Goal: Task Accomplishment & Management: Manage account settings

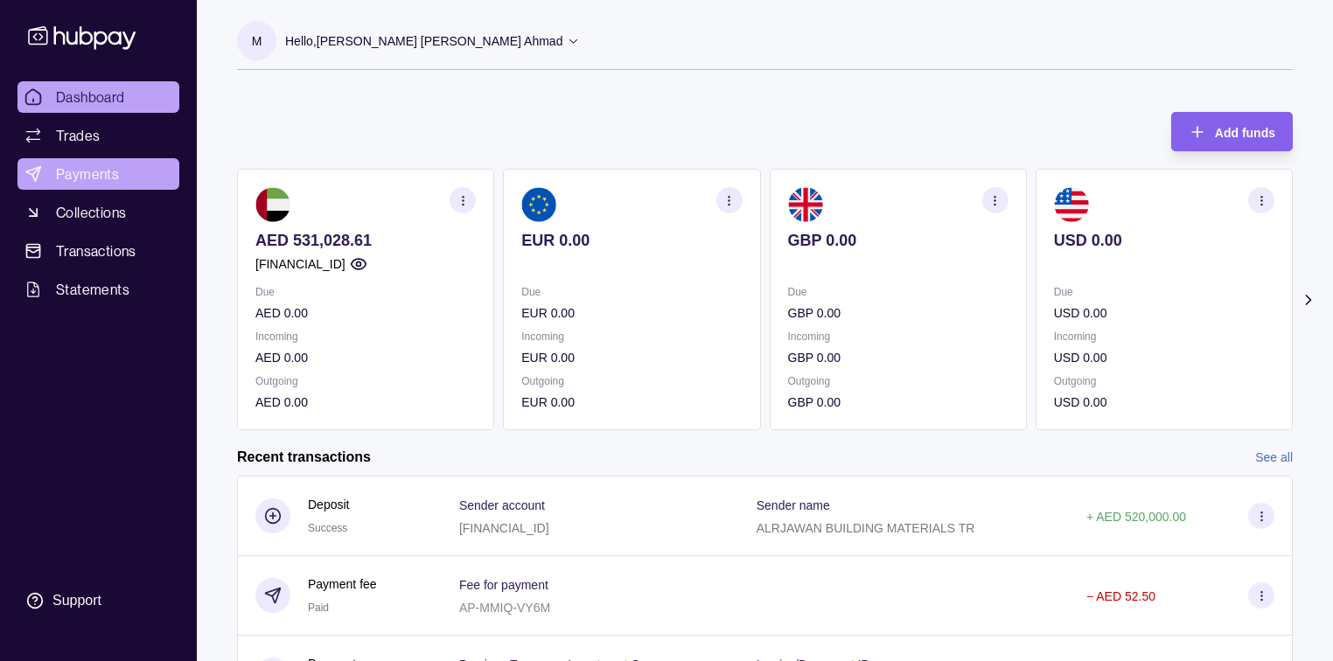
click at [81, 178] on span "Payments" at bounding box center [87, 174] width 63 height 21
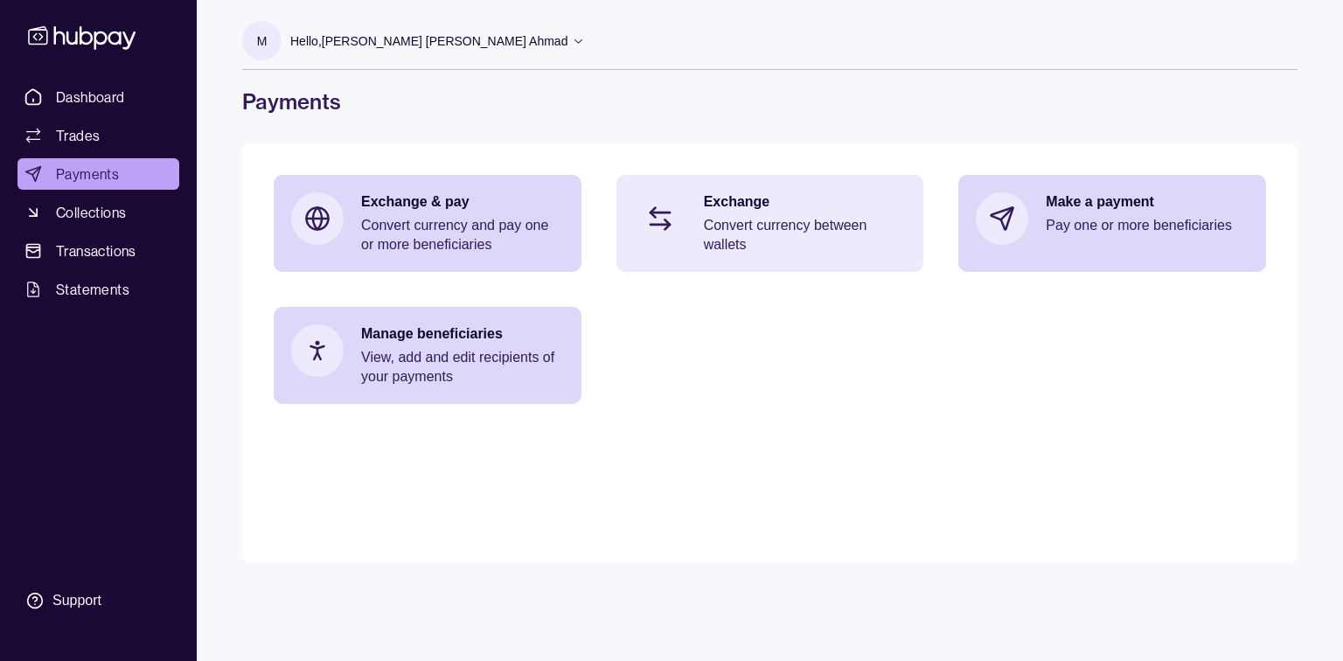
click at [707, 234] on p "Convert currency between wallets" at bounding box center [805, 235] width 203 height 38
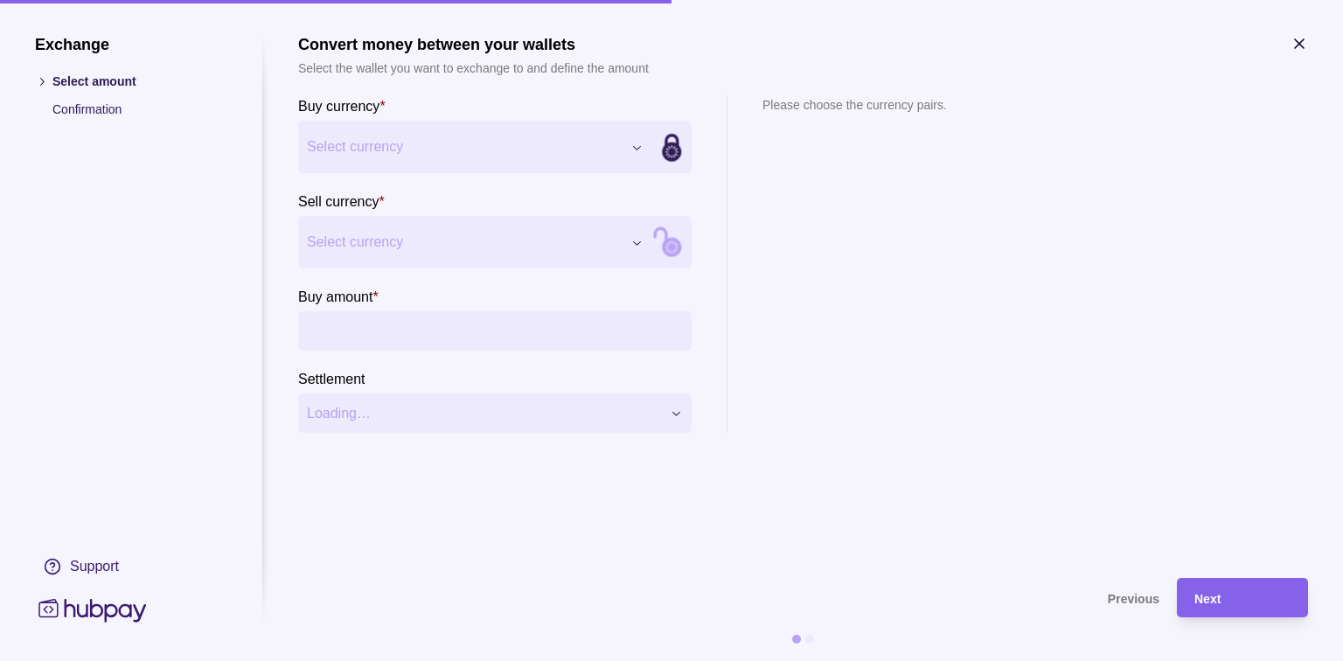
click at [643, 660] on div "Exchange Select amount Confirmation Support Convert money between your wallets …" at bounding box center [671, 661] width 1343 height 0
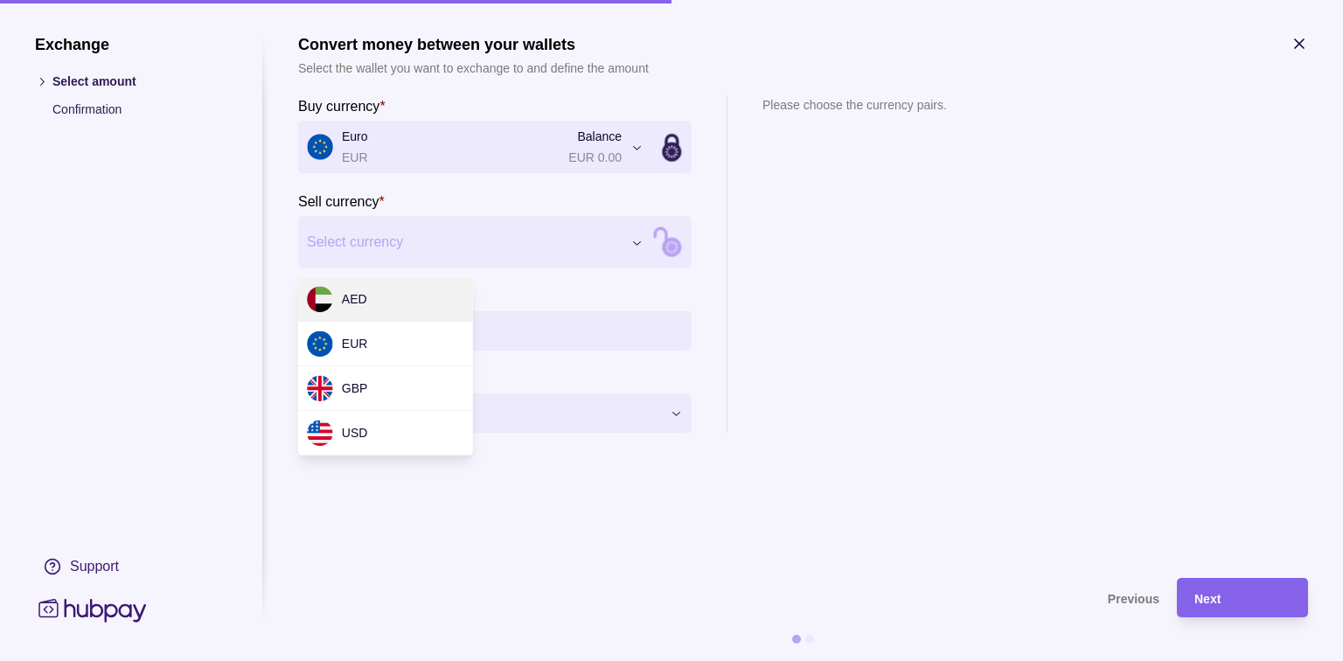
click at [637, 660] on div "Exchange Select amount Confirmation Support Convert money between your wallets …" at bounding box center [671, 661] width 1343 height 0
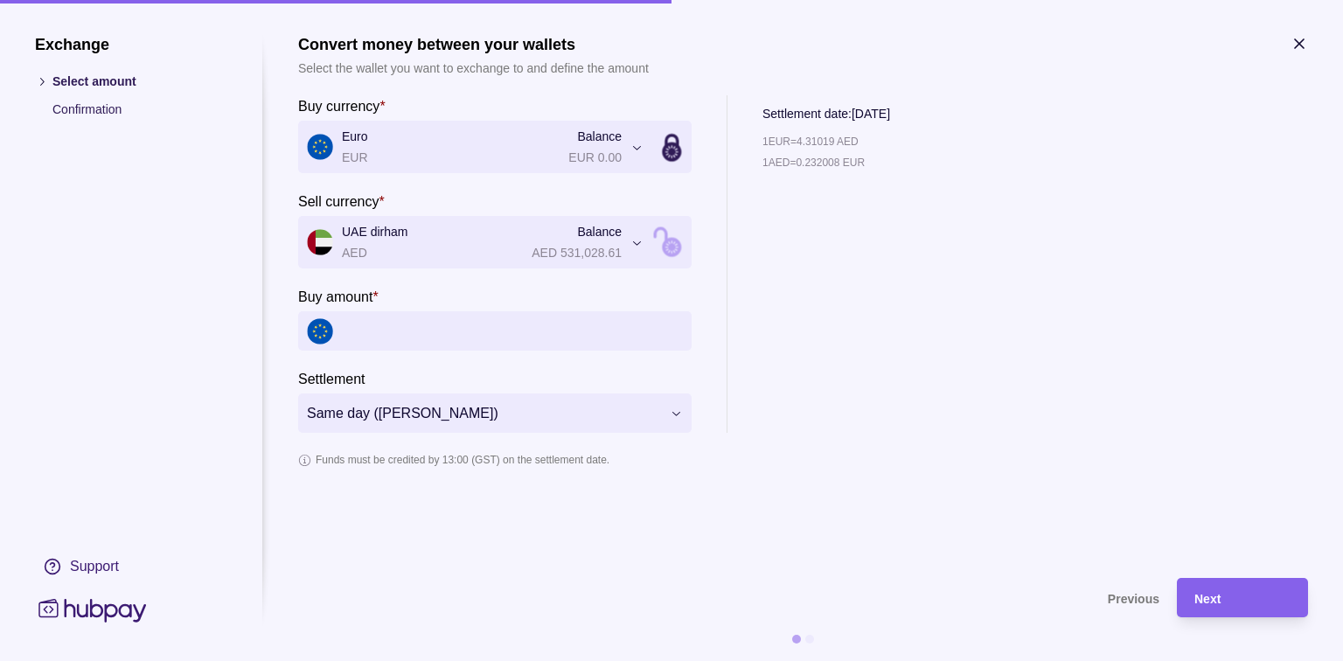
click at [392, 339] on input "Buy amount *" at bounding box center [512, 330] width 341 height 39
type input "*"
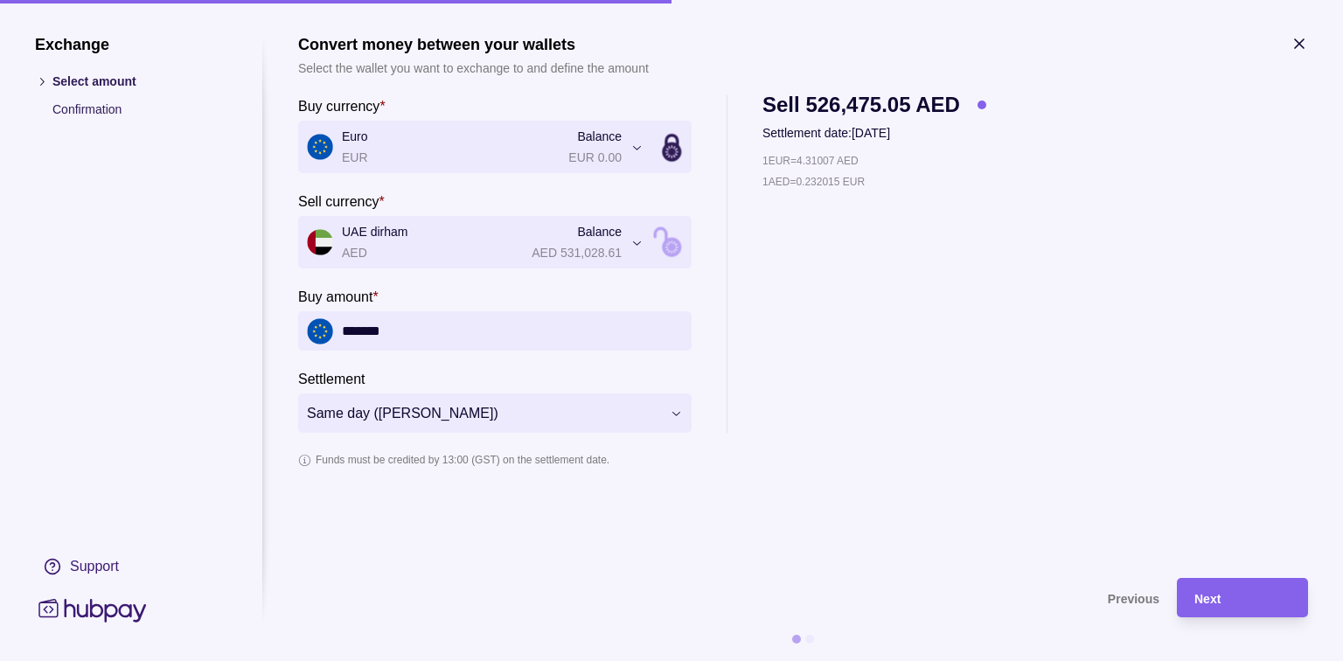
drag, startPoint x: 408, startPoint y: 330, endPoint x: 274, endPoint y: 332, distance: 134.7
click at [289, 330] on section "**********" at bounding box center [671, 348] width 1273 height 626
type input "*******"
click at [882, 244] on div "1 EUR = 4.31019 AED 1 AED = 0.232008 EUR" at bounding box center [875, 292] width 224 height 282
click at [1015, 264] on div "**********" at bounding box center [803, 264] width 1010 height 338
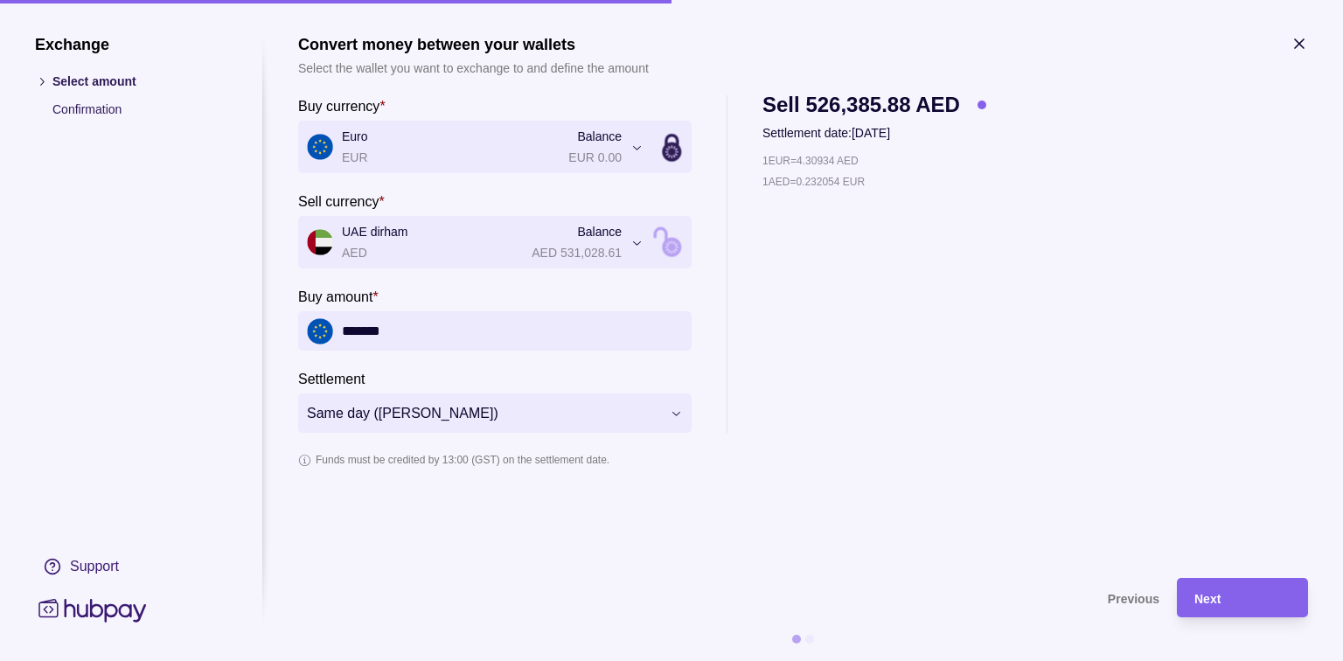
click at [827, 161] on p "1 EUR = 4.30934 AED" at bounding box center [811, 160] width 96 height 19
copy p "1 EUR = 4.30934 AED"
click at [1006, 324] on div "**********" at bounding box center [803, 264] width 1010 height 338
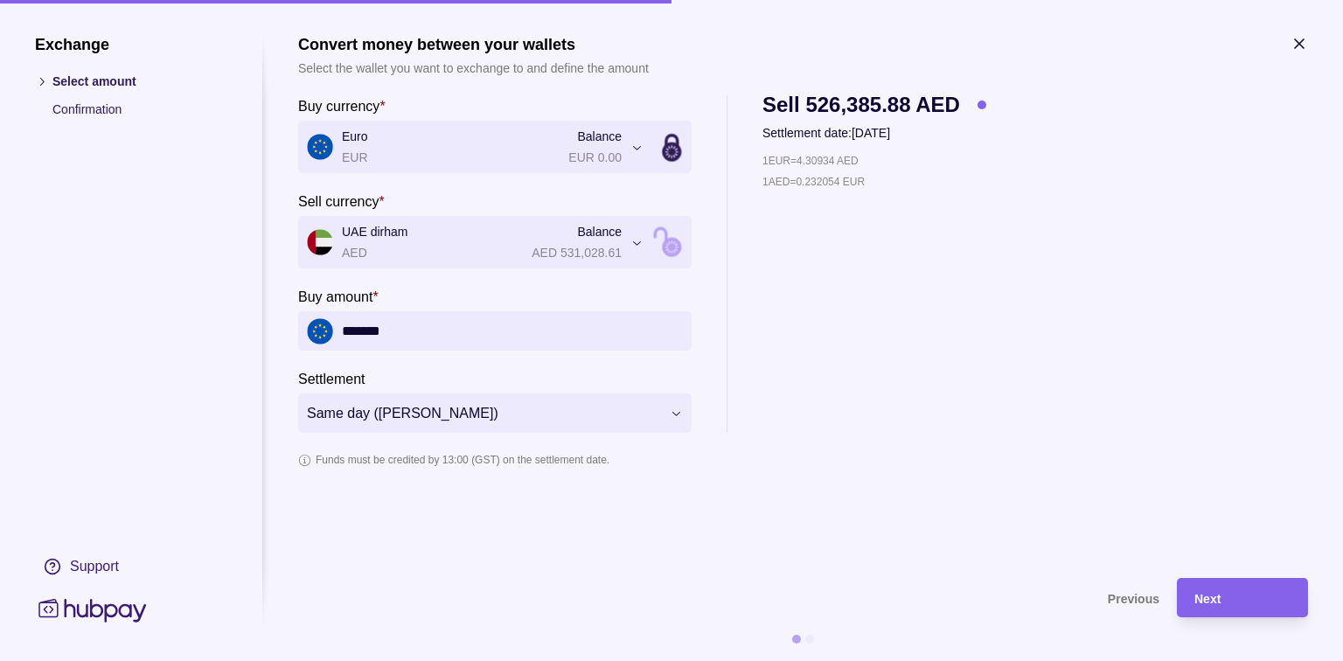
click at [848, 155] on p "1 EUR = 4.30934 AED" at bounding box center [811, 160] width 96 height 19
copy p "1 EUR = 4.30934 AED"
click at [945, 255] on div "1 EUR = 4.30909 AED 1 AED = 0.232068 EUR" at bounding box center [875, 292] width 224 height 282
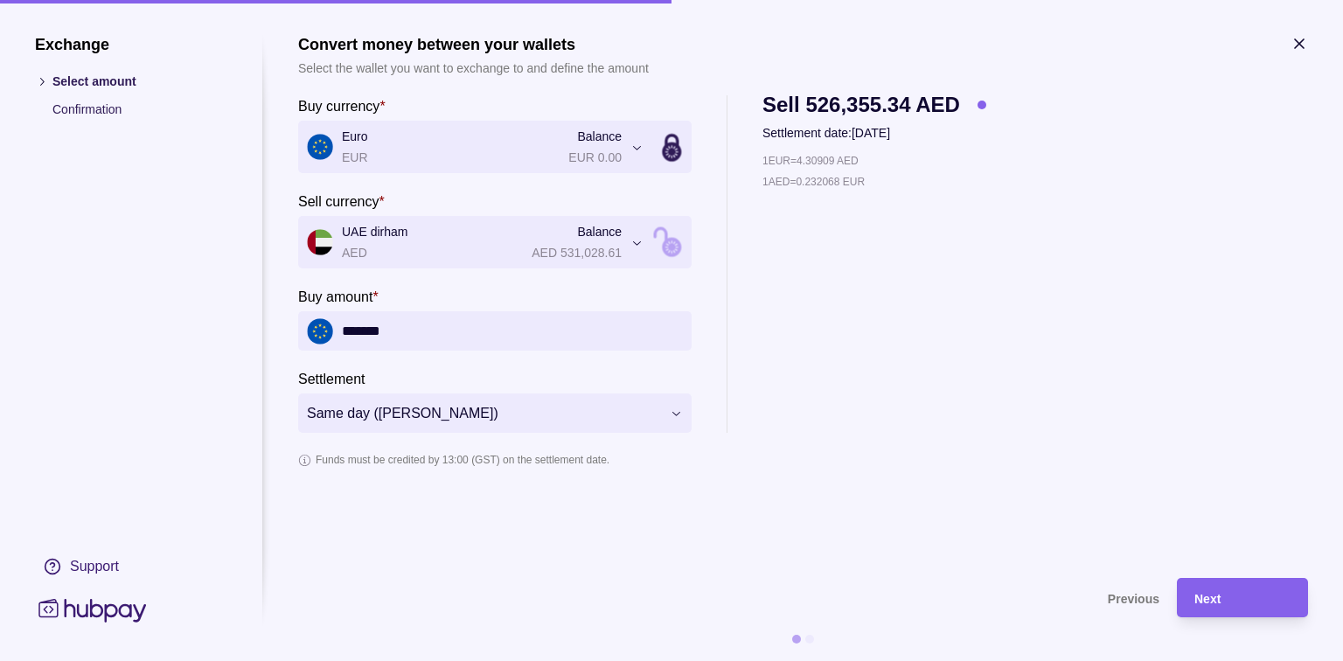
click at [827, 162] on p "1 EUR = 4.30909 AED" at bounding box center [811, 160] width 96 height 19
click at [929, 317] on div "1 EUR = 4.30897 AED 1 AED = 0.232074 EUR" at bounding box center [875, 292] width 224 height 282
click at [824, 163] on p "1 EUR = 4.30897 AED" at bounding box center [811, 160] width 96 height 19
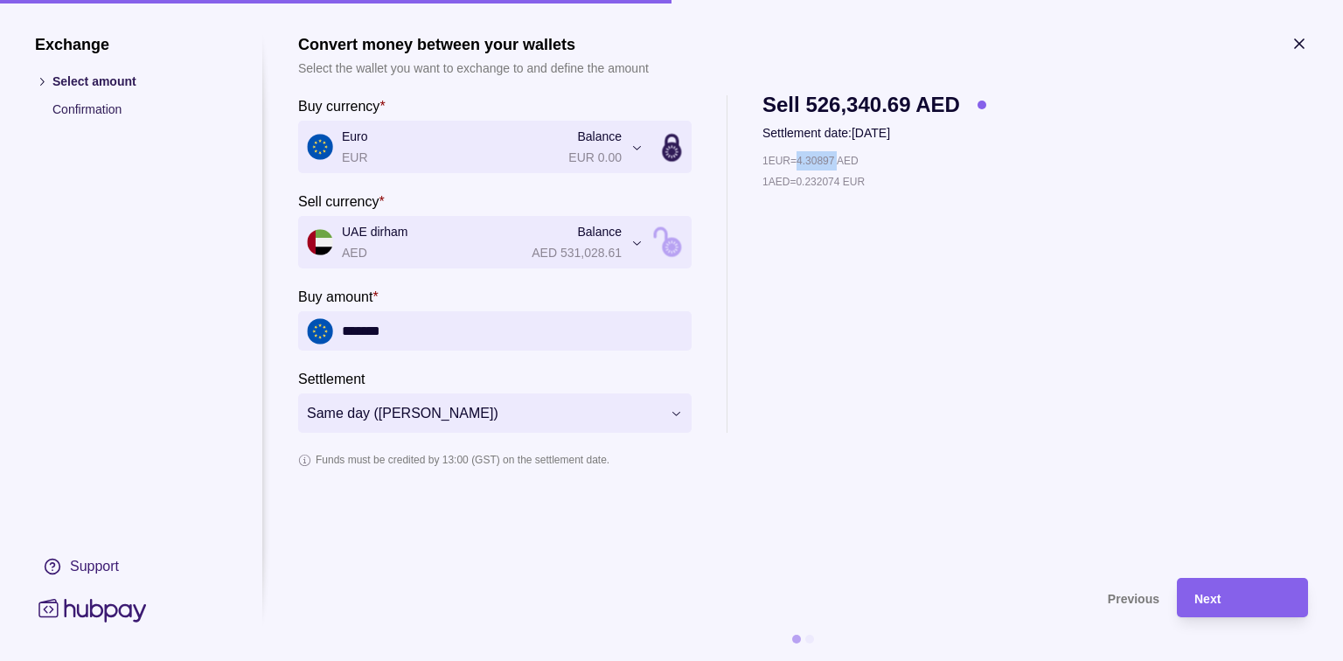
click at [824, 163] on p "1 EUR = 4.30897 AED" at bounding box center [811, 160] width 96 height 19
copy p "1 EUR = 4.30897 AED"
click at [820, 153] on p "1 EUR = 4.30871 AED" at bounding box center [811, 160] width 96 height 19
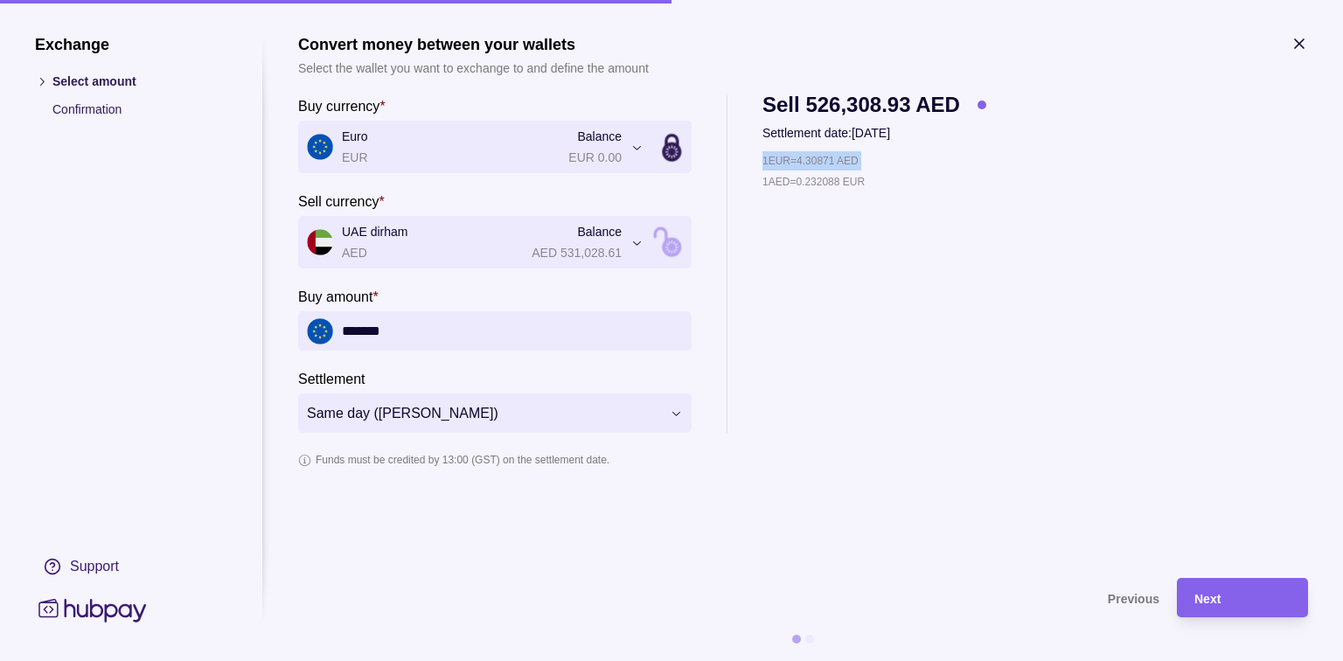
click at [820, 153] on p "1 EUR = 4.30871 AED" at bounding box center [811, 160] width 96 height 19
click at [903, 269] on div "1 EUR = 4.30871 AED 1 AED = 0.232088 EUR" at bounding box center [875, 292] width 224 height 282
click at [890, 357] on div "1 EUR = 4.30871 AED 1 AED = 0.232088 EUR" at bounding box center [875, 292] width 224 height 282
click at [1040, 262] on div "**********" at bounding box center [803, 264] width 1010 height 338
click at [1296, 40] on icon "button" at bounding box center [1299, 43] width 9 height 9
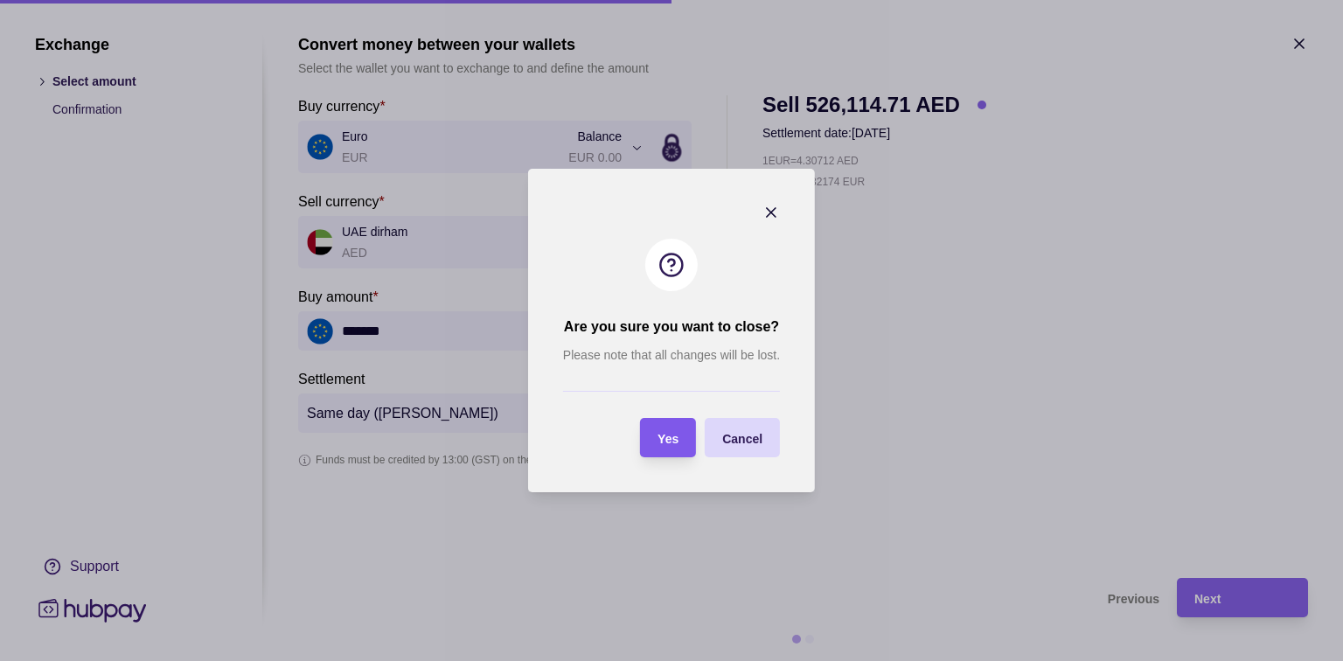
click at [674, 437] on span "Yes" at bounding box center [668, 439] width 21 height 14
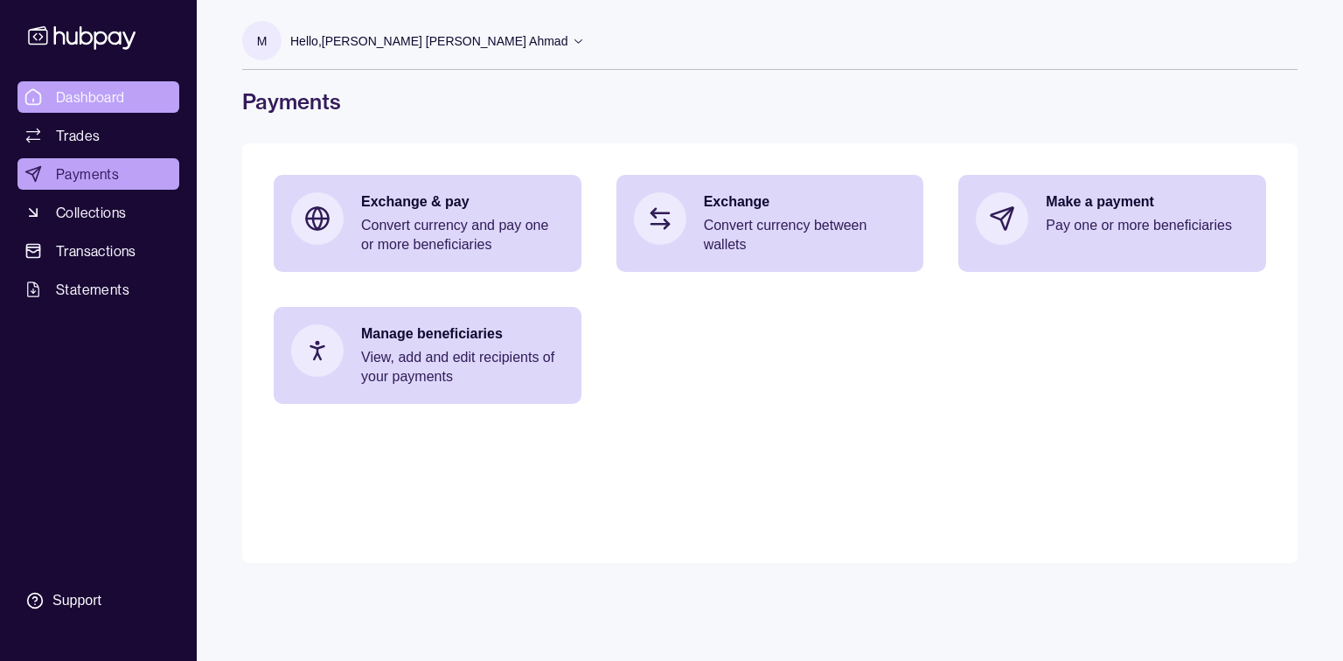
click at [86, 101] on span "Dashboard" at bounding box center [90, 97] width 69 height 21
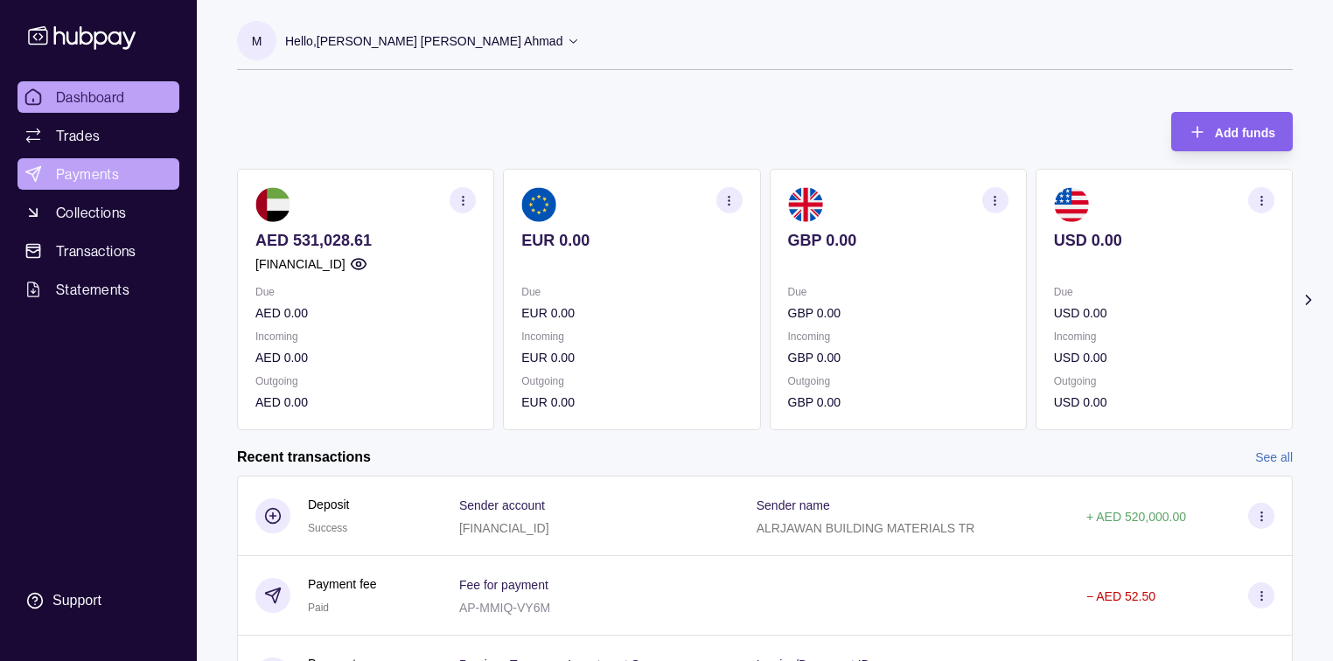
click at [112, 169] on span "Payments" at bounding box center [87, 174] width 63 height 21
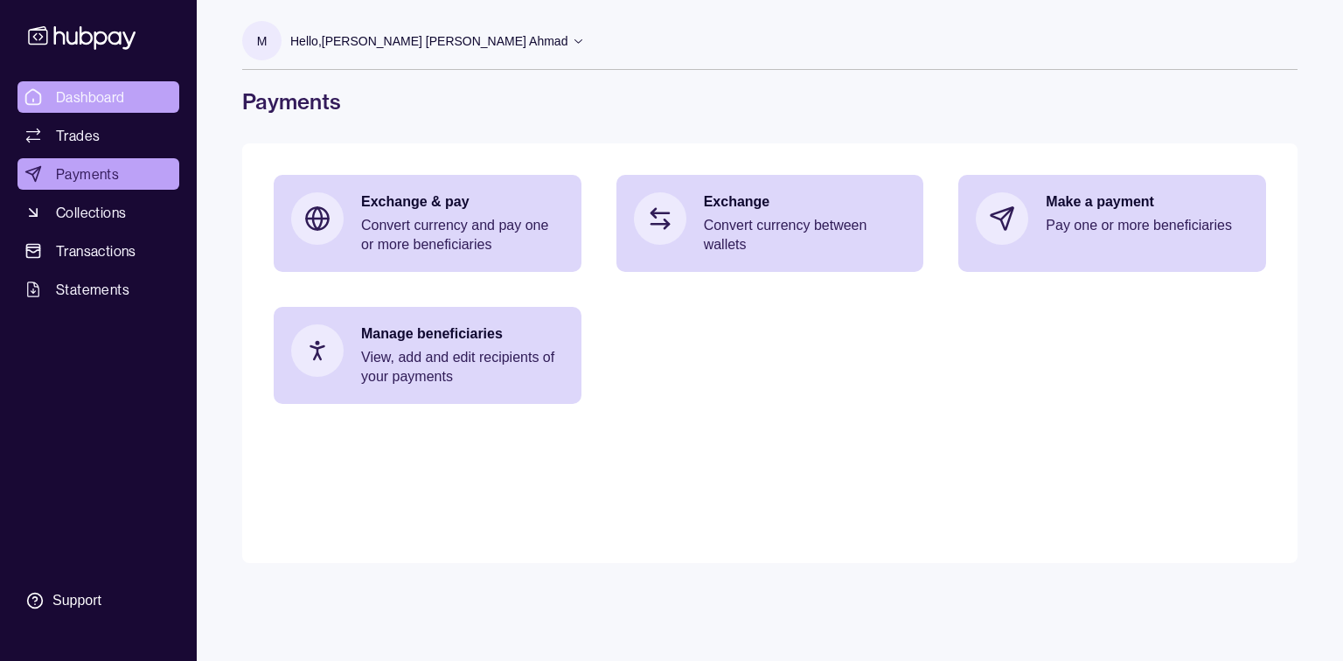
click at [59, 101] on span "Dashboard" at bounding box center [90, 97] width 69 height 21
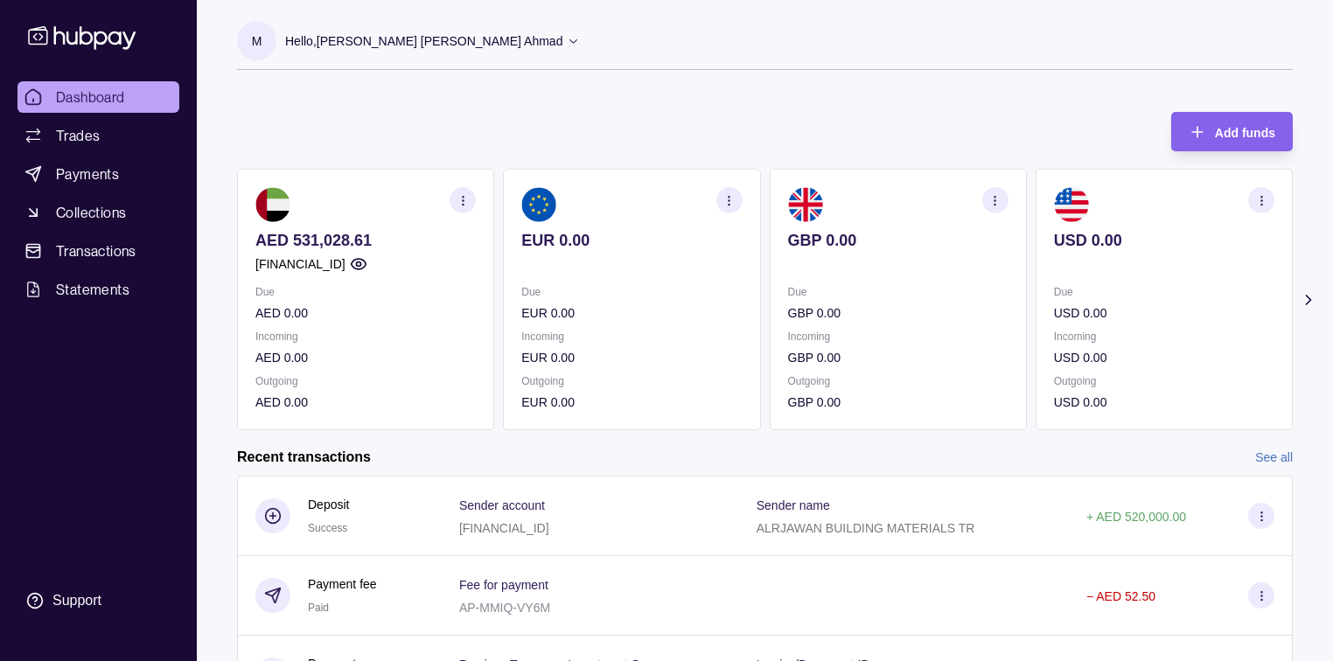
click at [87, 102] on span "Dashboard" at bounding box center [90, 97] width 69 height 21
click at [734, 194] on icon "button" at bounding box center [728, 200] width 13 height 13
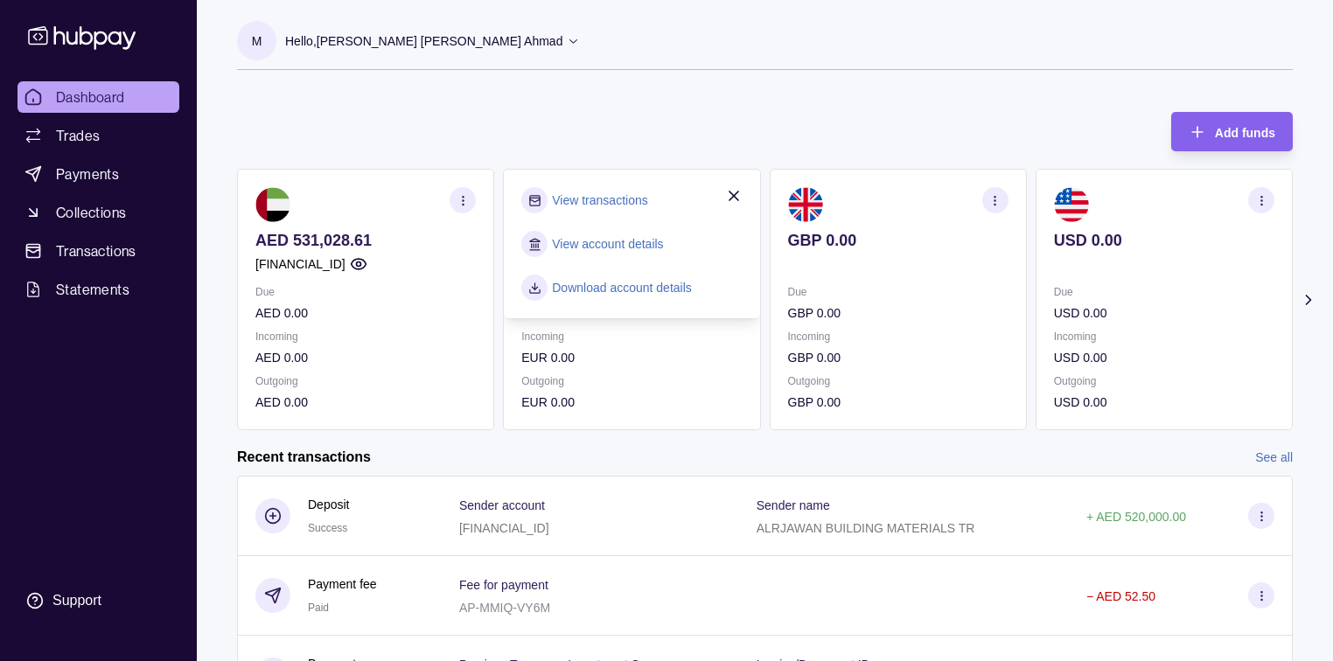
click at [735, 189] on icon "button" at bounding box center [733, 195] width 17 height 17
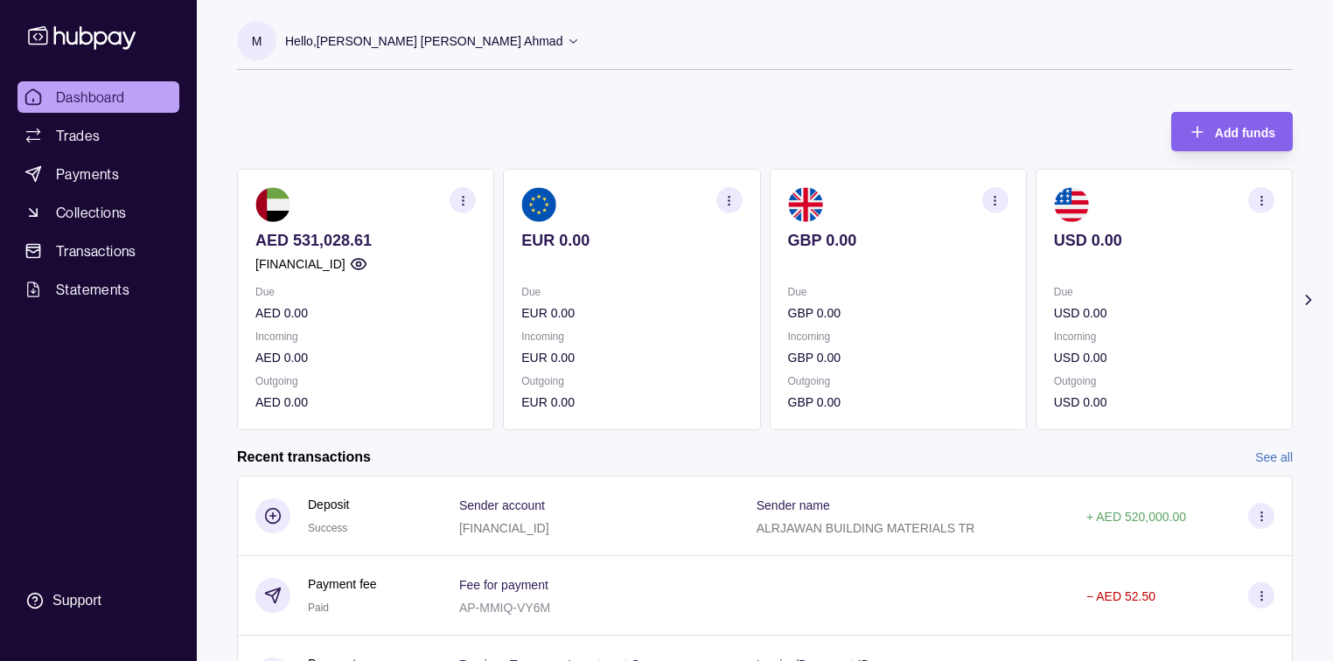
click at [70, 88] on span "Dashboard" at bounding box center [90, 97] width 69 height 21
click at [89, 164] on span "Payments" at bounding box center [87, 174] width 63 height 21
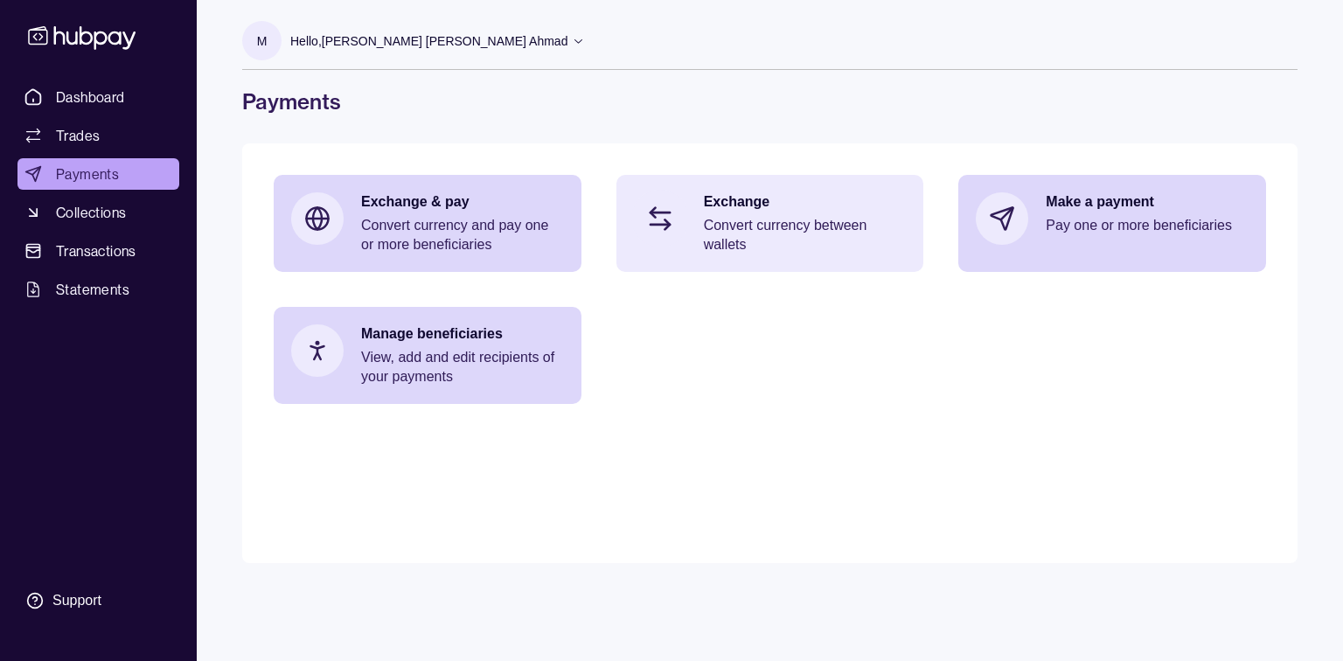
click at [734, 212] on div "Exchange Convert currency between wallets" at bounding box center [805, 223] width 203 height 62
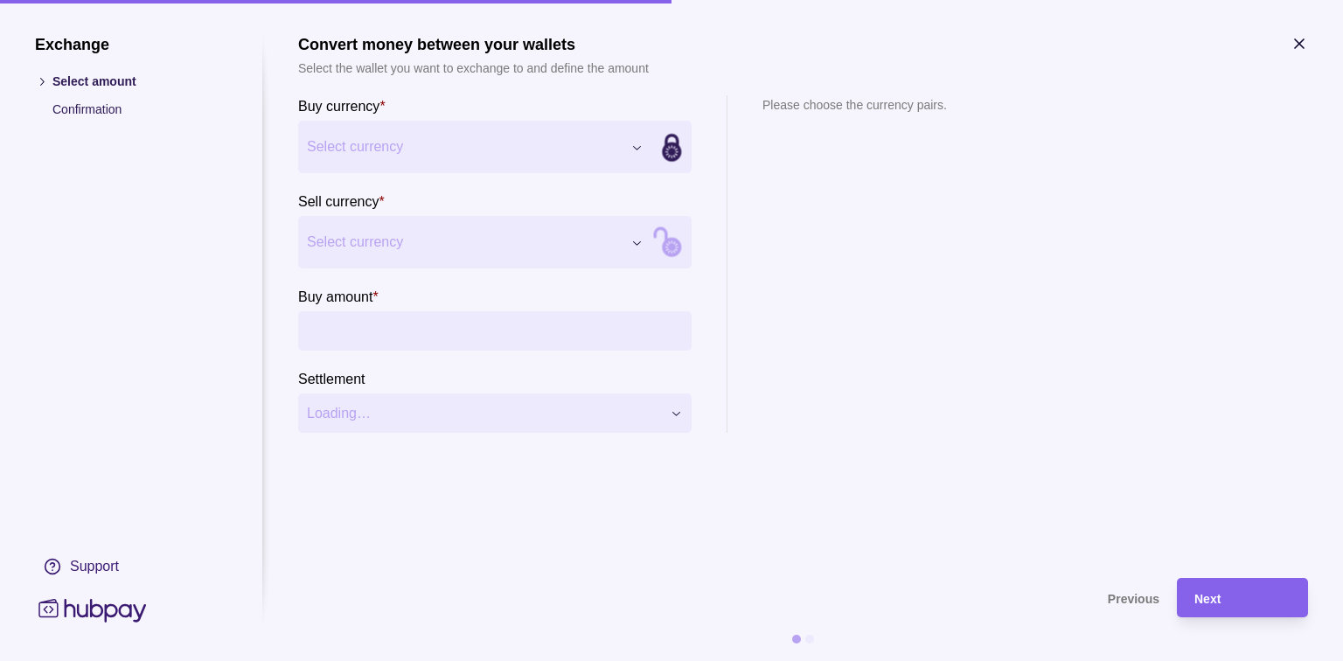
click at [641, 660] on div "Exchange Select amount Confirmation Support Convert money between your wallets …" at bounding box center [671, 661] width 1343 height 0
click at [395, 334] on input "Buy amount *" at bounding box center [512, 330] width 341 height 39
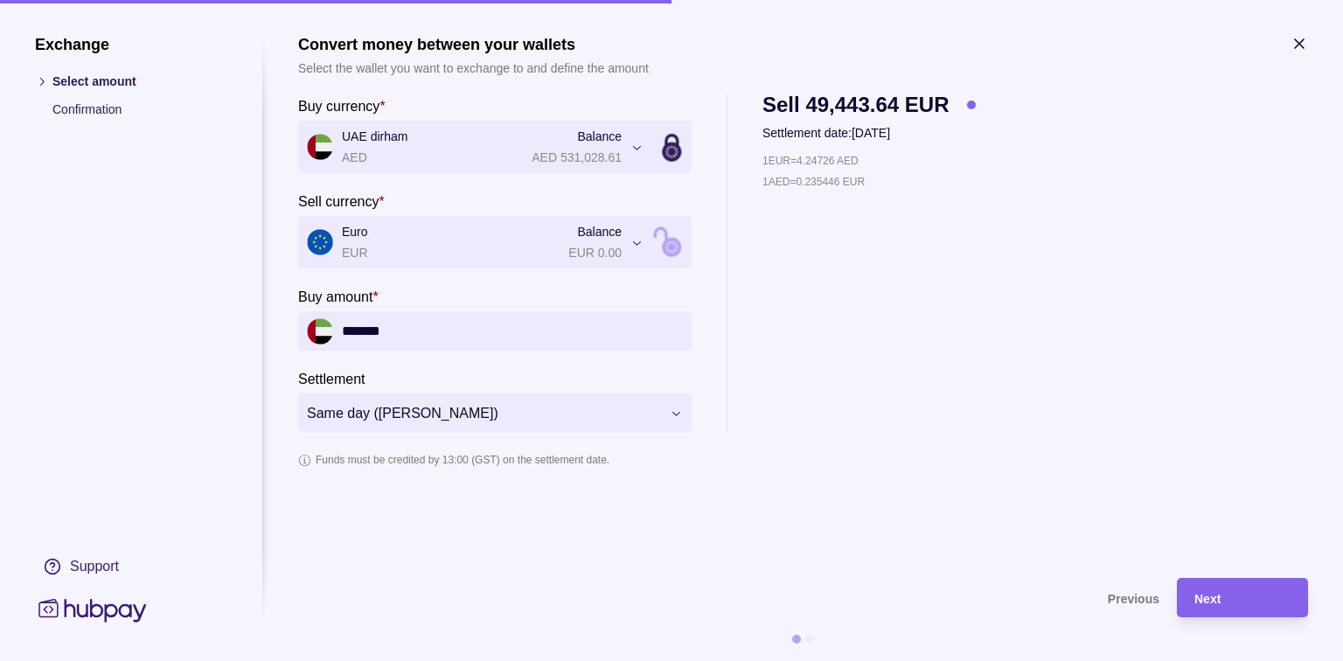
type input "*******"
click at [868, 302] on div "1 EUR = 4.24726 AED 1 AED = 0.235446 EUR" at bounding box center [869, 292] width 213 height 282
click at [1297, 49] on icon "button" at bounding box center [1299, 43] width 17 height 17
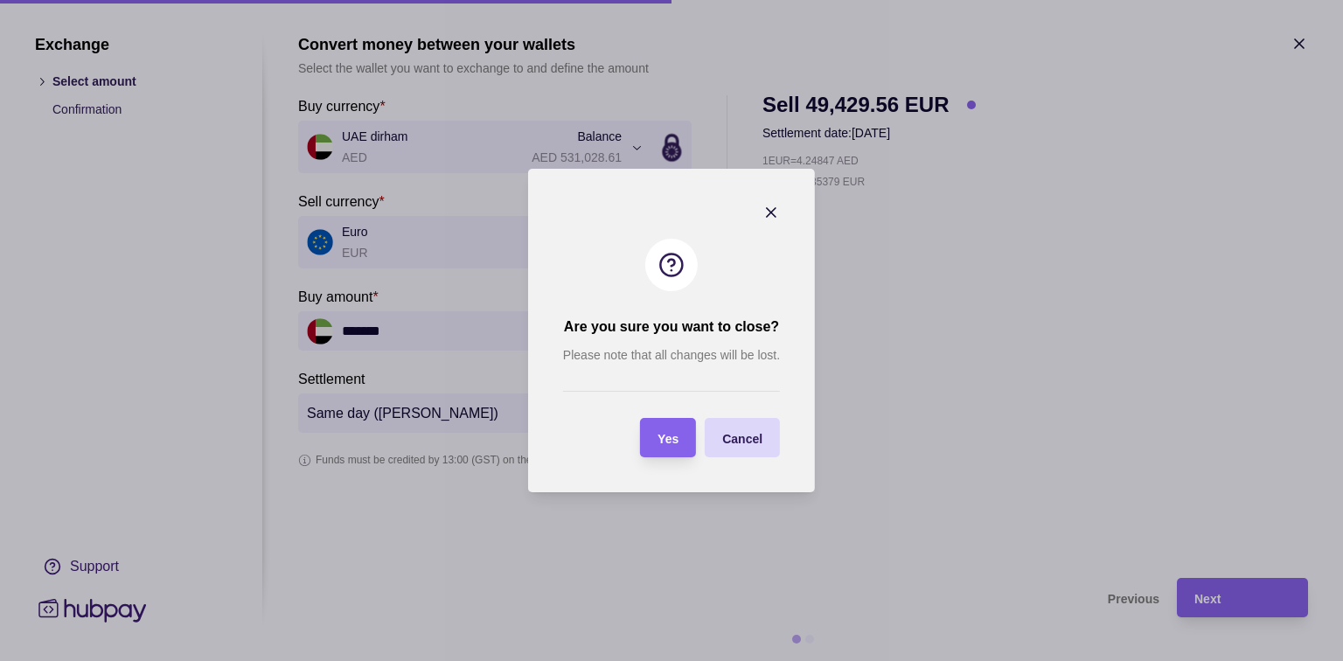
click at [662, 438] on span "Yes" at bounding box center [668, 439] width 21 height 14
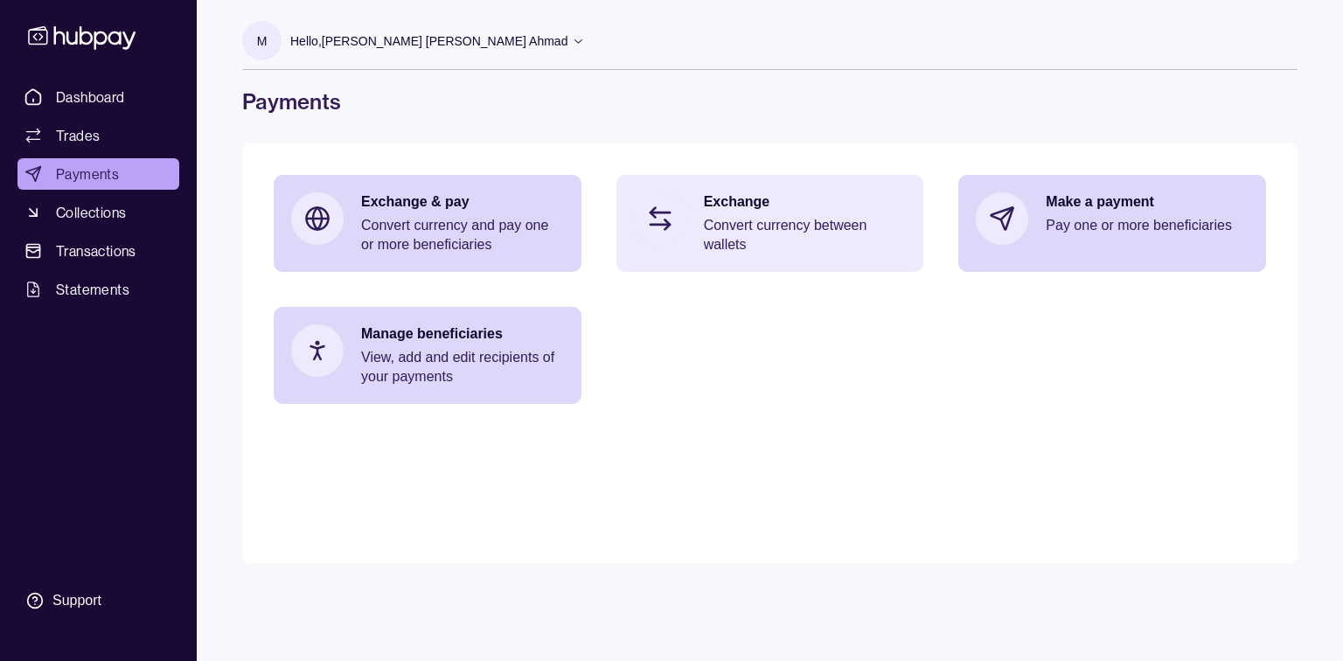
click at [730, 201] on p "Exchange" at bounding box center [805, 201] width 203 height 19
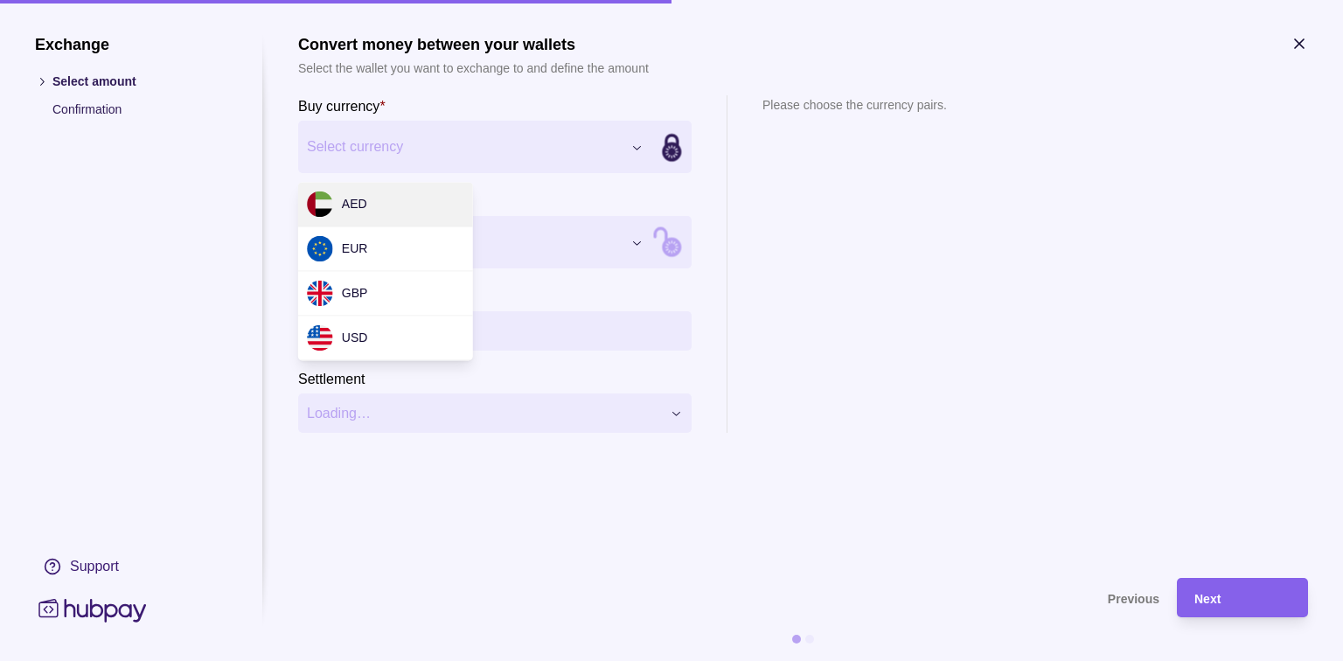
click at [631, 660] on div "Exchange Select amount Confirmation Support Convert money between your wallets …" at bounding box center [671, 661] width 1343 height 0
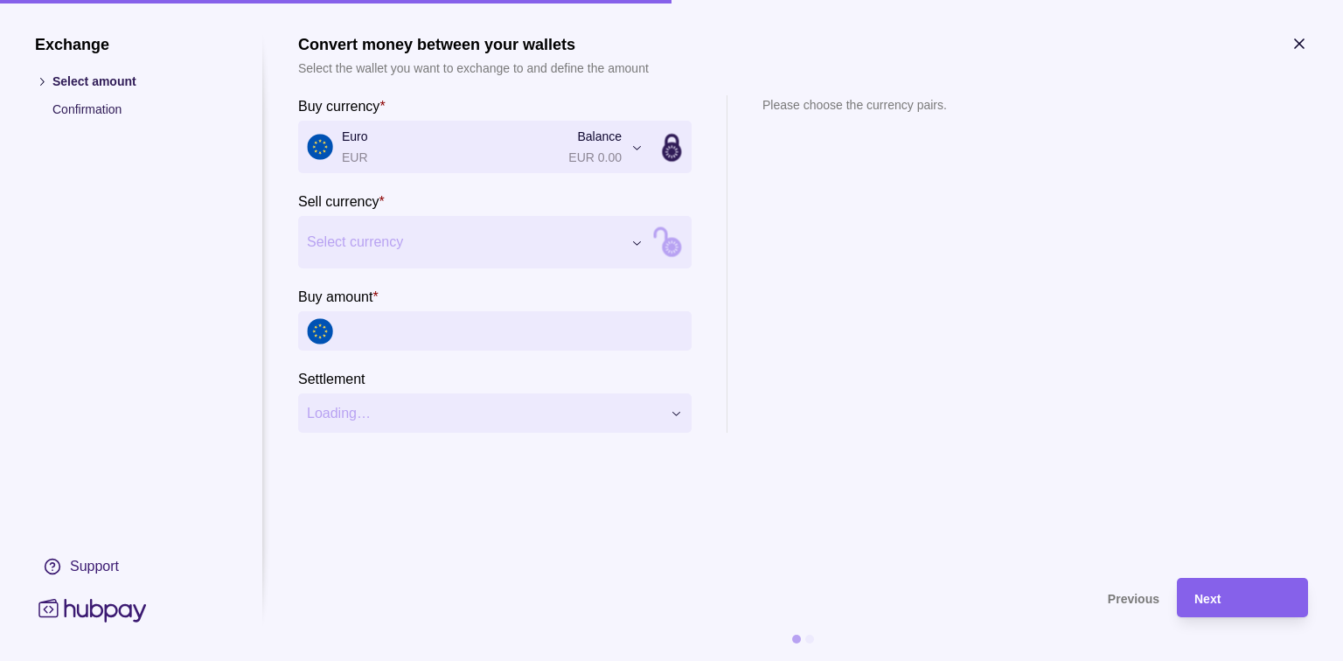
click at [1296, 39] on icon "button" at bounding box center [1299, 43] width 17 height 17
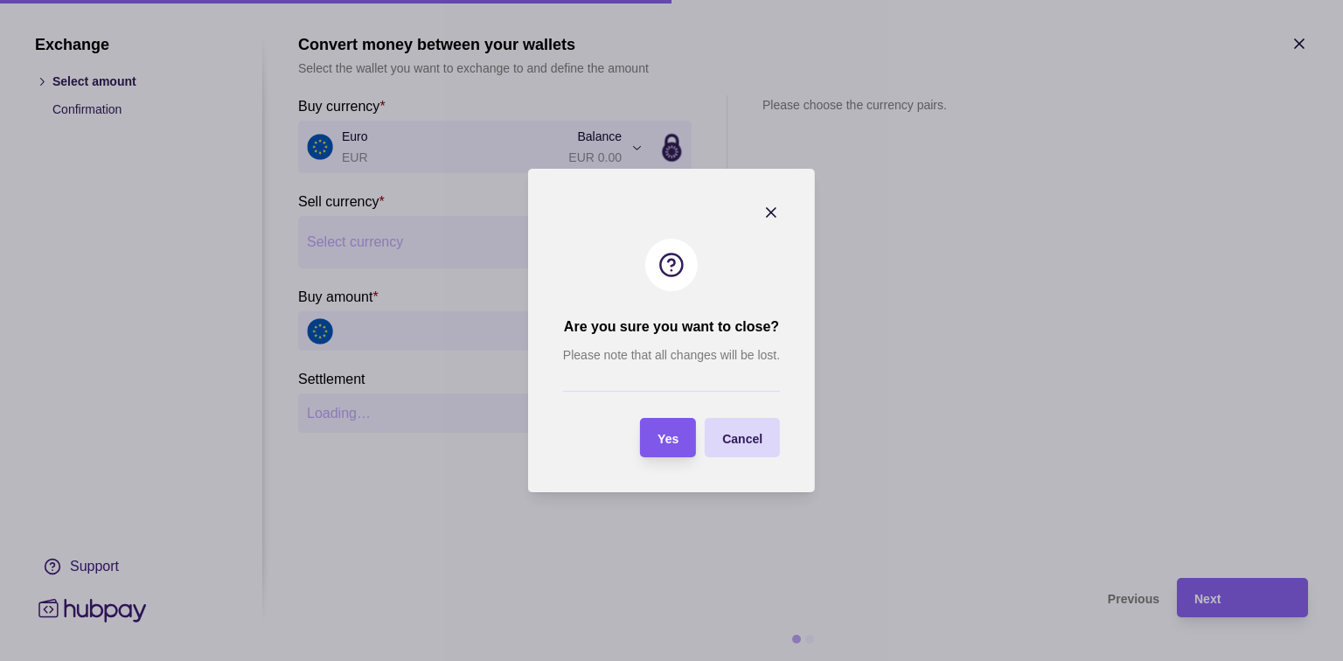
click at [675, 440] on span "Yes" at bounding box center [668, 439] width 21 height 14
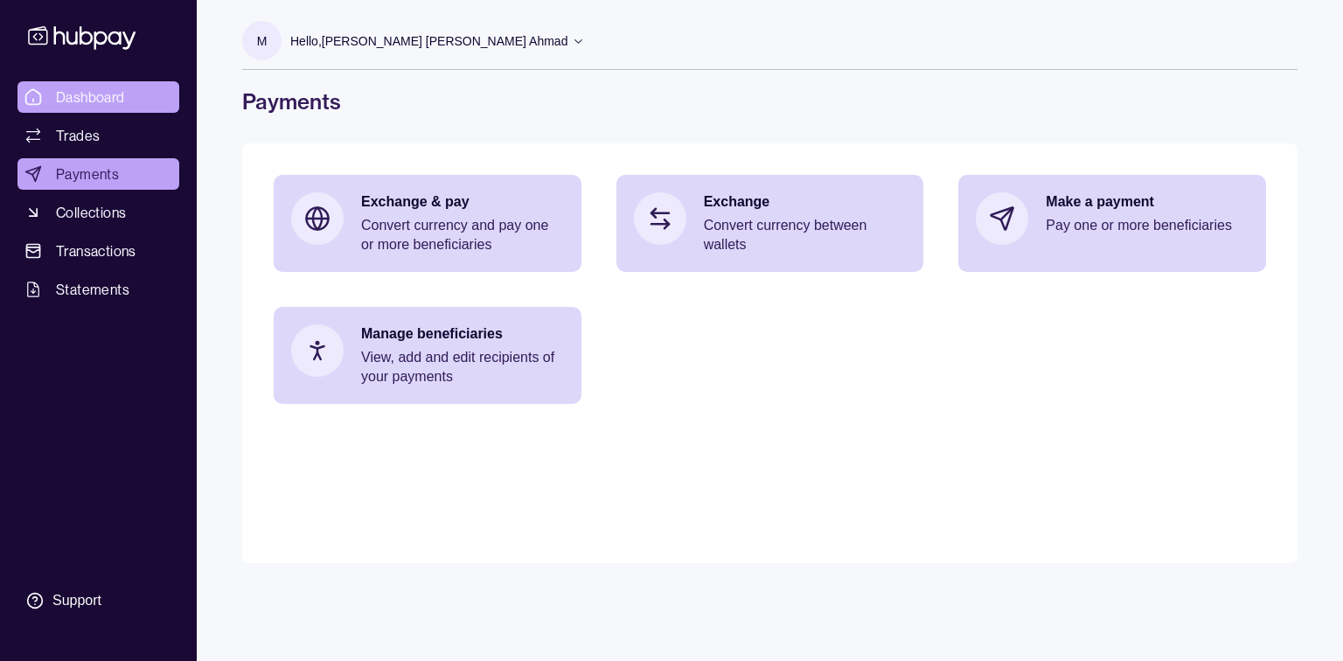
click at [95, 85] on link "Dashboard" at bounding box center [98, 96] width 162 height 31
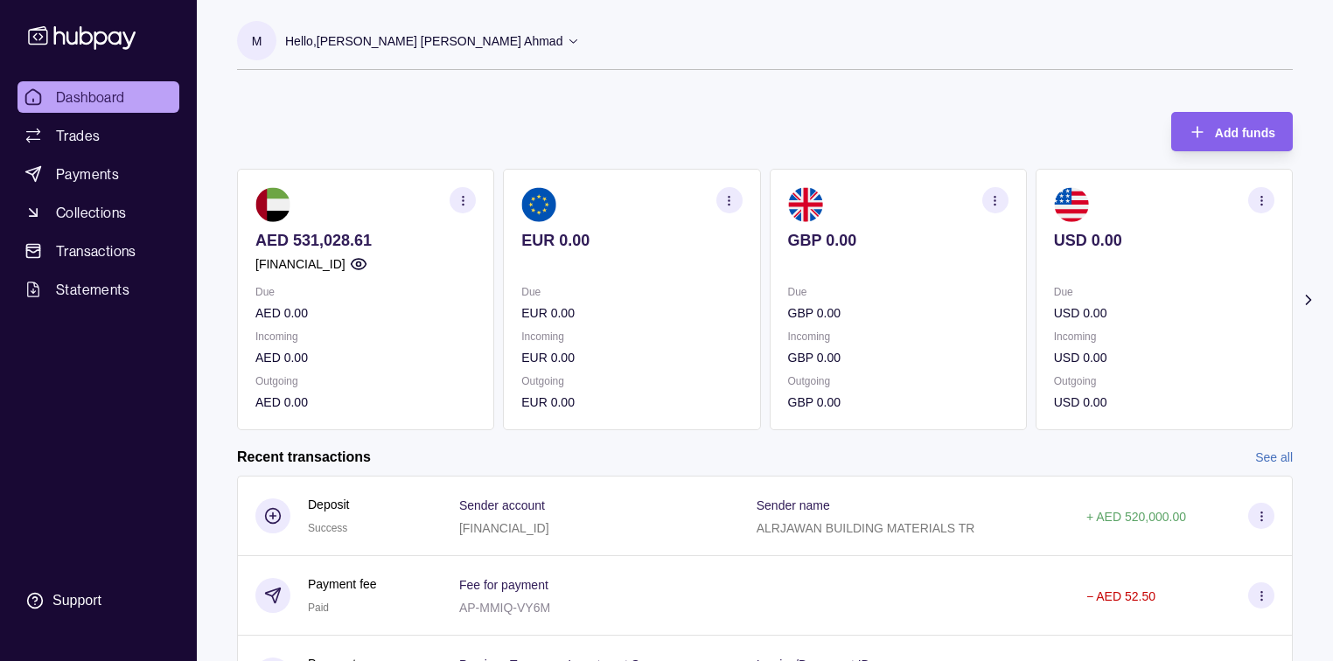
click at [125, 94] on link "Dashboard" at bounding box center [98, 96] width 162 height 31
click at [140, 94] on link "Dashboard" at bounding box center [98, 96] width 162 height 31
click at [80, 171] on span "Payments" at bounding box center [87, 174] width 63 height 21
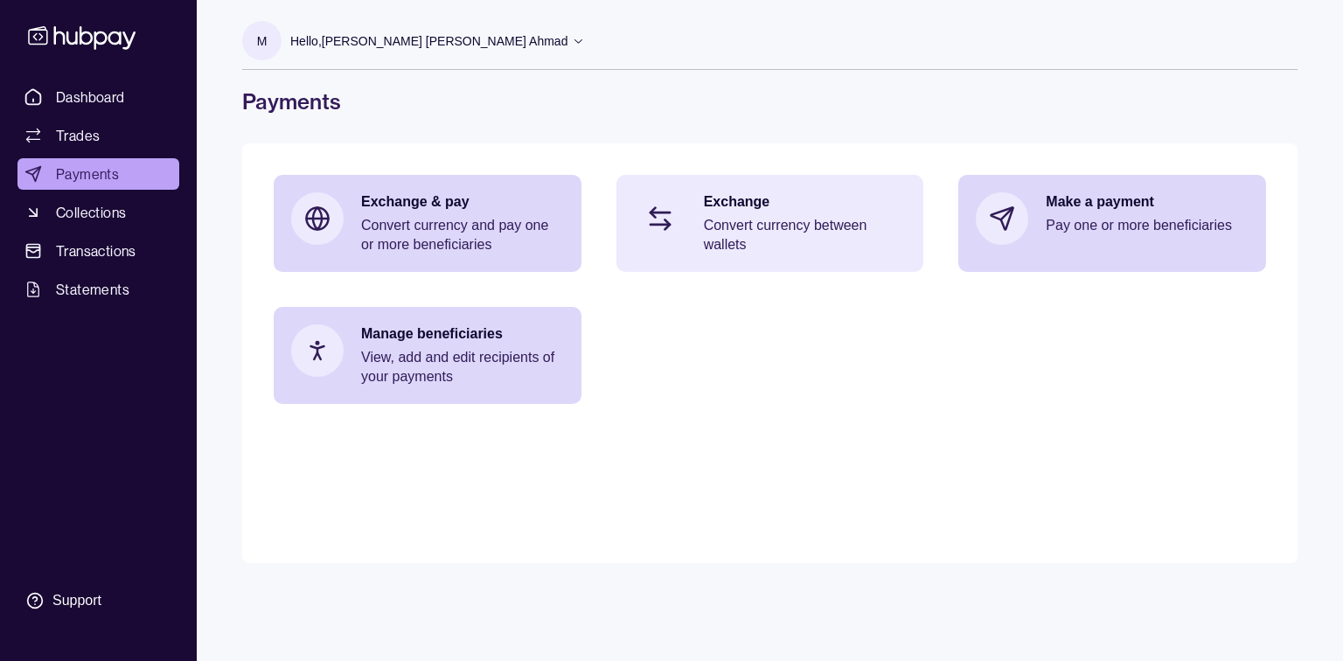
click at [728, 202] on p "Exchange" at bounding box center [805, 201] width 203 height 19
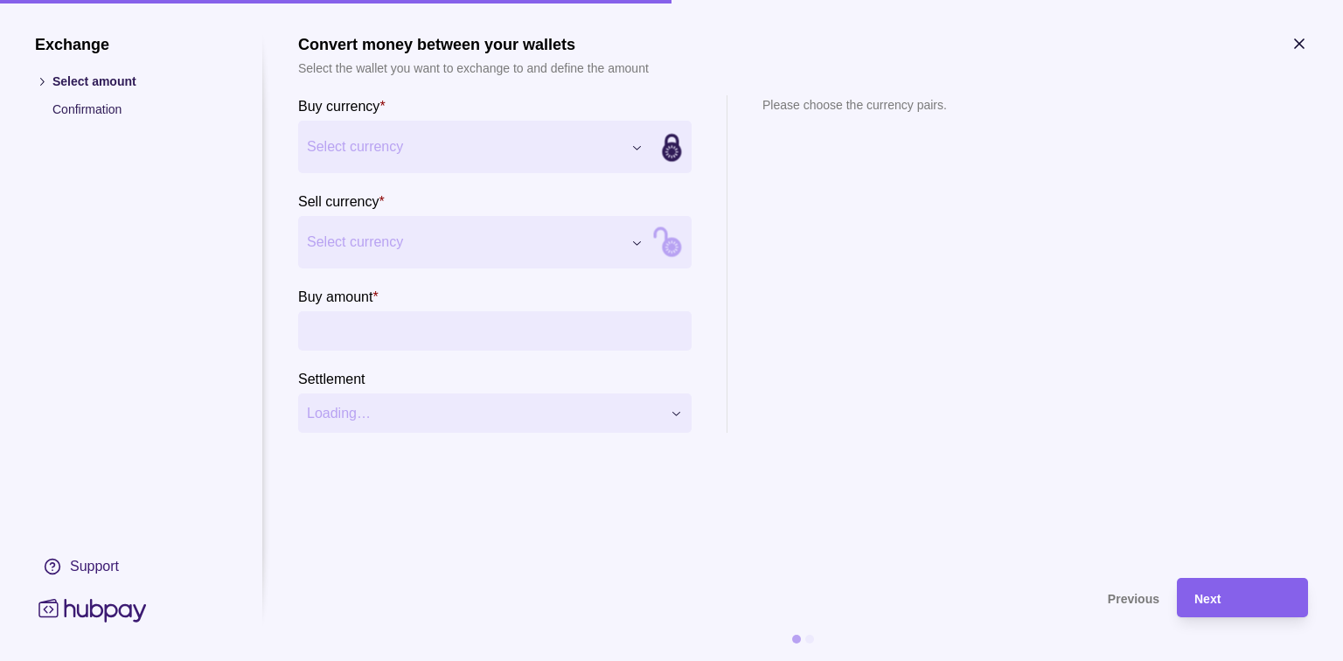
click at [641, 660] on div "Exchange Select amount Confirmation Support Convert money between your wallets …" at bounding box center [671, 661] width 1343 height 0
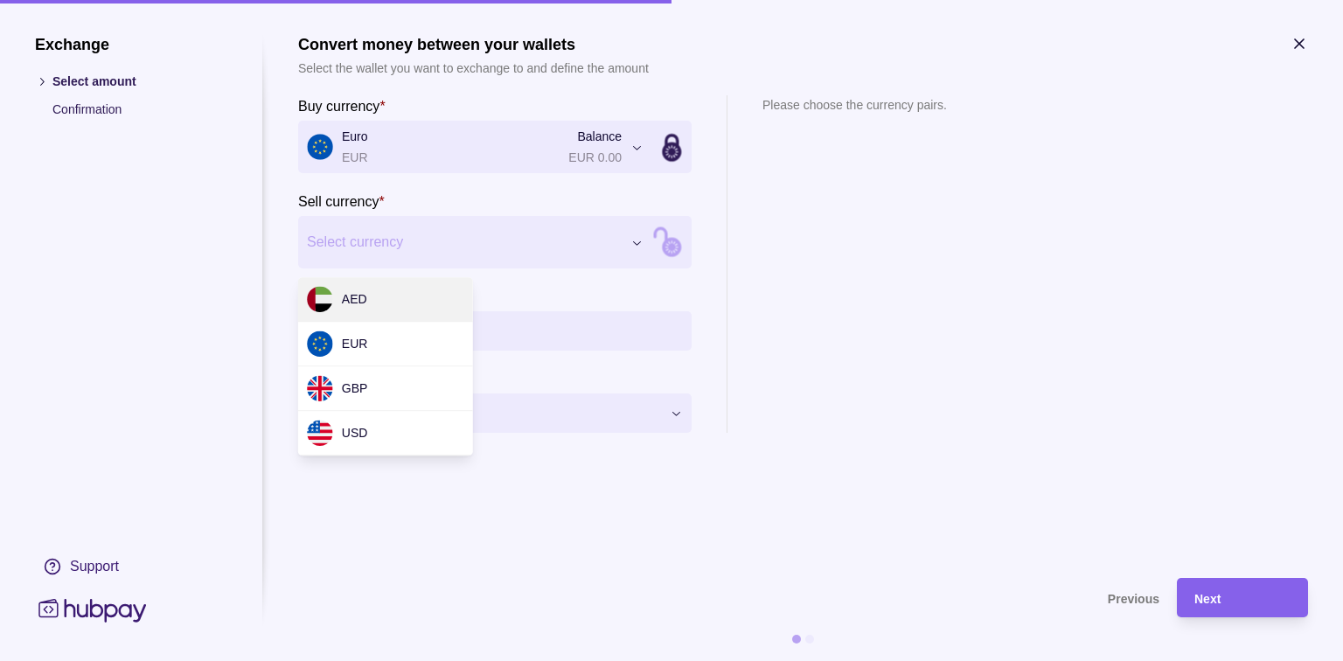
click at [637, 660] on div "Exchange Select amount Confirmation Support Convert money between your wallets …" at bounding box center [671, 661] width 1343 height 0
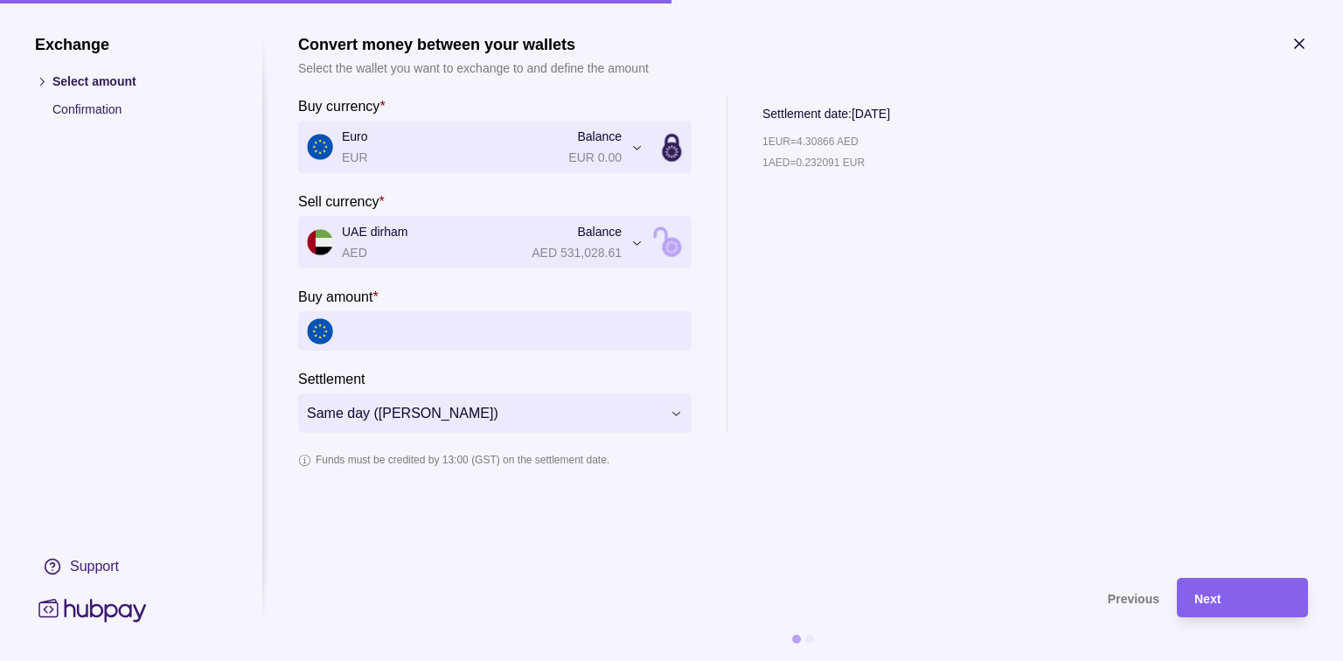
click at [406, 326] on input "Buy amount *" at bounding box center [512, 330] width 341 height 39
click at [1305, 45] on icon "button" at bounding box center [1299, 43] width 17 height 17
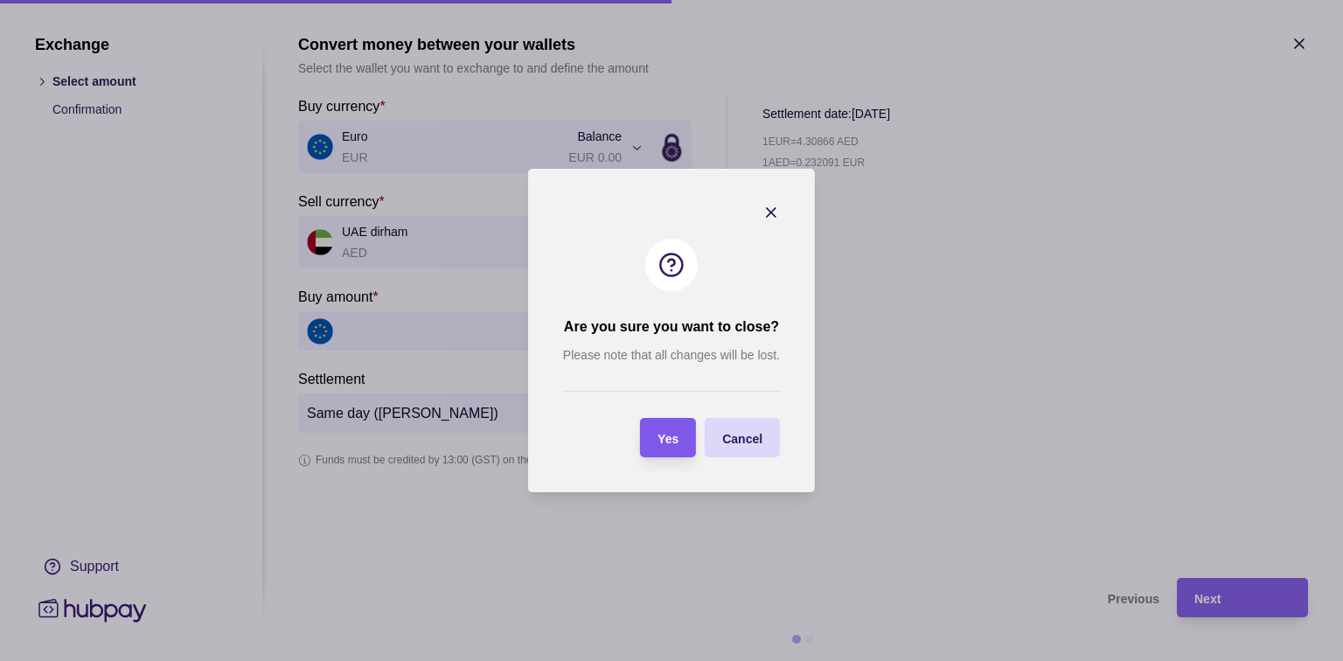
click at [664, 450] on div "Yes" at bounding box center [654, 437] width 47 height 39
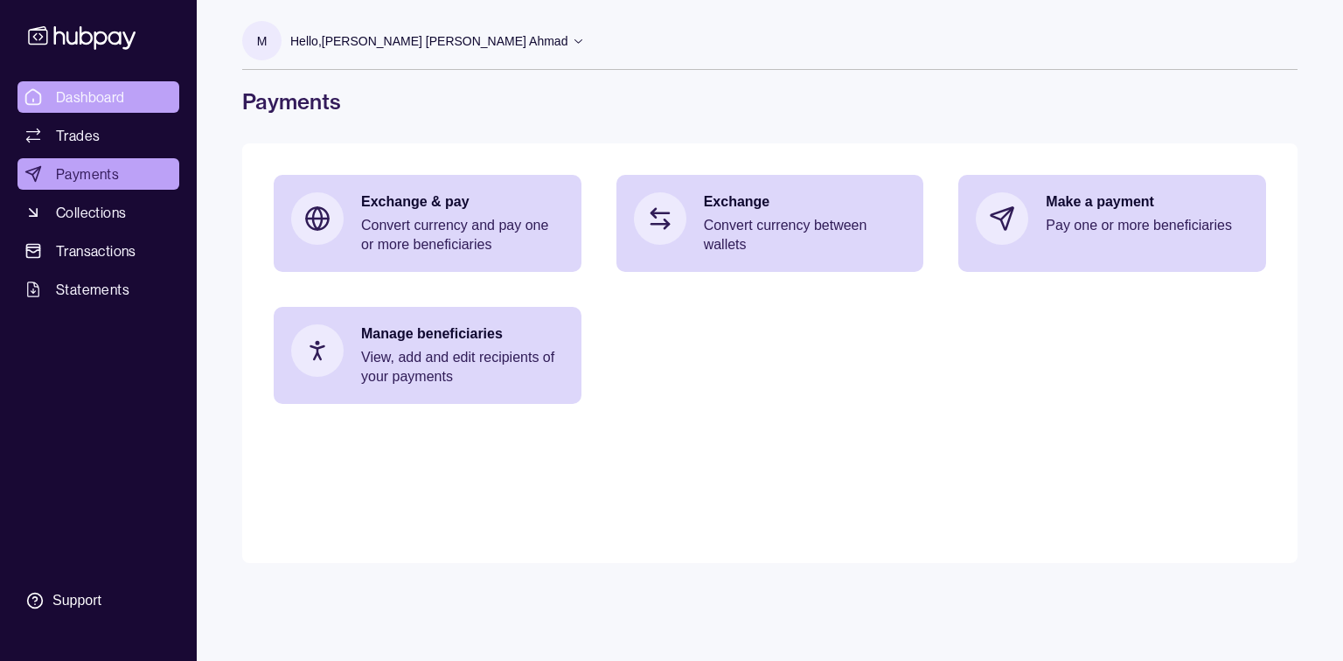
click at [71, 83] on link "Dashboard" at bounding box center [98, 96] width 162 height 31
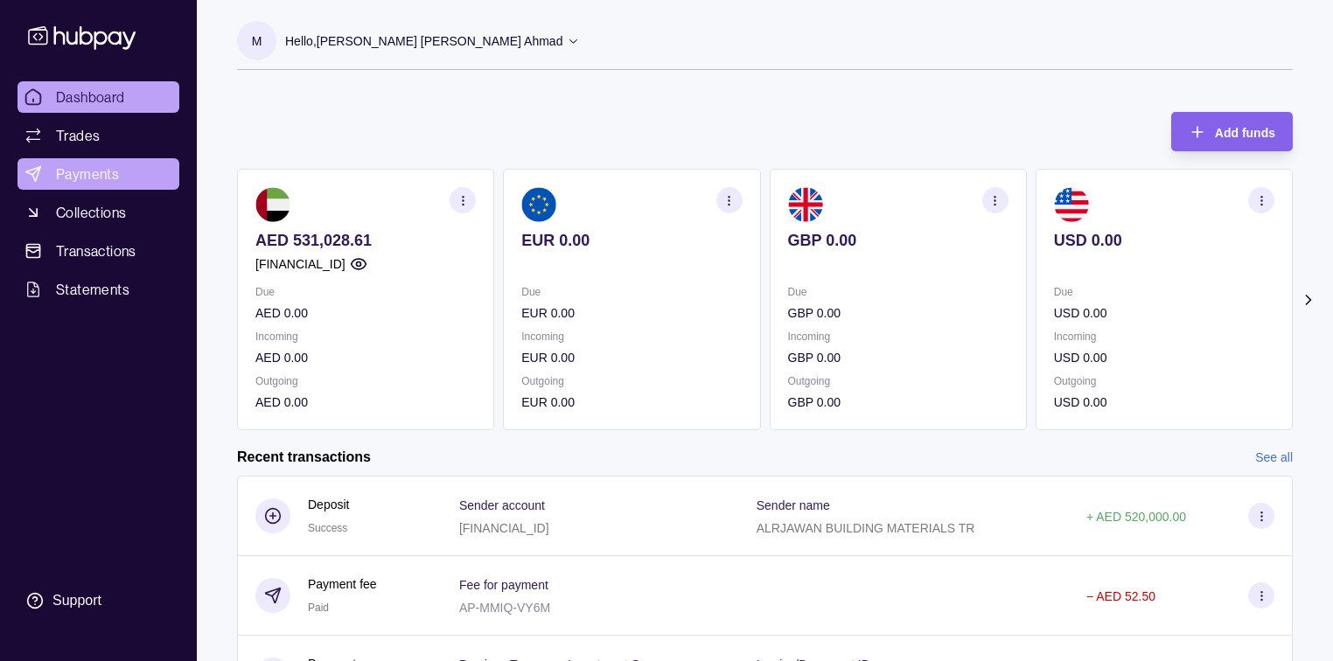
click at [100, 173] on span "Payments" at bounding box center [87, 174] width 63 height 21
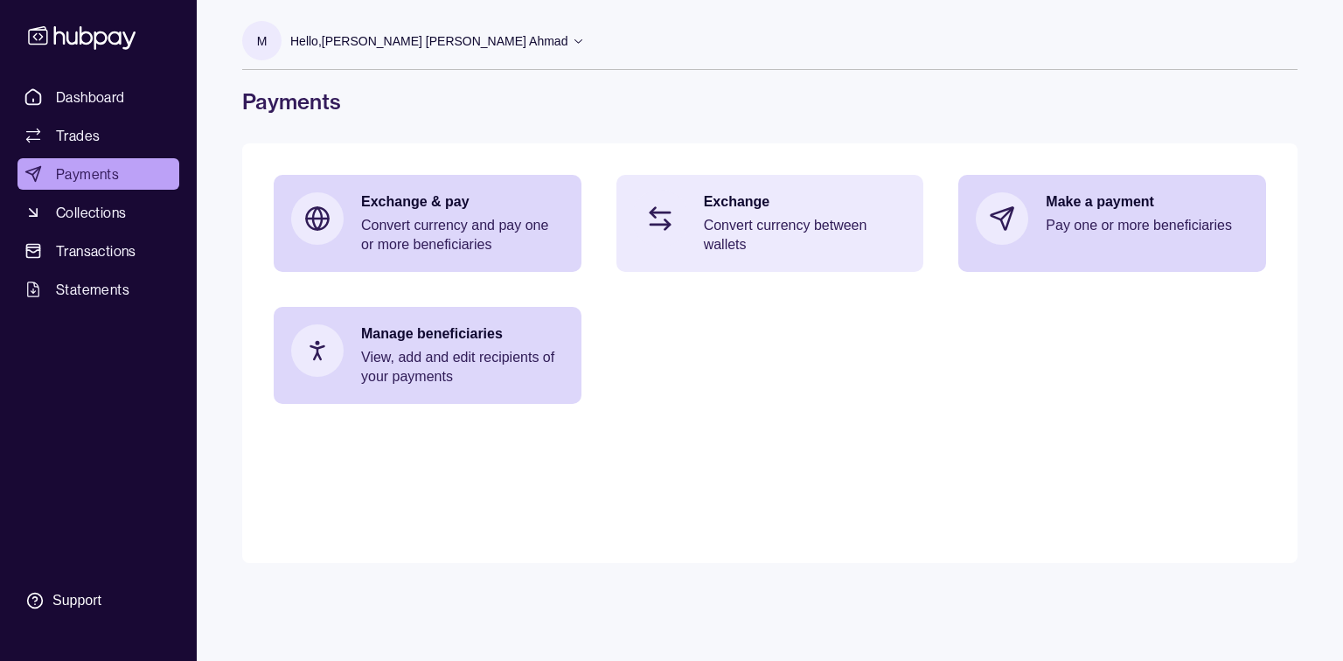
click at [786, 210] on p "Exchange" at bounding box center [805, 201] width 203 height 19
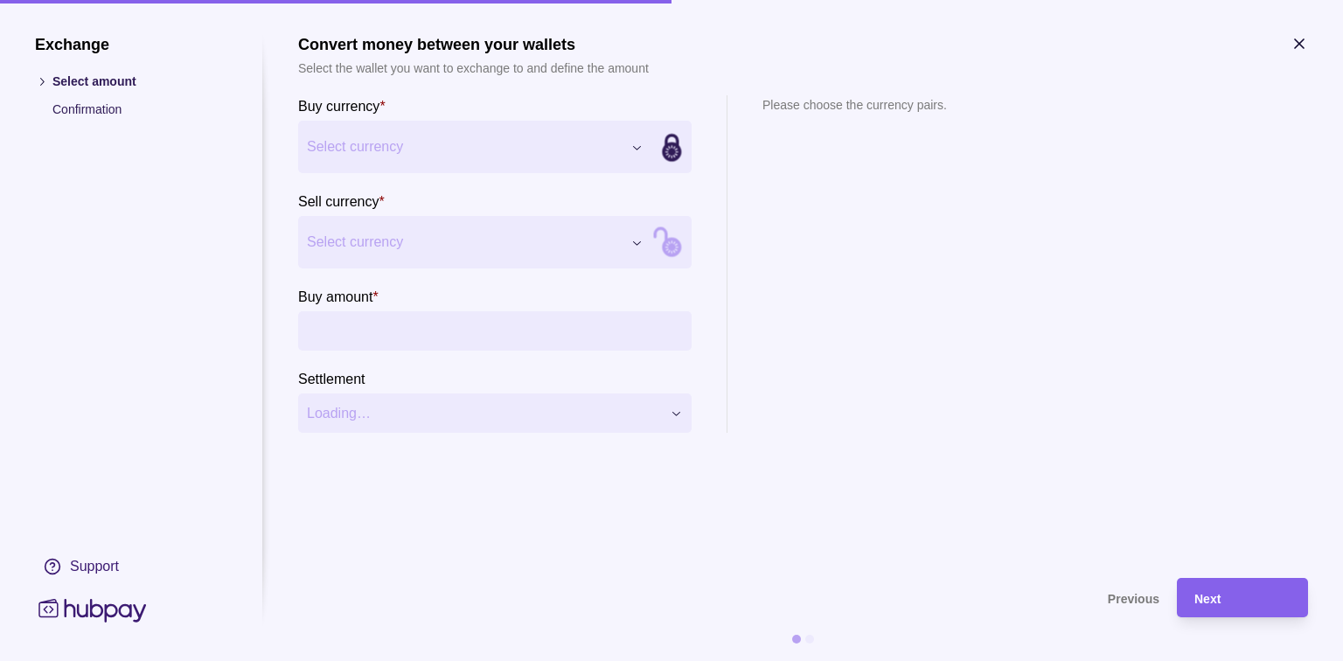
click at [625, 660] on div "Exchange Select amount Confirmation Support Convert money between your wallets …" at bounding box center [671, 661] width 1343 height 0
click at [638, 660] on div "Exchange Select amount Confirmation Support Convert money between your wallets …" at bounding box center [671, 661] width 1343 height 0
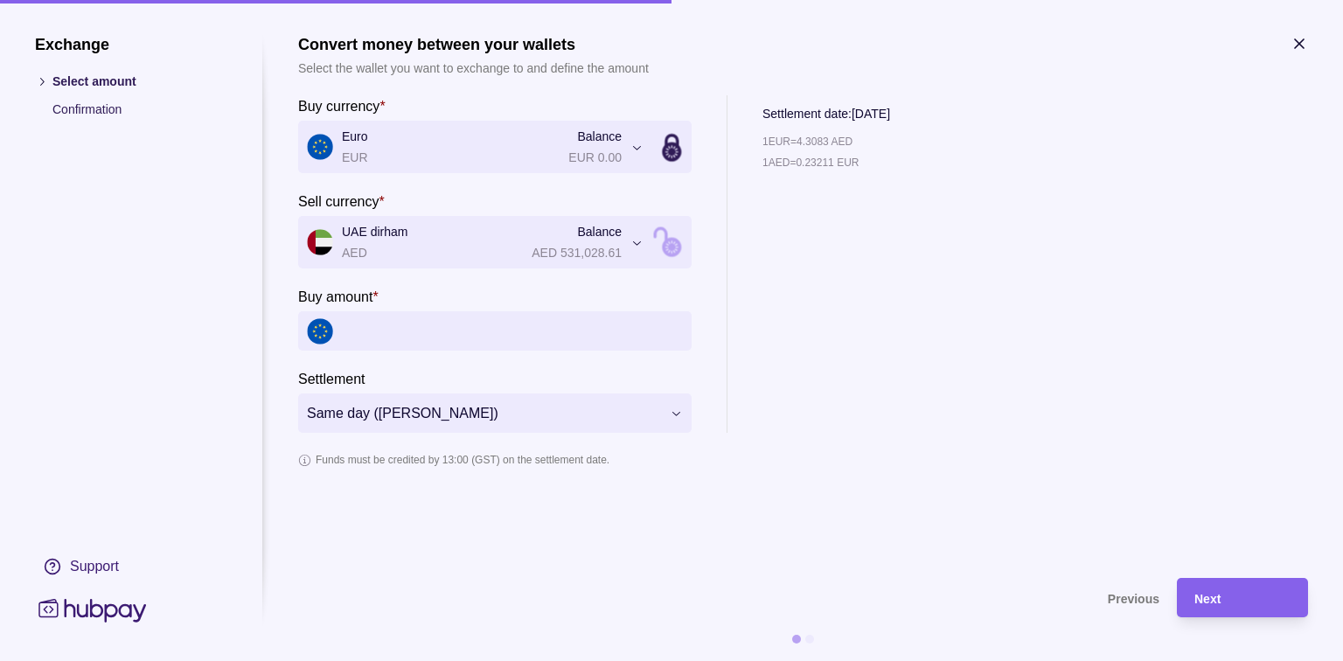
click at [399, 328] on input "Buy amount *" at bounding box center [512, 330] width 341 height 39
paste input "*******"
type input "*******"
click at [935, 324] on div "1 EUR = 4.3083 AED 1 AED = 0.23211 EUR" at bounding box center [875, 292] width 224 height 282
click at [889, 290] on div "1 EUR = 4.30793 AED 1 AED = 0.23213 EUR" at bounding box center [875, 292] width 224 height 282
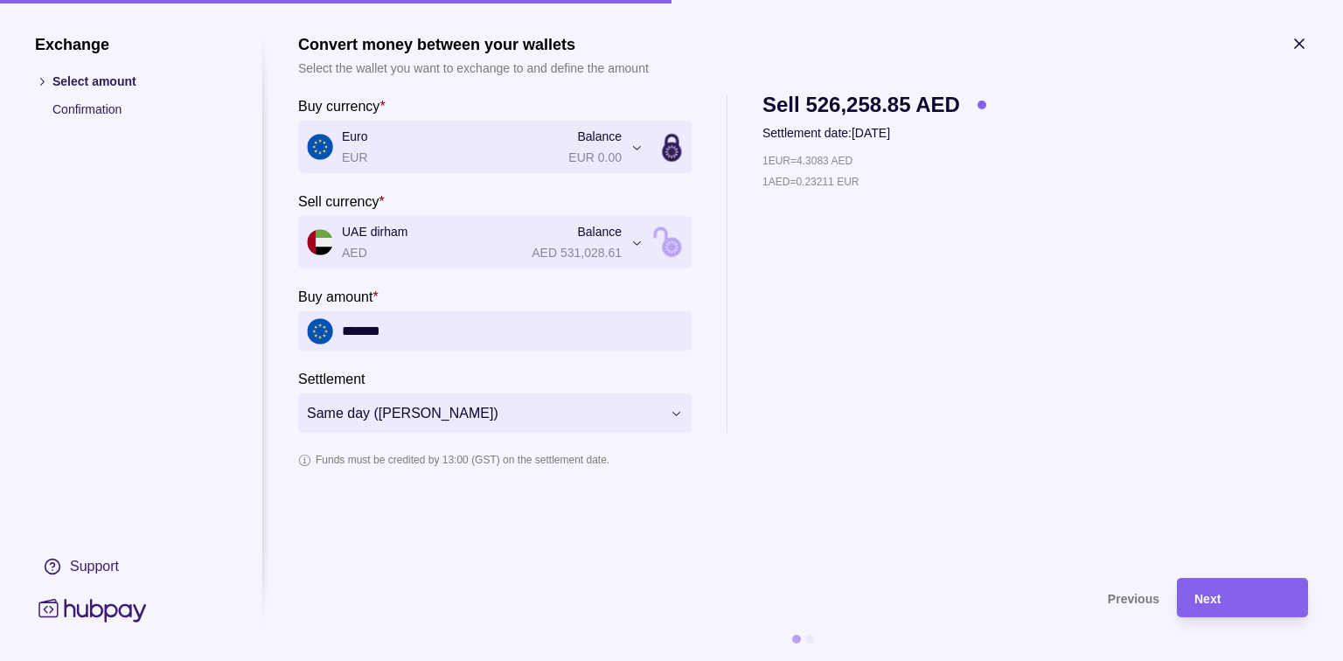
drag, startPoint x: 1109, startPoint y: 142, endPoint x: 1036, endPoint y: 142, distance: 73.5
click at [1109, 142] on div "**********" at bounding box center [803, 264] width 1010 height 338
click at [826, 161] on p "1 EUR = 4.3083 AED" at bounding box center [808, 160] width 90 height 19
copy p "4.3083"
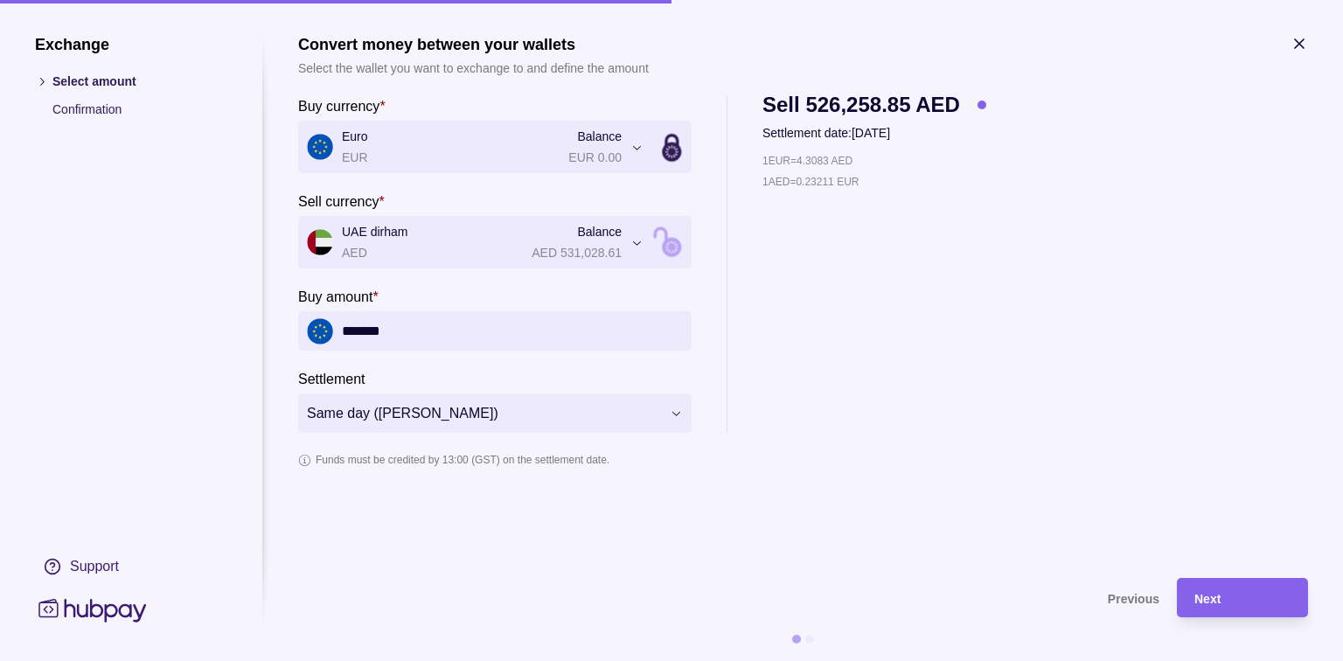
click at [965, 245] on div "1 EUR = 4.3083 AED 1 AED = 0.23211 EUR" at bounding box center [875, 292] width 224 height 282
click at [1238, 606] on div "Next" at bounding box center [1243, 598] width 96 height 21
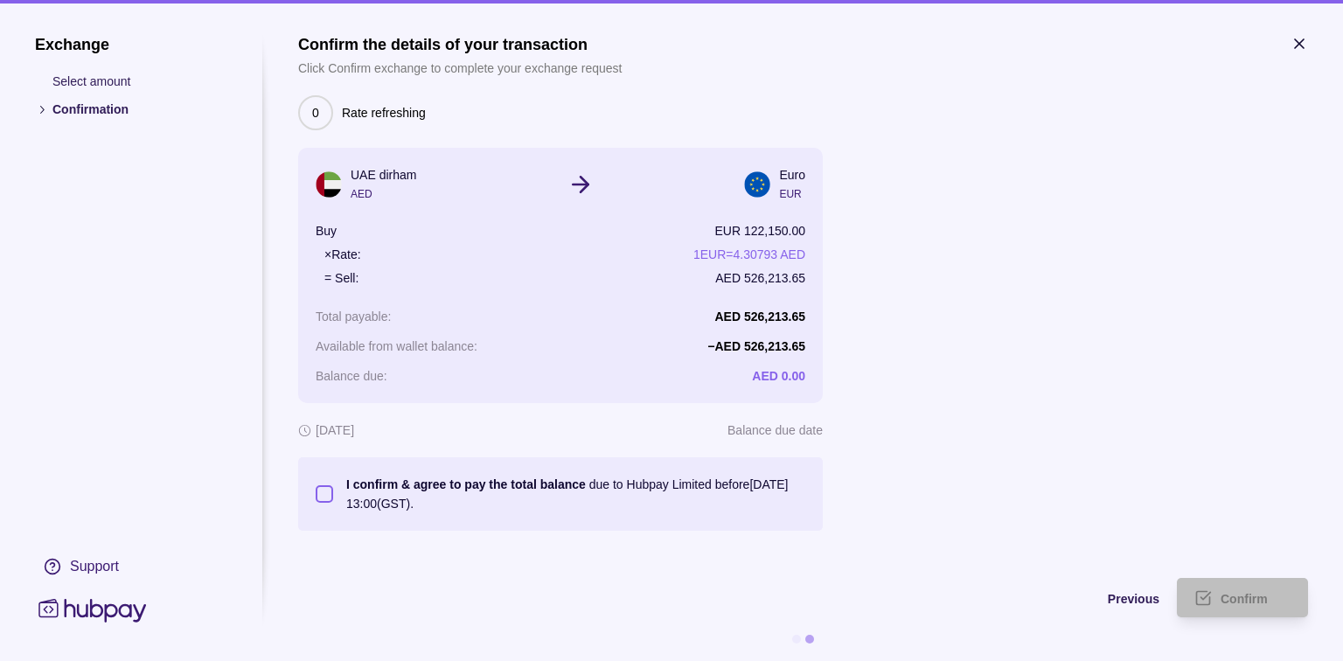
click at [324, 504] on section "I confirm & agree to pay the total balance due to Hubpay Limited before [DATE] …" at bounding box center [561, 494] width 490 height 38
click at [329, 493] on button "I confirm & agree to pay the total balance due to Hubpay Limited before [DATE] …" at bounding box center [324, 493] width 17 height 17
click at [1279, 590] on div "Confirm" at bounding box center [1256, 598] width 70 height 21
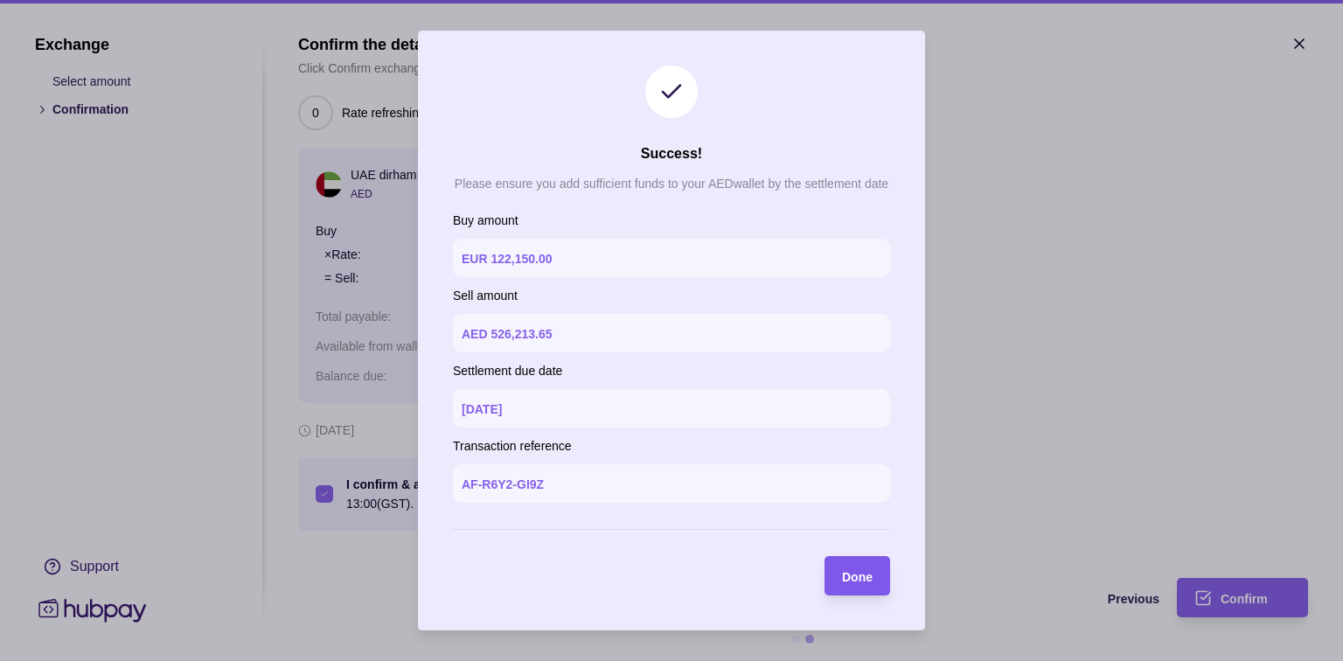
click at [857, 575] on span "Done" at bounding box center [857, 577] width 31 height 14
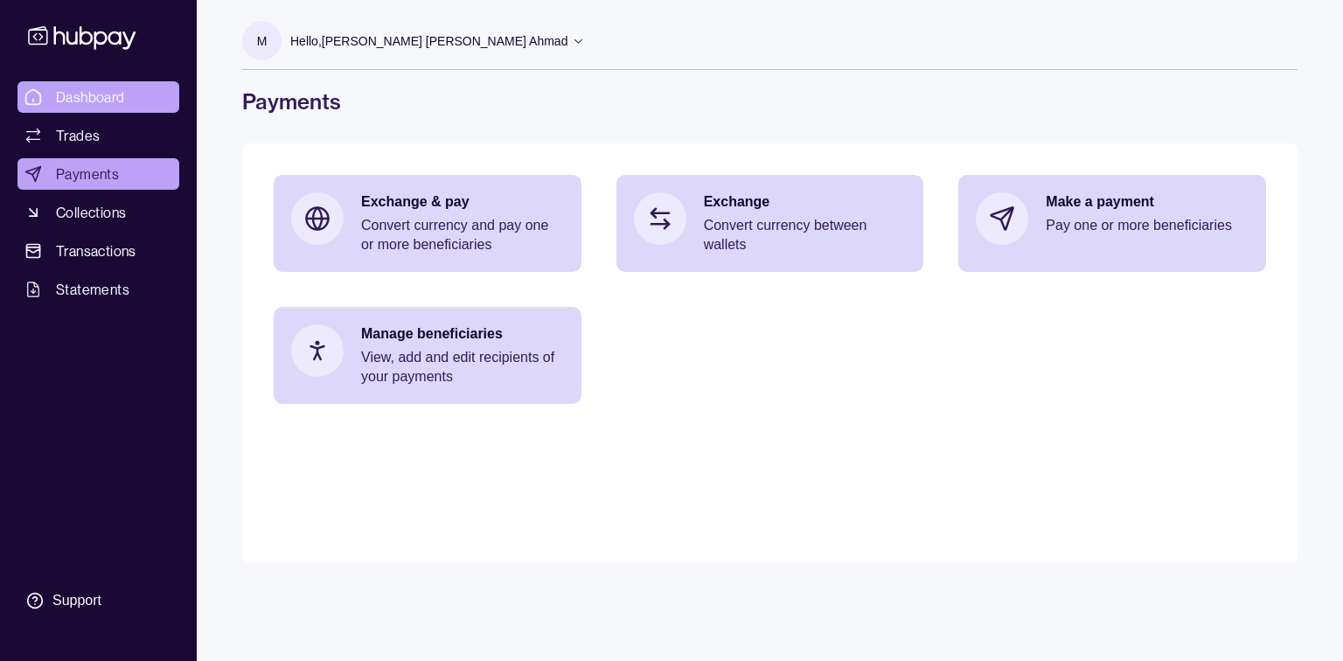
click at [96, 89] on span "Dashboard" at bounding box center [90, 97] width 69 height 21
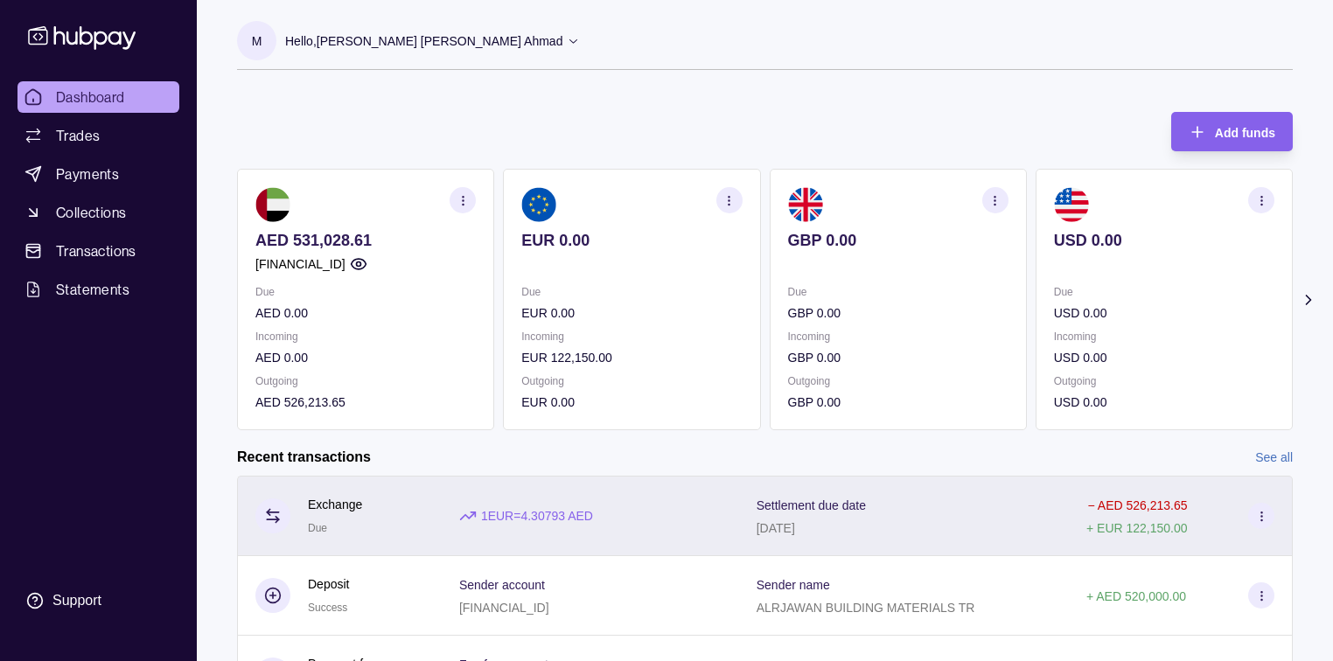
click at [891, 511] on div "Settlement due date [DATE]" at bounding box center [904, 516] width 295 height 44
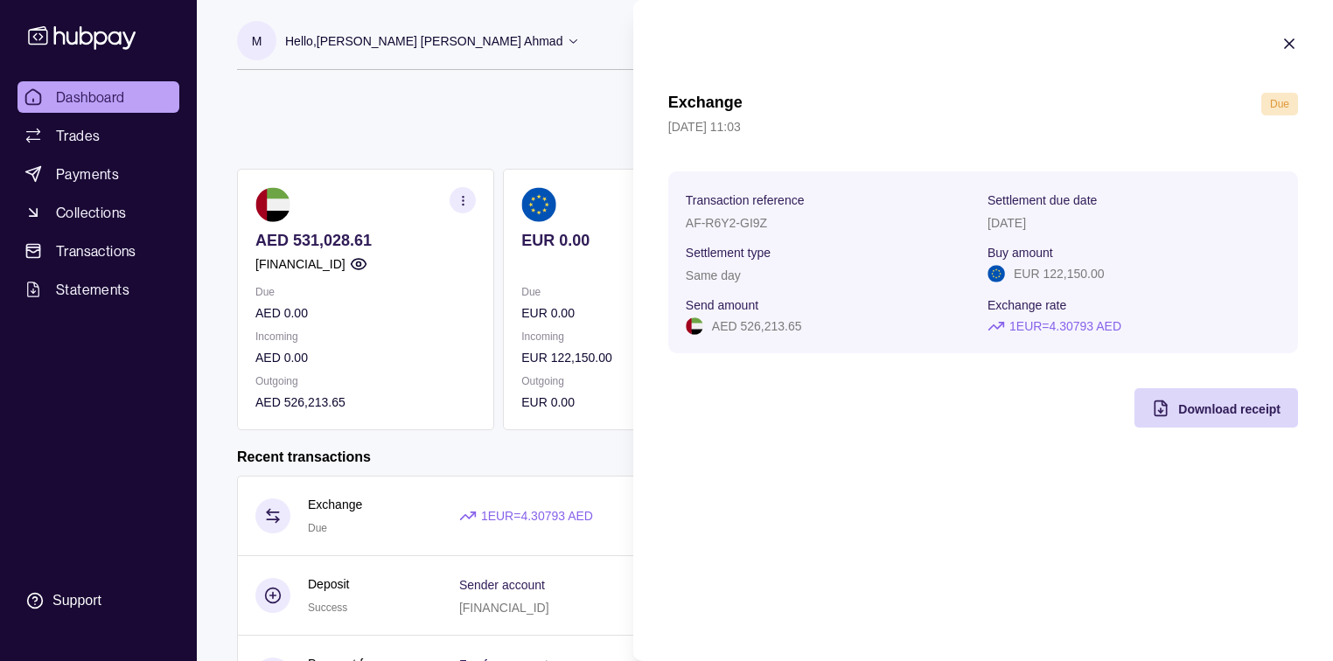
drag, startPoint x: 1131, startPoint y: 324, endPoint x: 1057, endPoint y: 329, distance: 74.5
click at [1057, 329] on p "1 EUR = 4.30793 AED" at bounding box center [1065, 326] width 112 height 19
copy p "4.30793 AED"
click at [944, 452] on section "Exchange Due [DATE] 11:03 Transaction reference AF-R6Y2-GI9Z Settlement due dat…" at bounding box center [983, 231] width 700 height 463
click at [451, 439] on html "Dashboard Trades Payments Collections Transactions Statements Support M Hello, …" at bounding box center [666, 465] width 1333 height 931
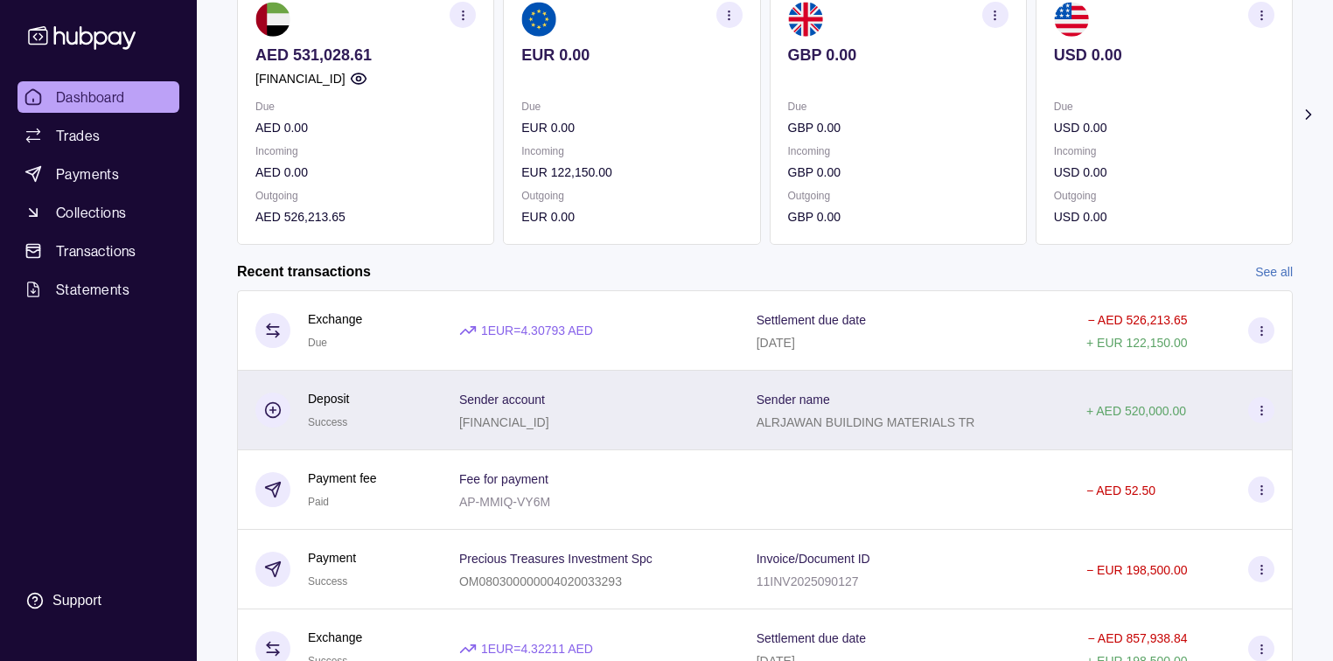
scroll to position [210, 0]
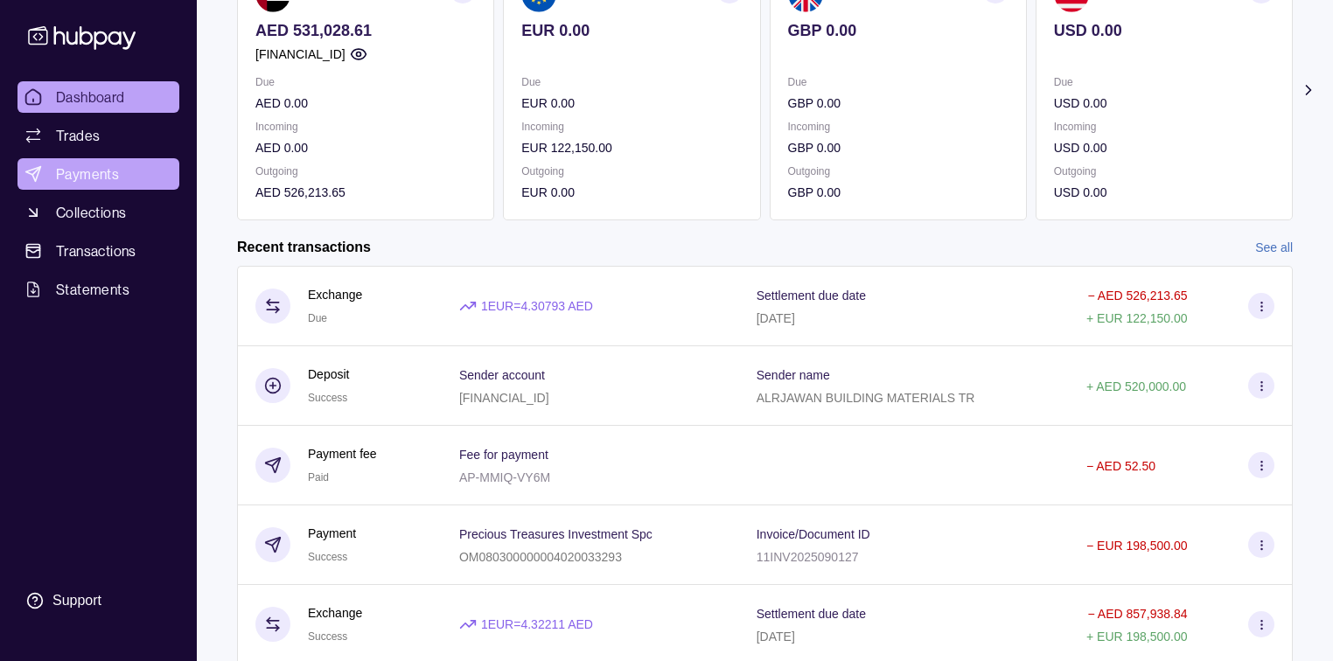
click at [93, 165] on span "Payments" at bounding box center [87, 174] width 63 height 21
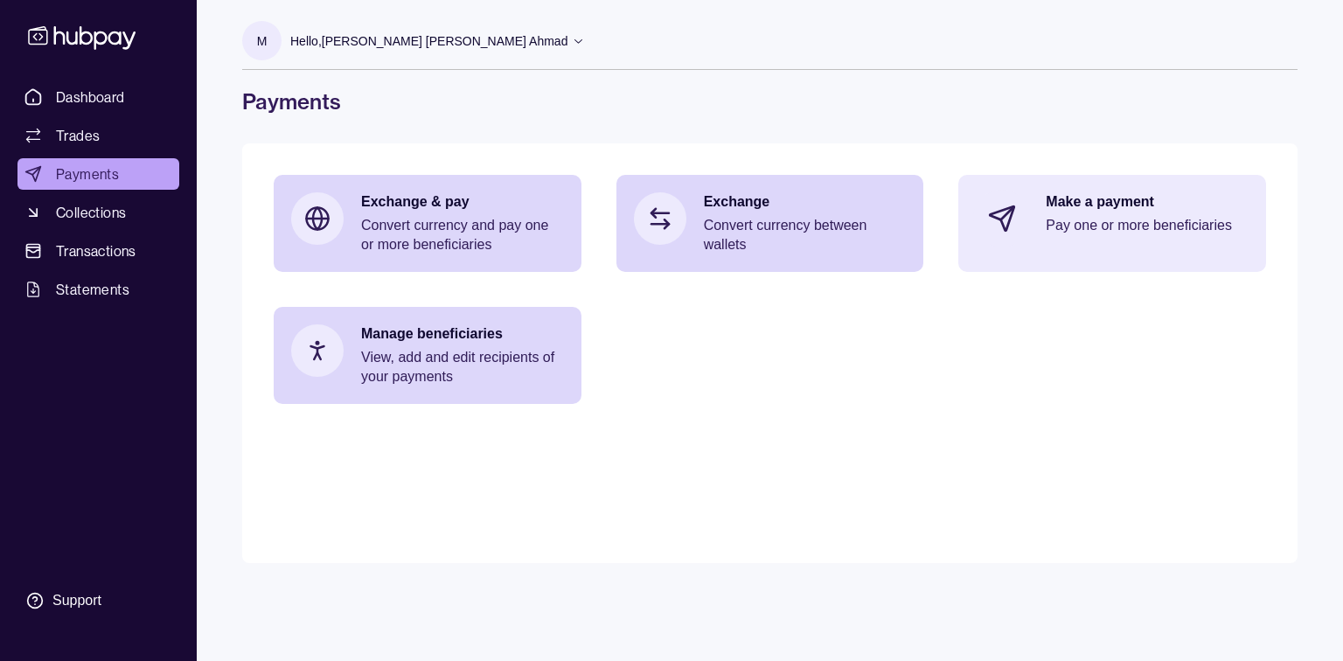
click at [1107, 221] on p "Pay one or more beneficiaries" at bounding box center [1147, 225] width 203 height 19
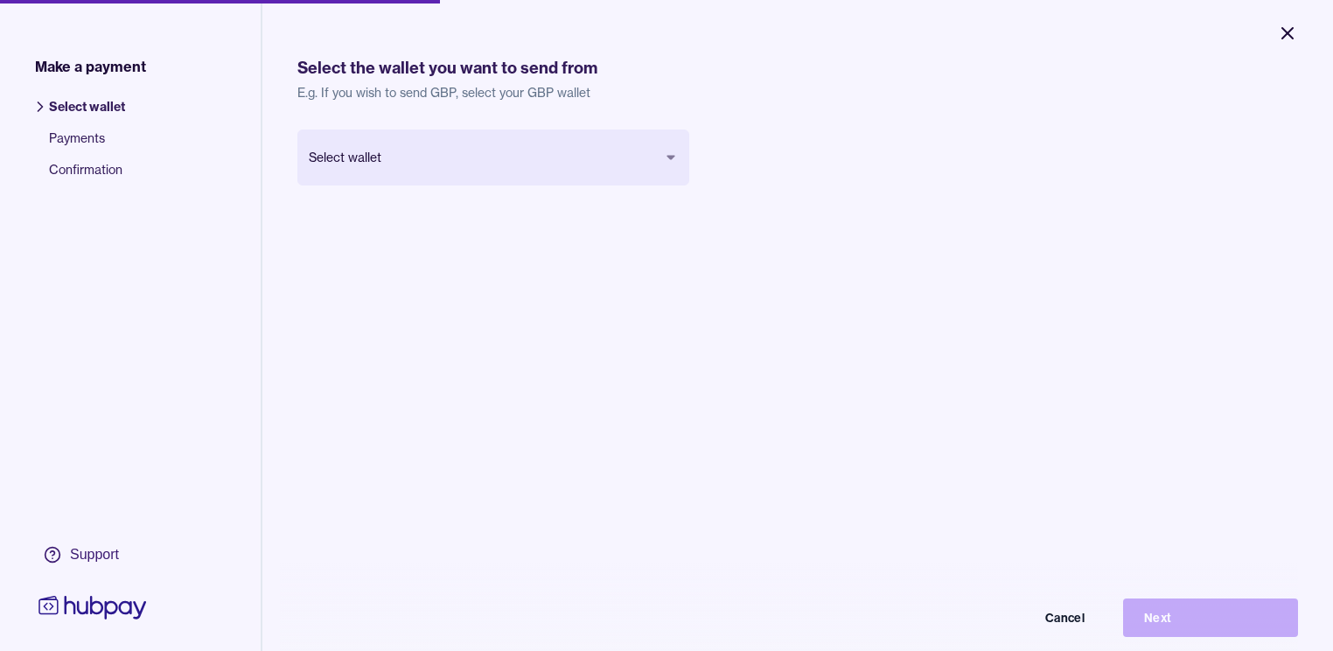
click at [1291, 28] on icon "Close" at bounding box center [1287, 33] width 21 height 21
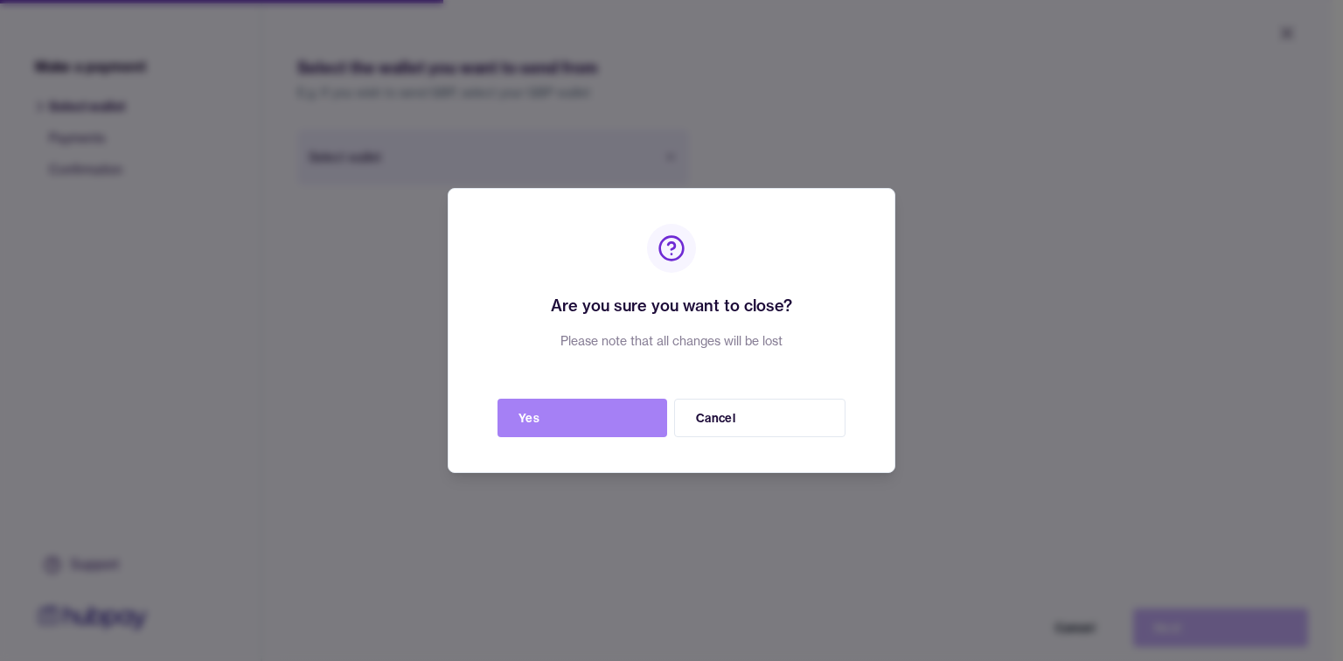
click at [600, 414] on button "Yes" at bounding box center [583, 418] width 170 height 38
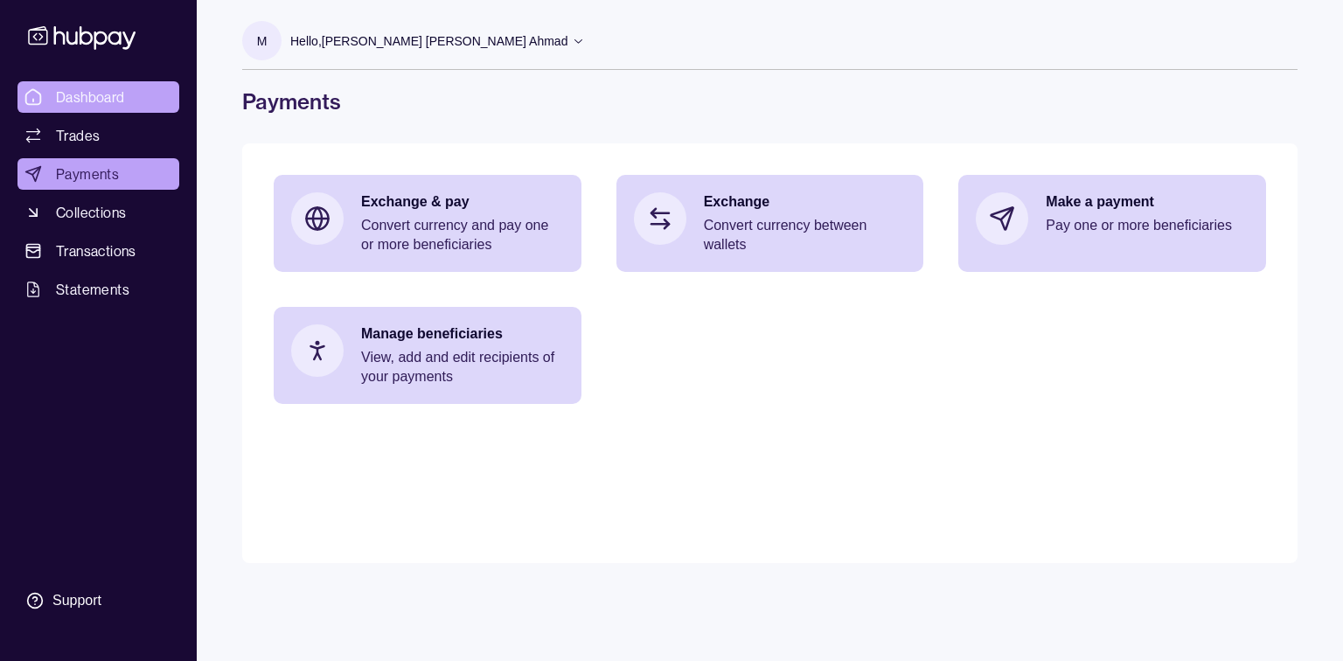
click at [77, 92] on span "Dashboard" at bounding box center [90, 97] width 69 height 21
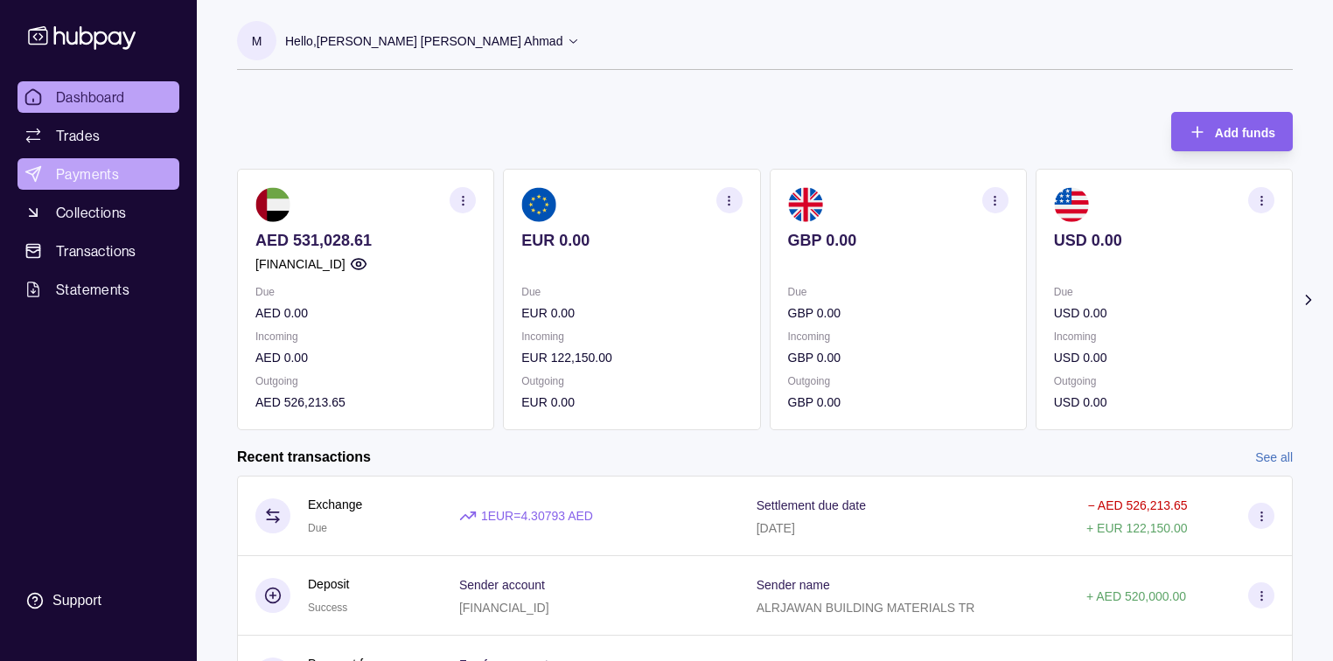
click at [68, 182] on span "Payments" at bounding box center [87, 174] width 63 height 21
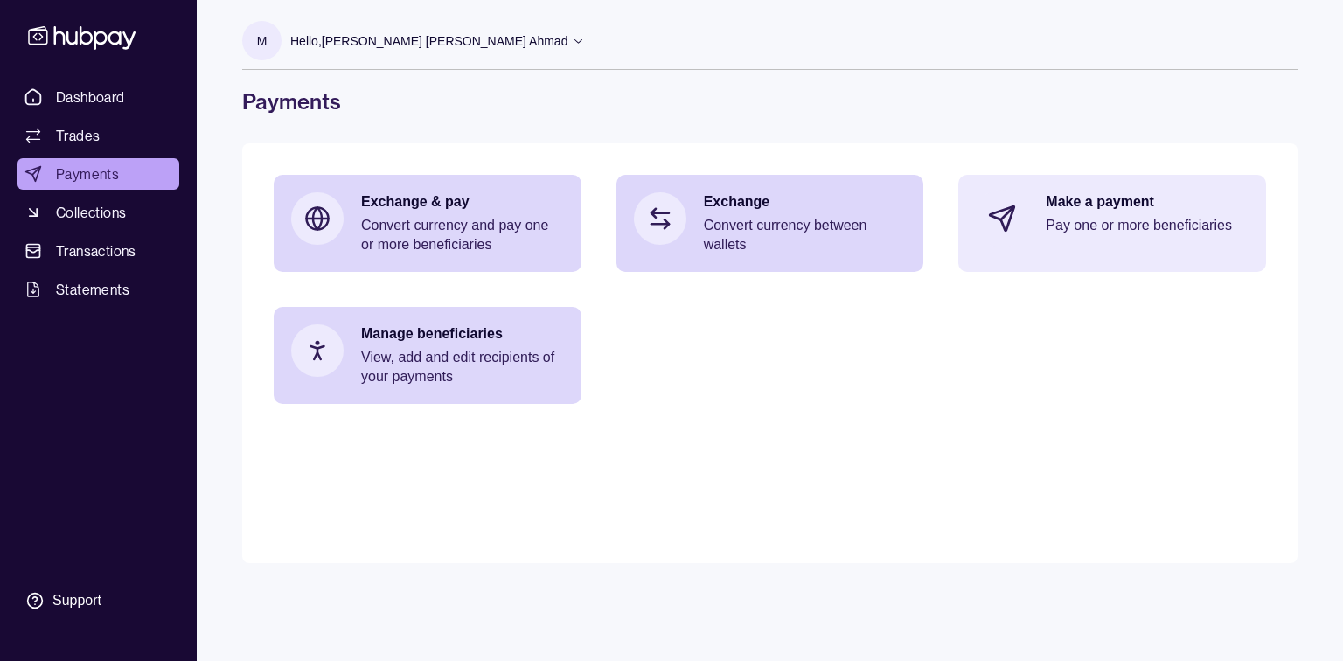
click at [1188, 235] on div "Make a payment Pay one or more beneficiaries" at bounding box center [1147, 218] width 203 height 52
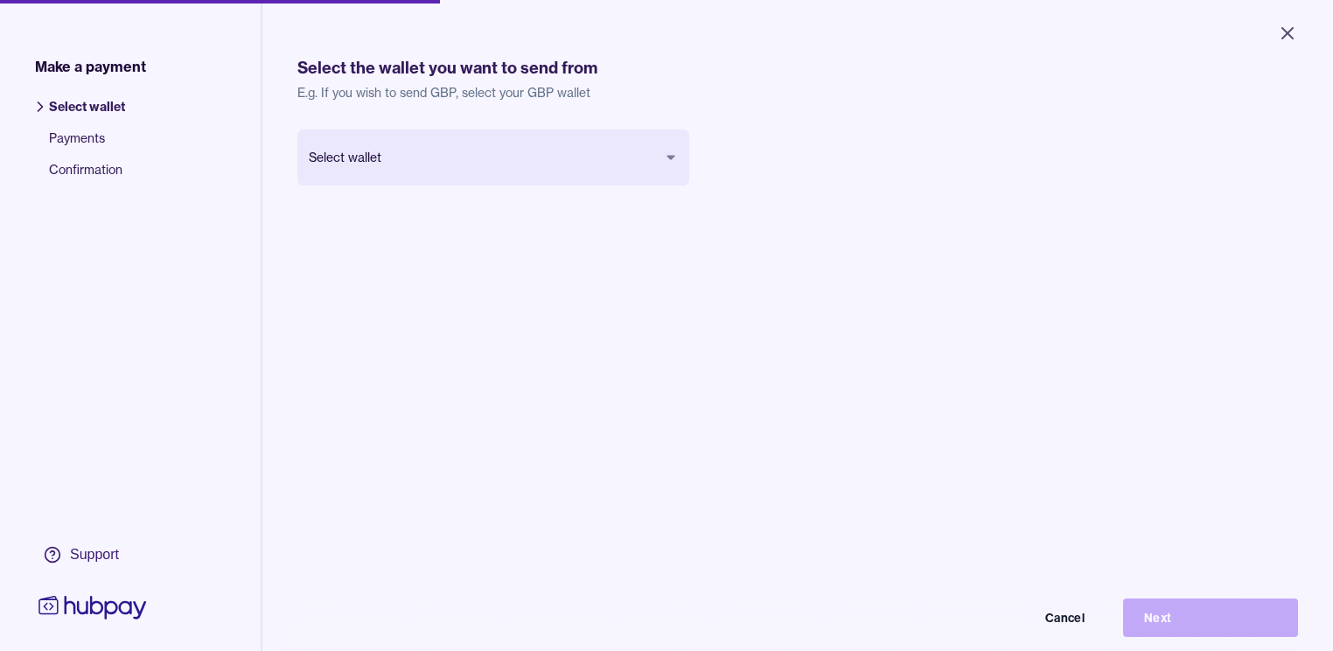
click at [660, 136] on html "Close Make a payment Select wallet Payments Confirmation Support Select the wal…" at bounding box center [666, 325] width 1333 height 651
click at [1205, 616] on button "Next" at bounding box center [1210, 617] width 175 height 38
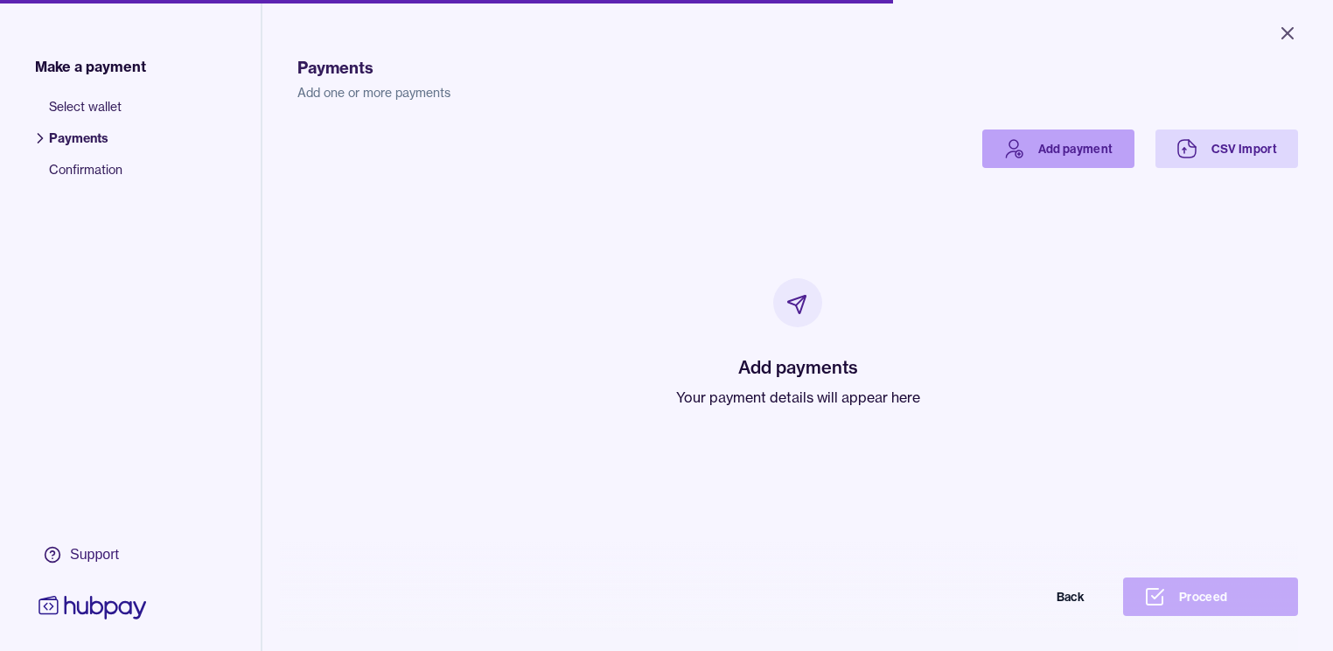
click at [1134, 154] on link "Add payment" at bounding box center [1058, 148] width 152 height 38
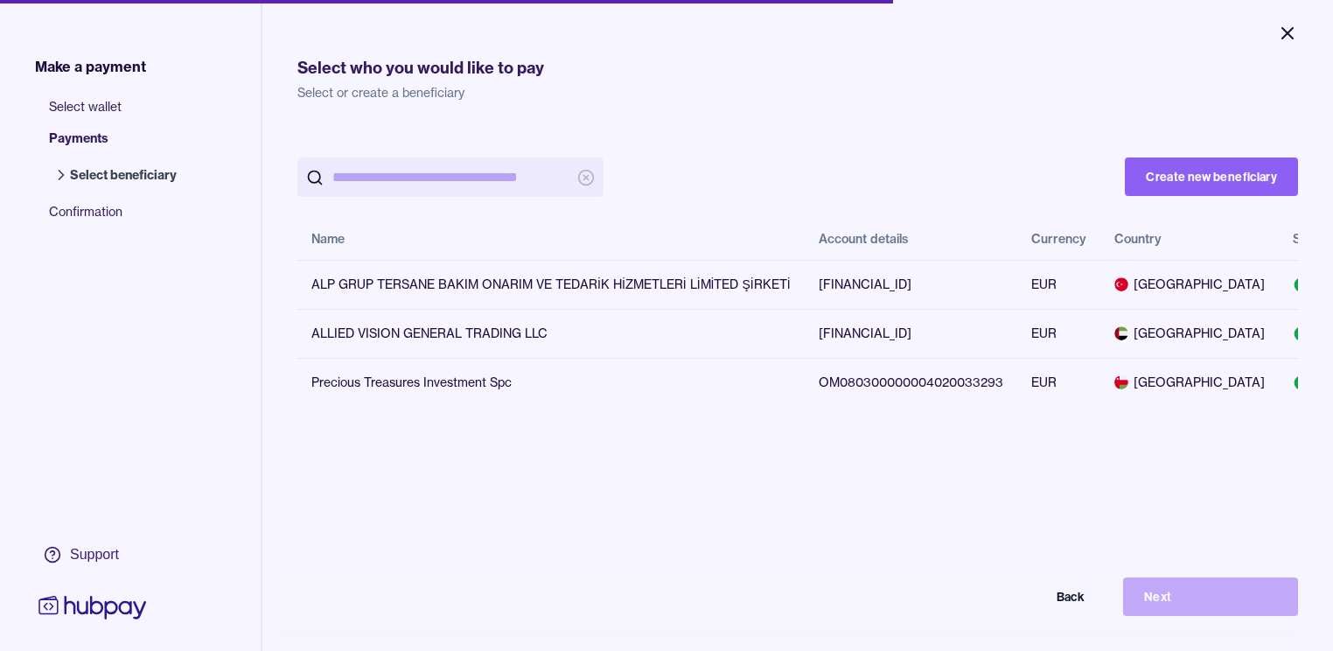
click at [1301, 30] on button "Close" at bounding box center [1287, 33] width 63 height 38
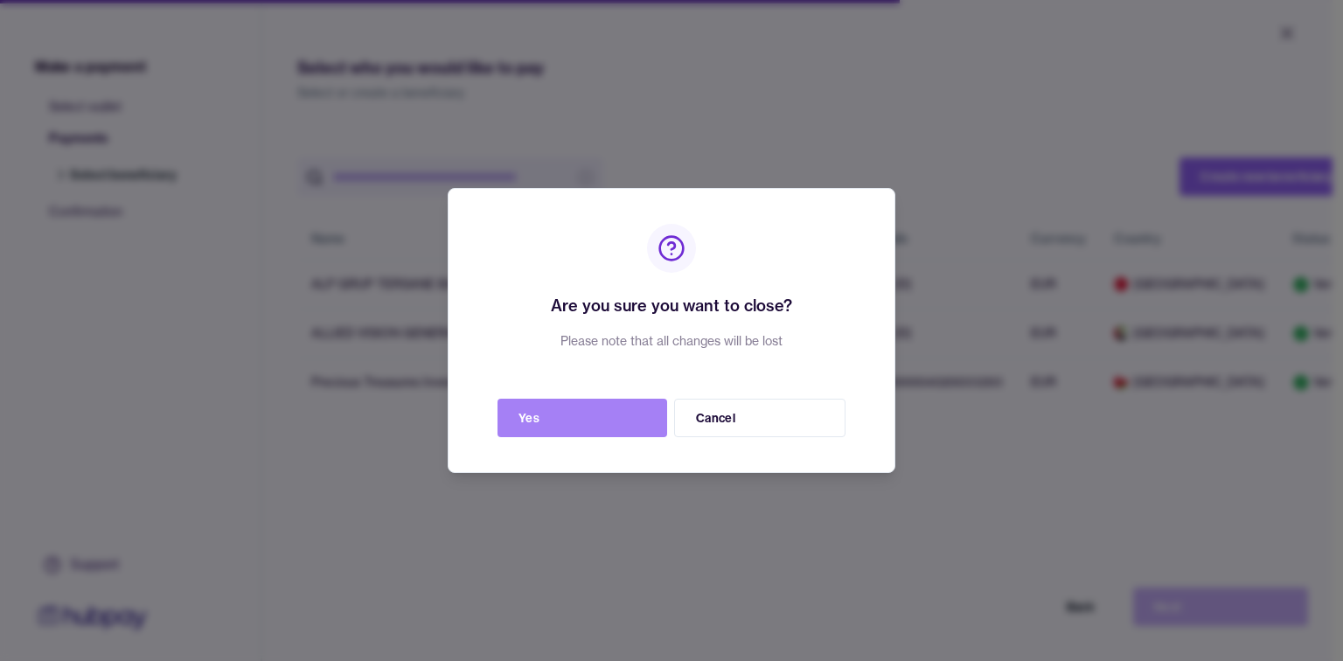
click at [557, 423] on button "Yes" at bounding box center [583, 418] width 170 height 38
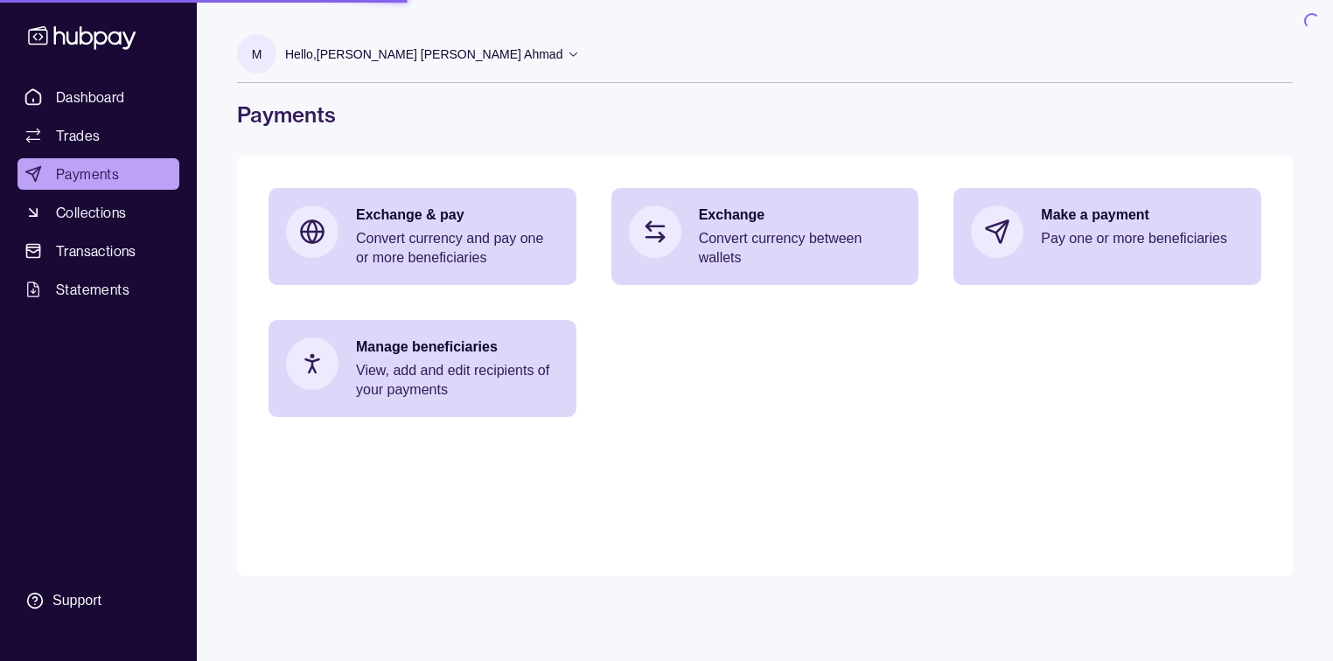
click at [557, 423] on main "Exchange & pay Convert currency and pay one or more beneficiaries Exchange Conv…" at bounding box center [765, 367] width 1056 height 420
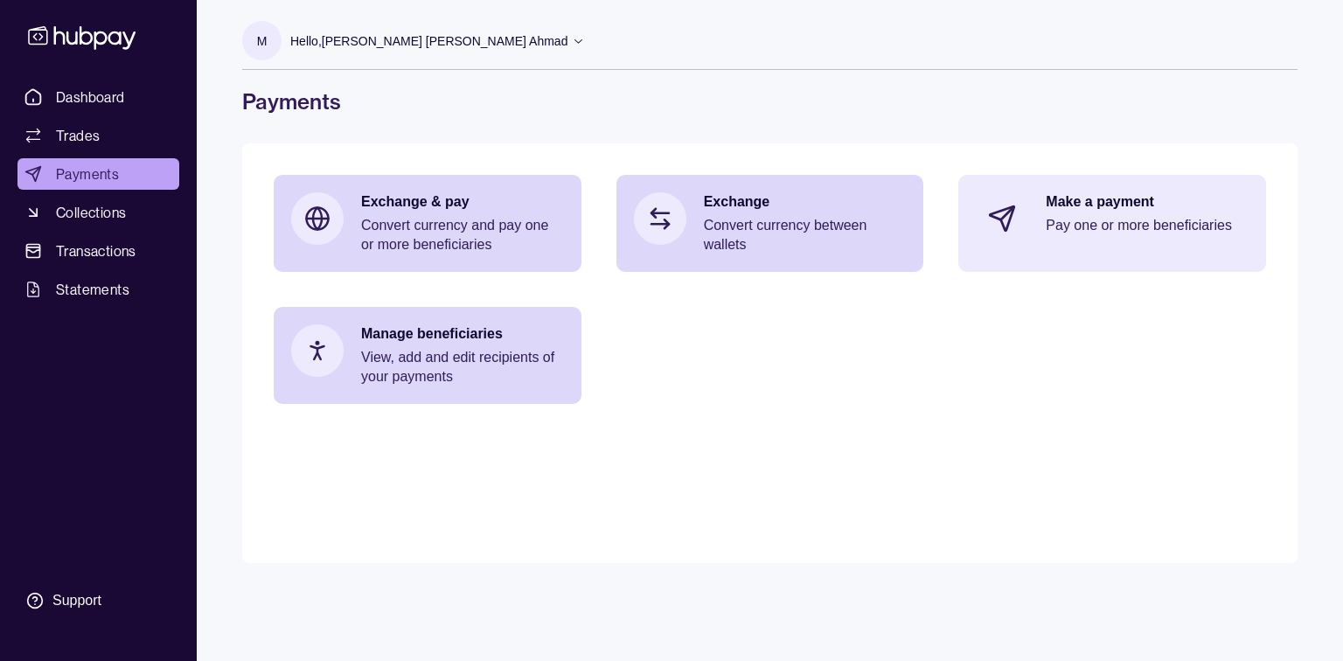
click at [1085, 238] on div "Make a payment Pay one or more beneficiaries" at bounding box center [1147, 218] width 203 height 52
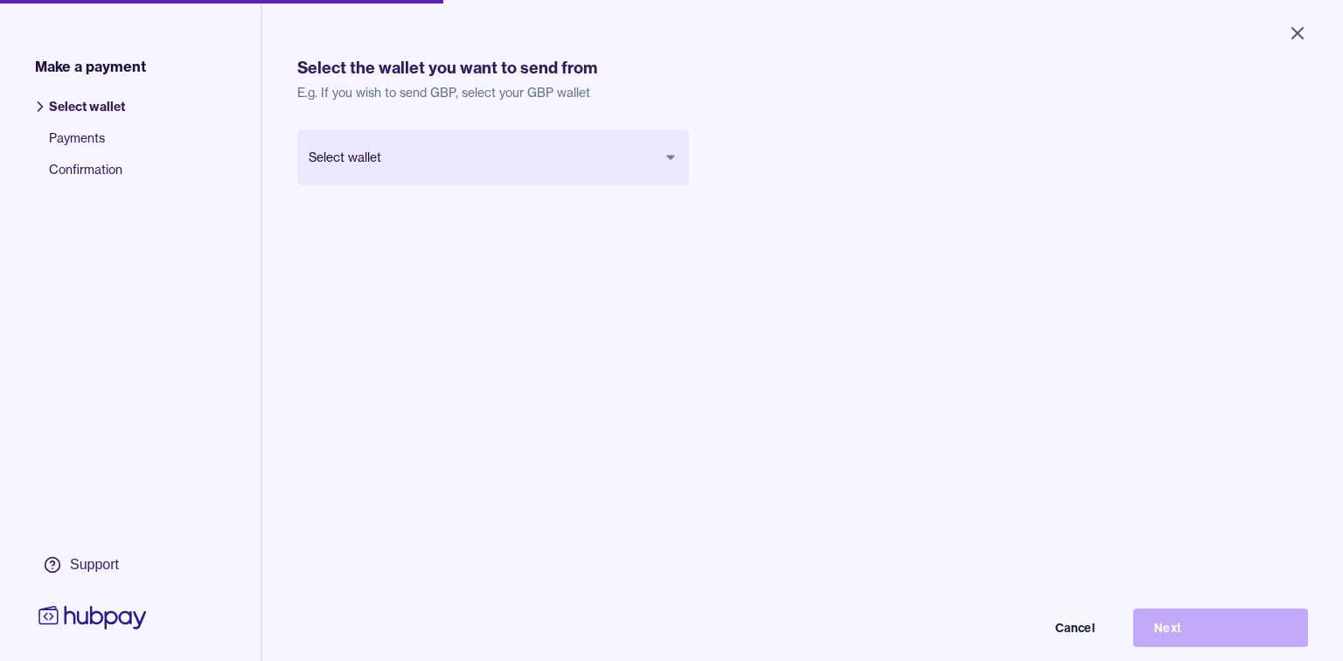
click at [670, 154] on body "Close Make a payment Select wallet Payments Confirmation Support Select the wal…" at bounding box center [671, 330] width 1343 height 661
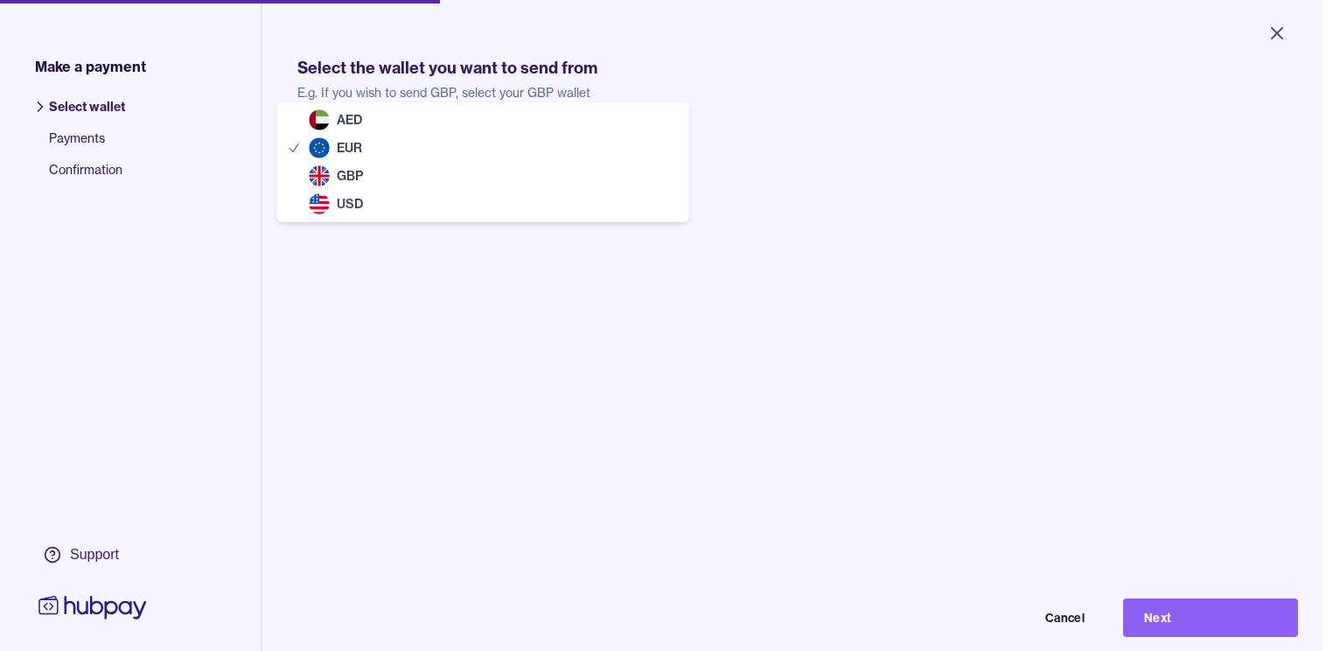
click at [428, 142] on body "Close Make a payment Select wallet Payments Confirmation Support Select the wal…" at bounding box center [661, 325] width 1322 height 651
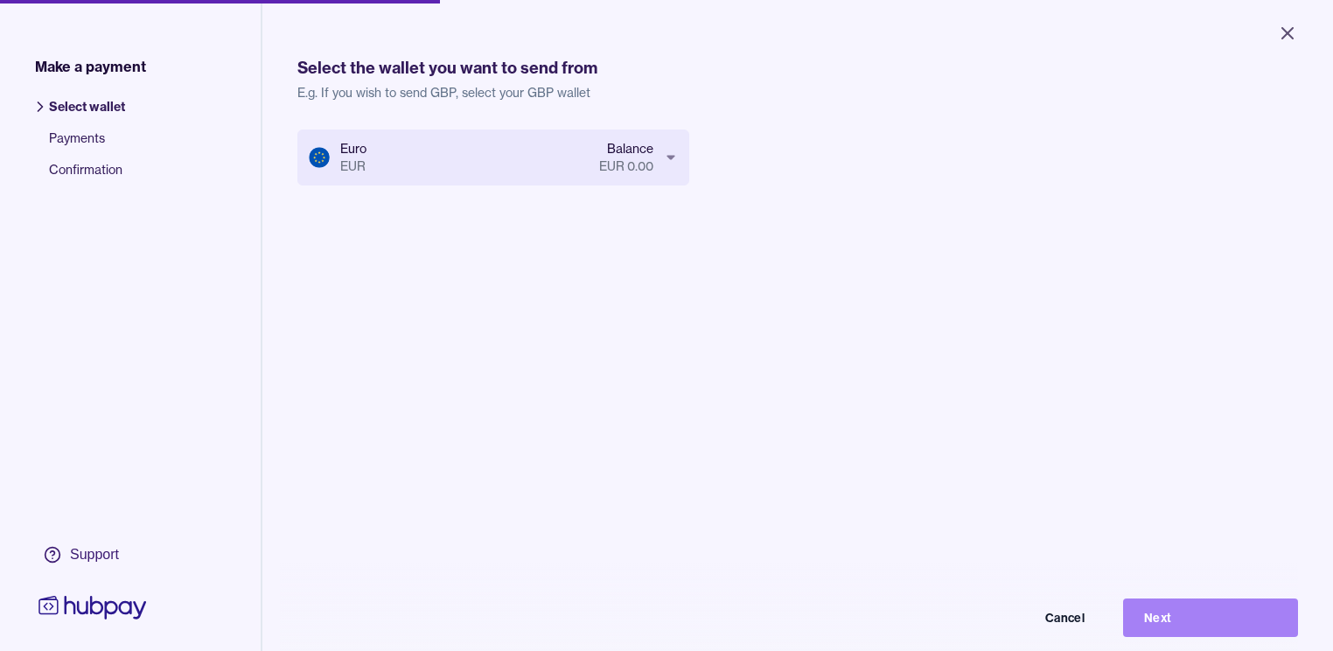
click at [1238, 625] on button "Next" at bounding box center [1210, 617] width 175 height 38
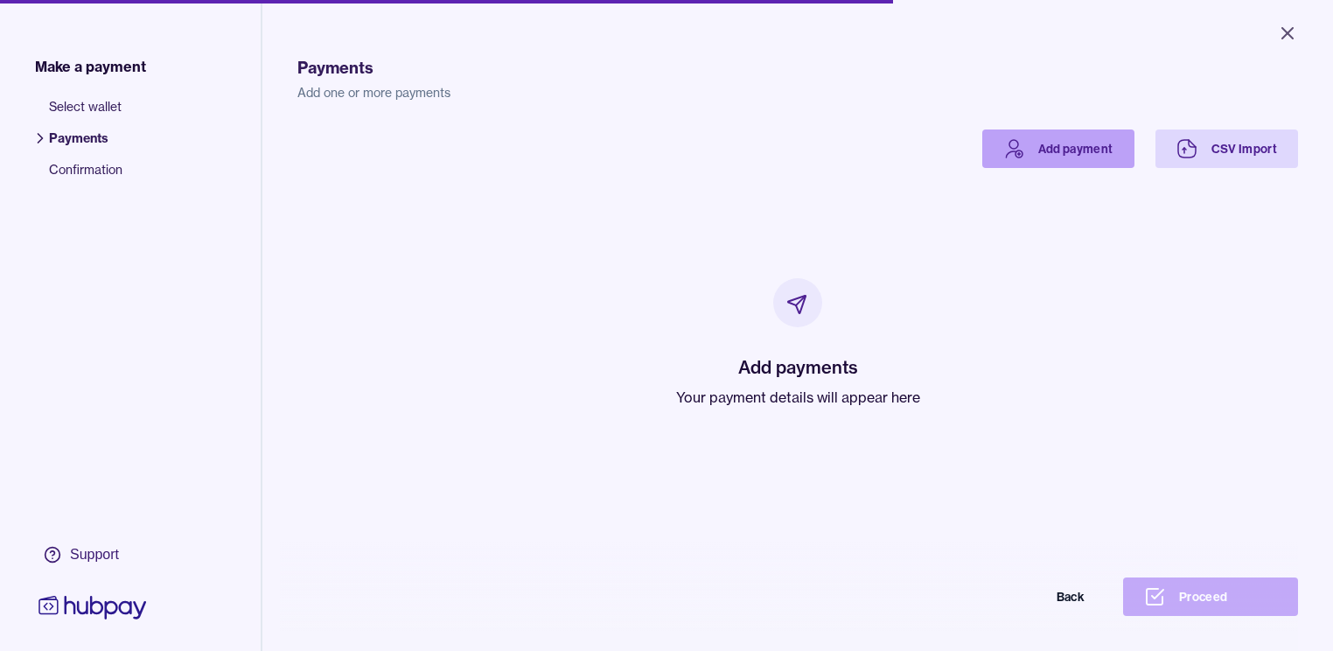
click at [1128, 150] on link "Add payment" at bounding box center [1058, 148] width 152 height 38
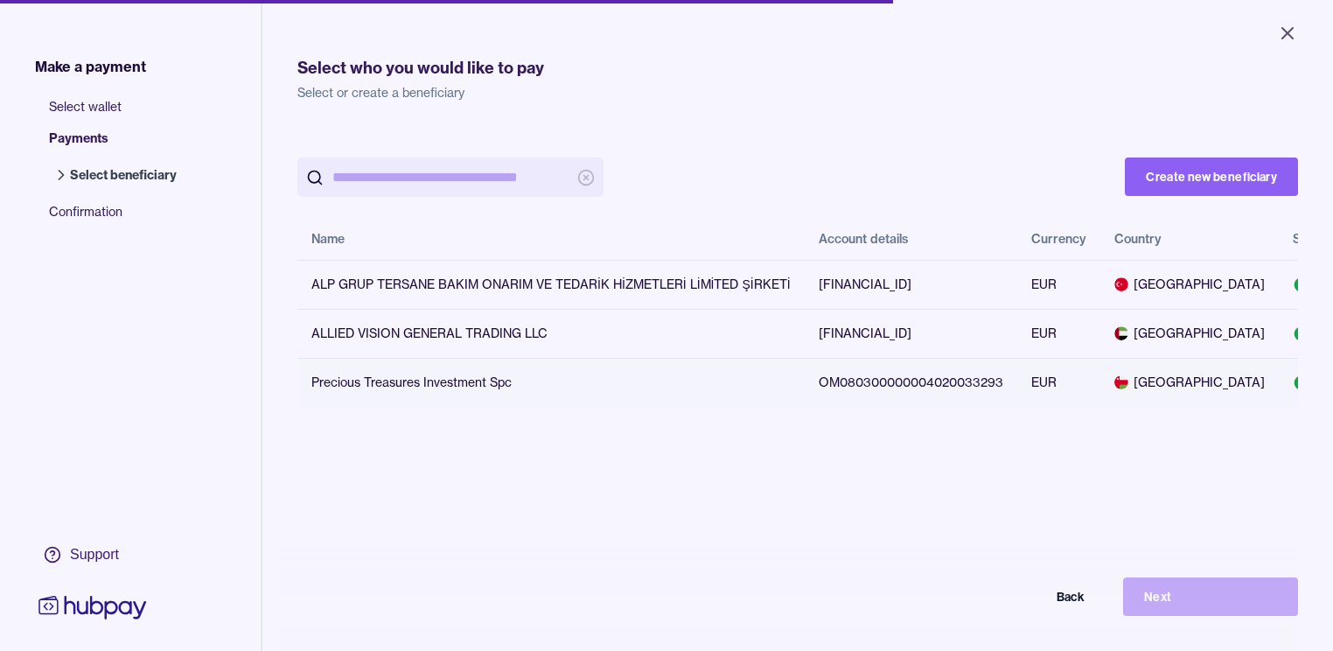
click at [414, 391] on div "Precious Treasures Investment Spc" at bounding box center [550, 381] width 479 height 17
click at [1224, 596] on button "Next" at bounding box center [1210, 596] width 175 height 38
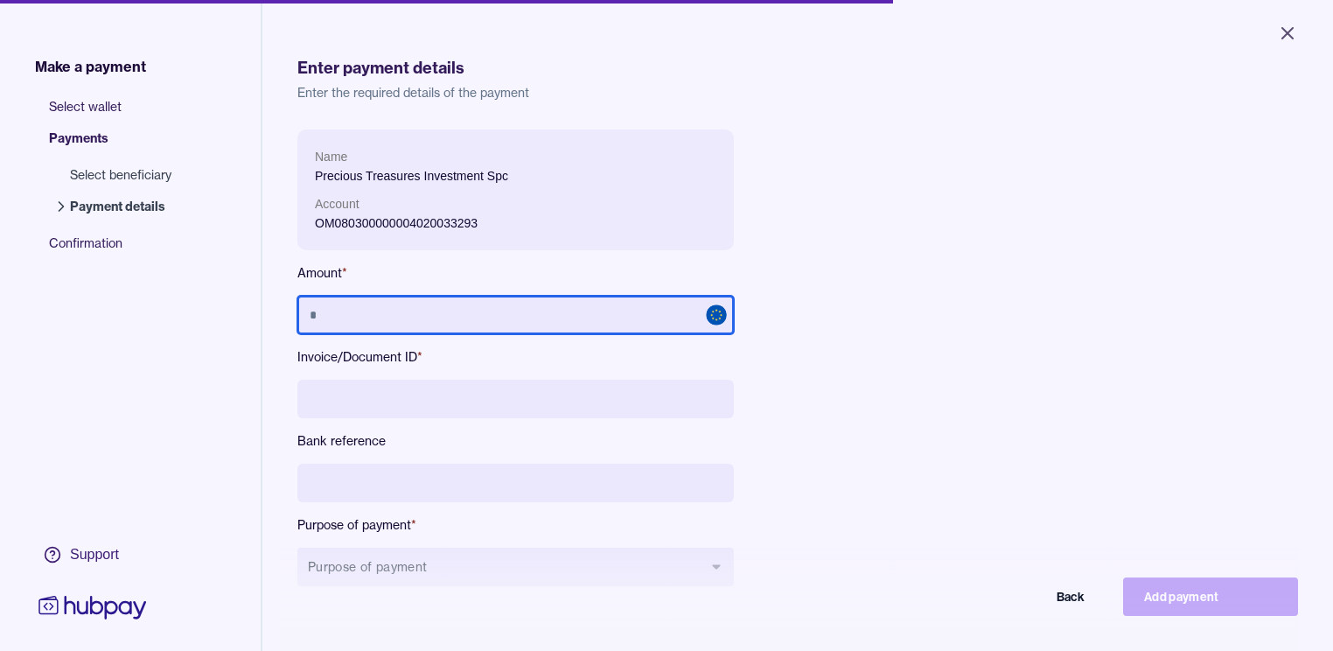
click at [384, 309] on input "text" at bounding box center [515, 315] width 436 height 38
click at [485, 304] on input "text" at bounding box center [515, 315] width 436 height 38
paste input "*******"
type input "*******"
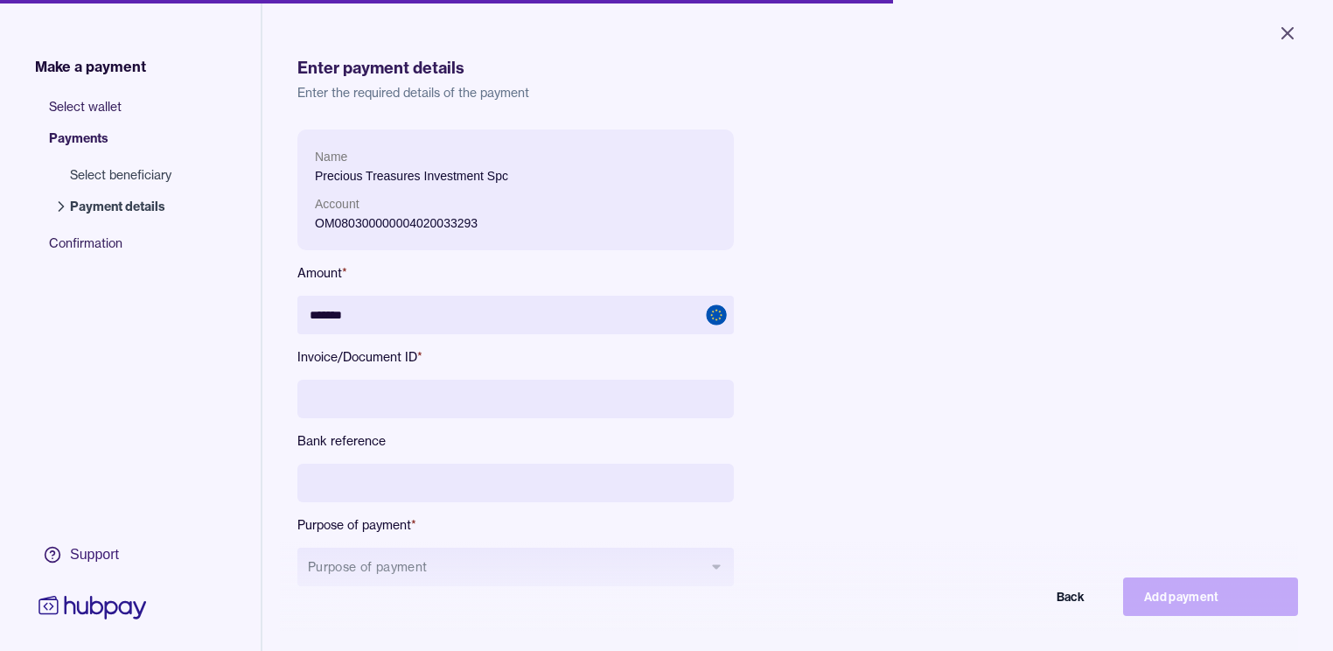
click at [896, 178] on div "Name Precious Treasures Investment Spc Account OM080300000004020033293 Amount *…" at bounding box center [689, 371] width 784 height 485
click at [455, 398] on input at bounding box center [515, 399] width 436 height 38
paste input "**********"
type input "**********"
click at [878, 357] on div "**********" at bounding box center [689, 371] width 784 height 485
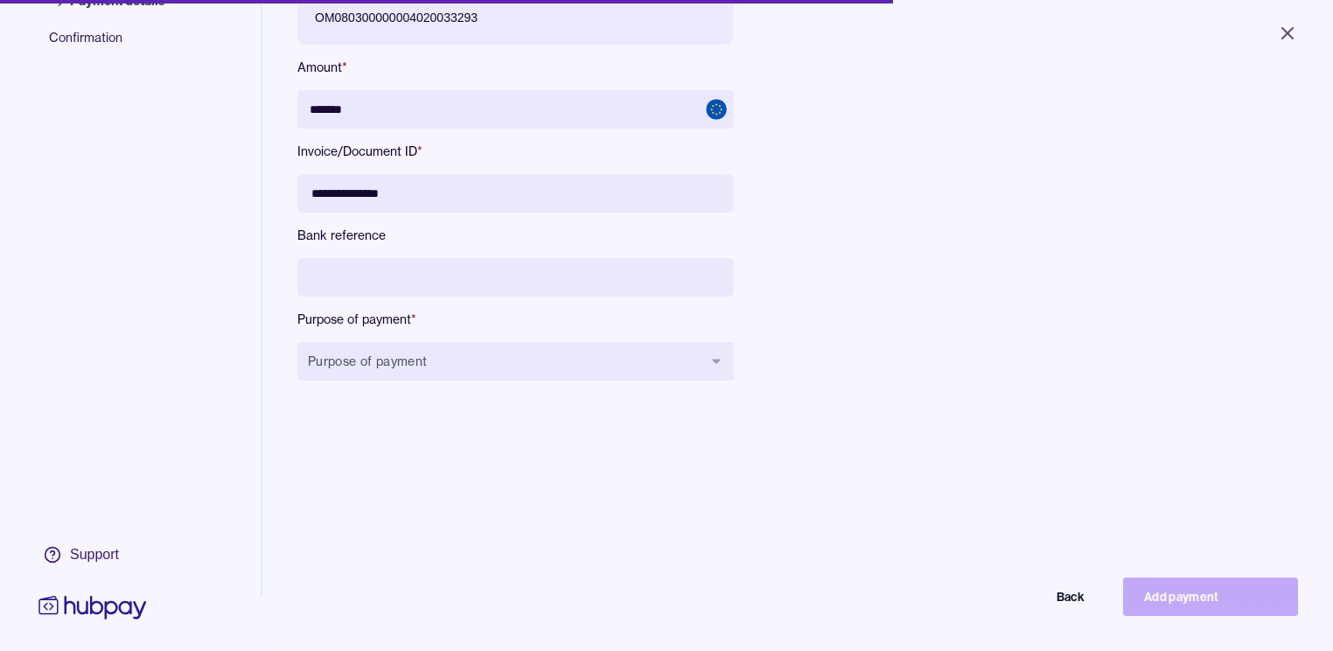
scroll to position [210, 0]
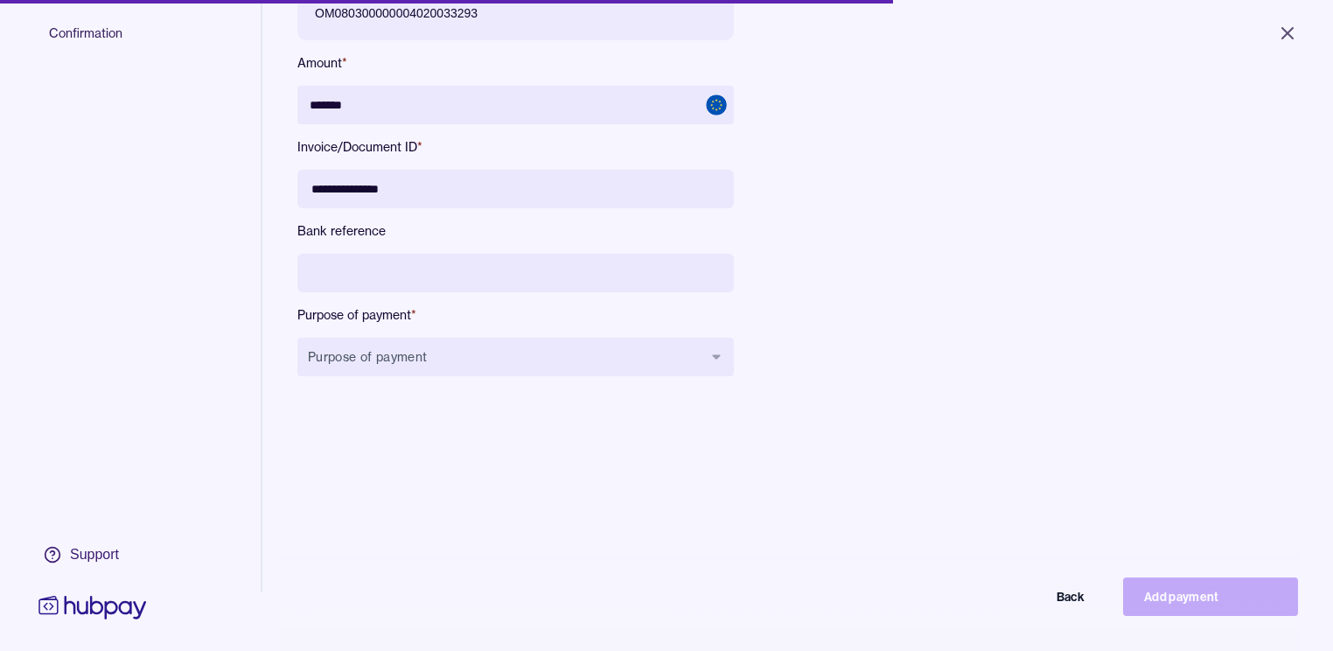
click at [387, 269] on input at bounding box center [515, 273] width 436 height 38
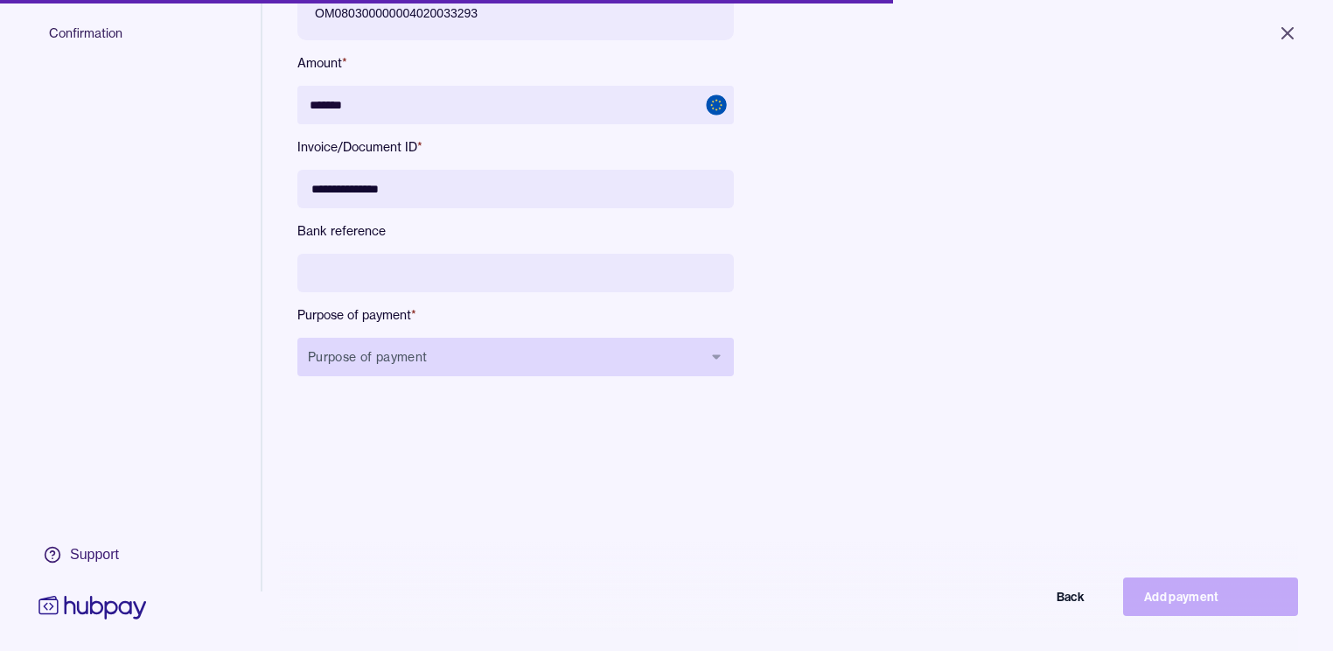
click at [394, 361] on button "Purpose of payment" at bounding box center [515, 357] width 436 height 38
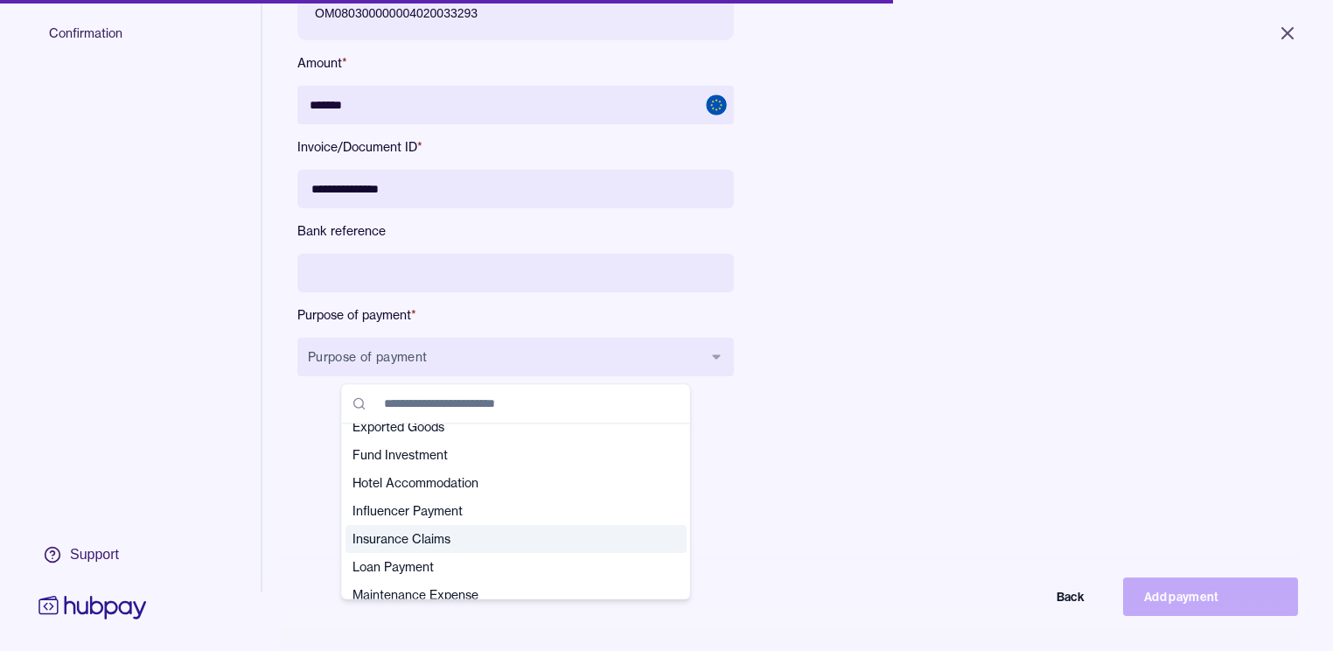
scroll to position [140, 0]
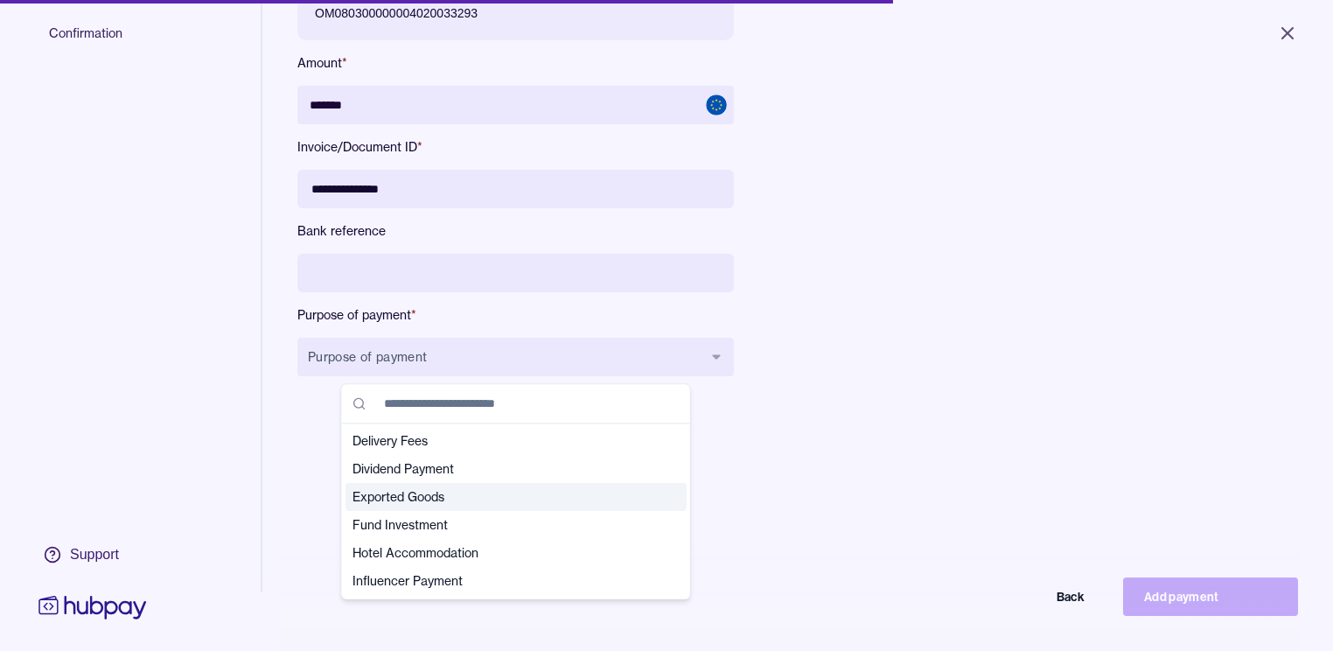
click at [373, 493] on span "Exported Goods" at bounding box center [505, 496] width 306 height 17
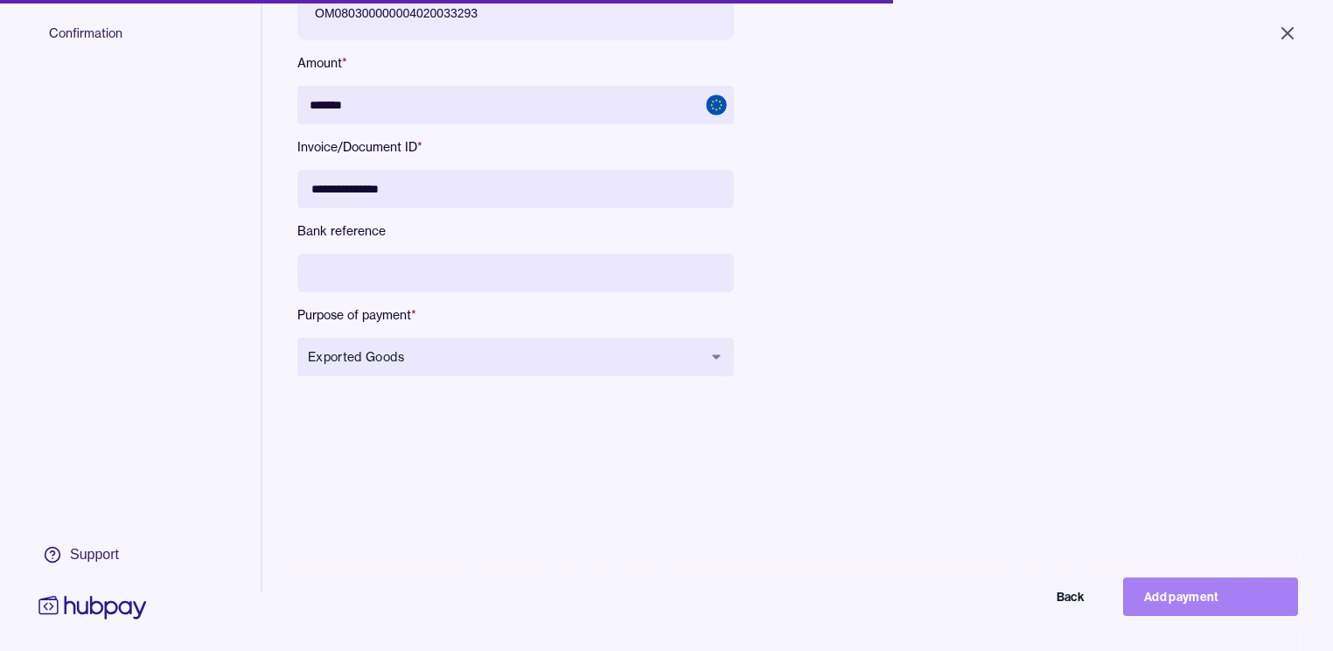
click at [1164, 598] on button "Add payment" at bounding box center [1210, 596] width 175 height 38
type input "******"
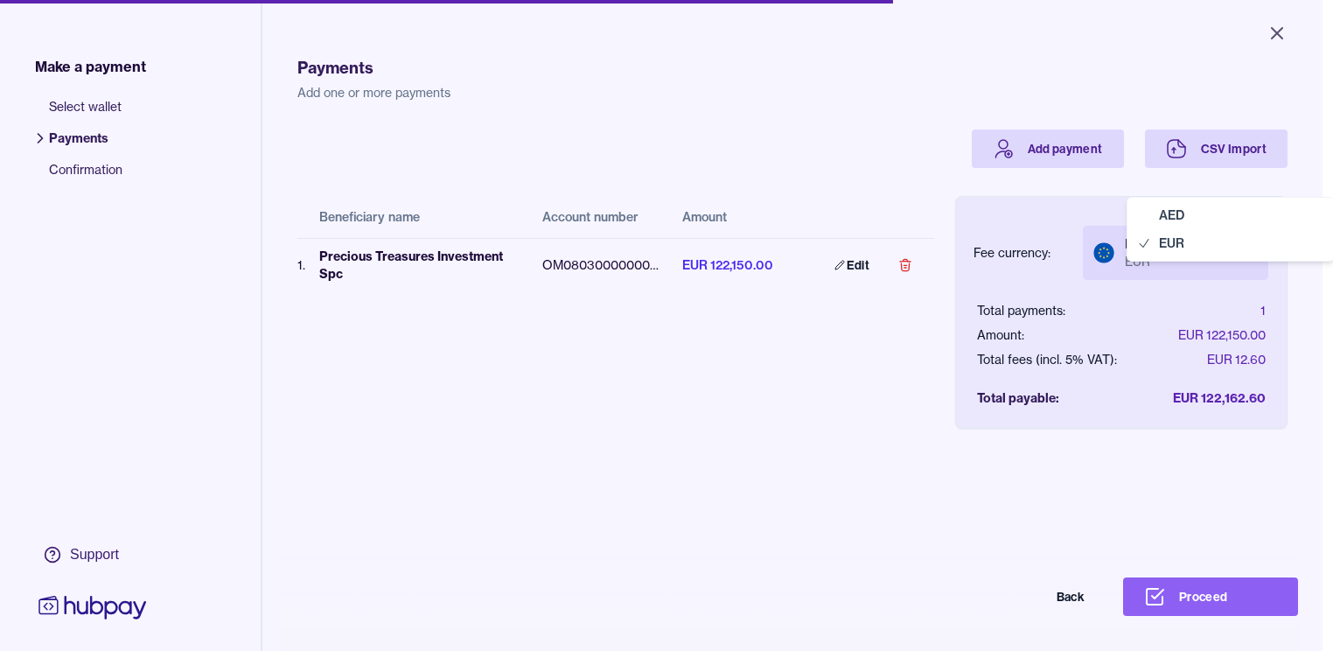
click at [1247, 251] on body "Close Make a payment Select wallet Payments Confirmation Support Payments Add o…" at bounding box center [661, 325] width 1322 height 651
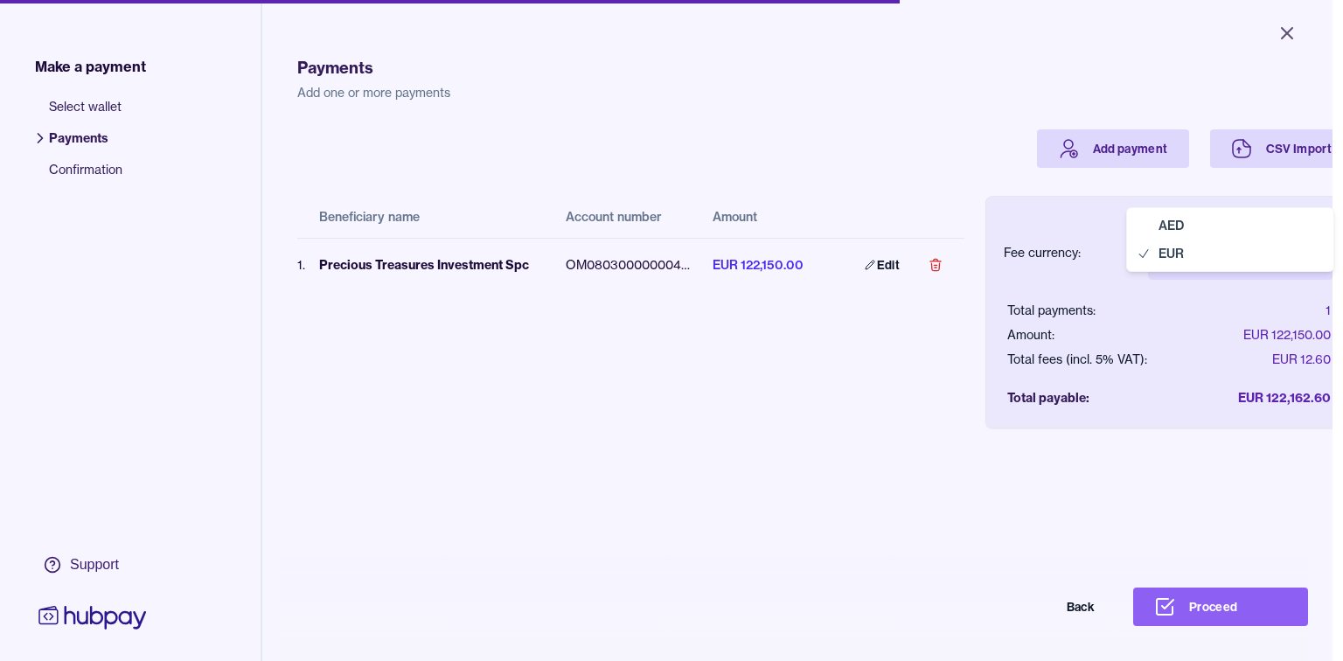
select select "***"
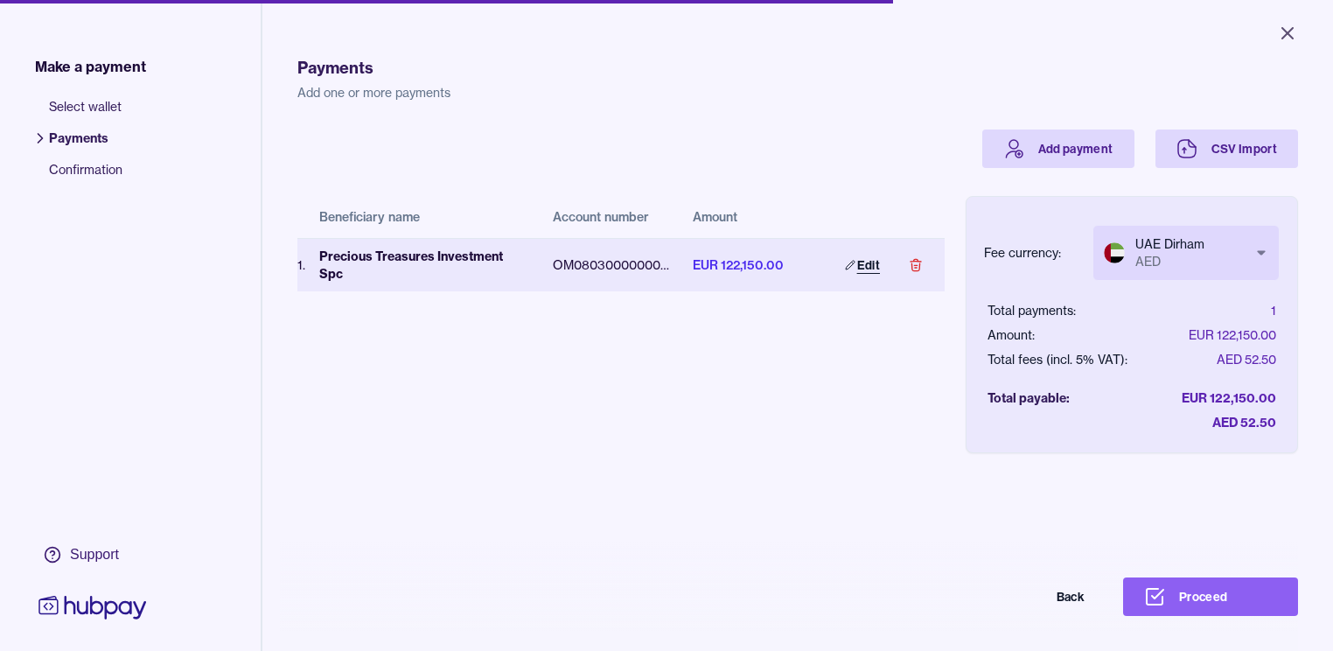
click at [896, 259] on link "Edit" at bounding box center [862, 265] width 77 height 38
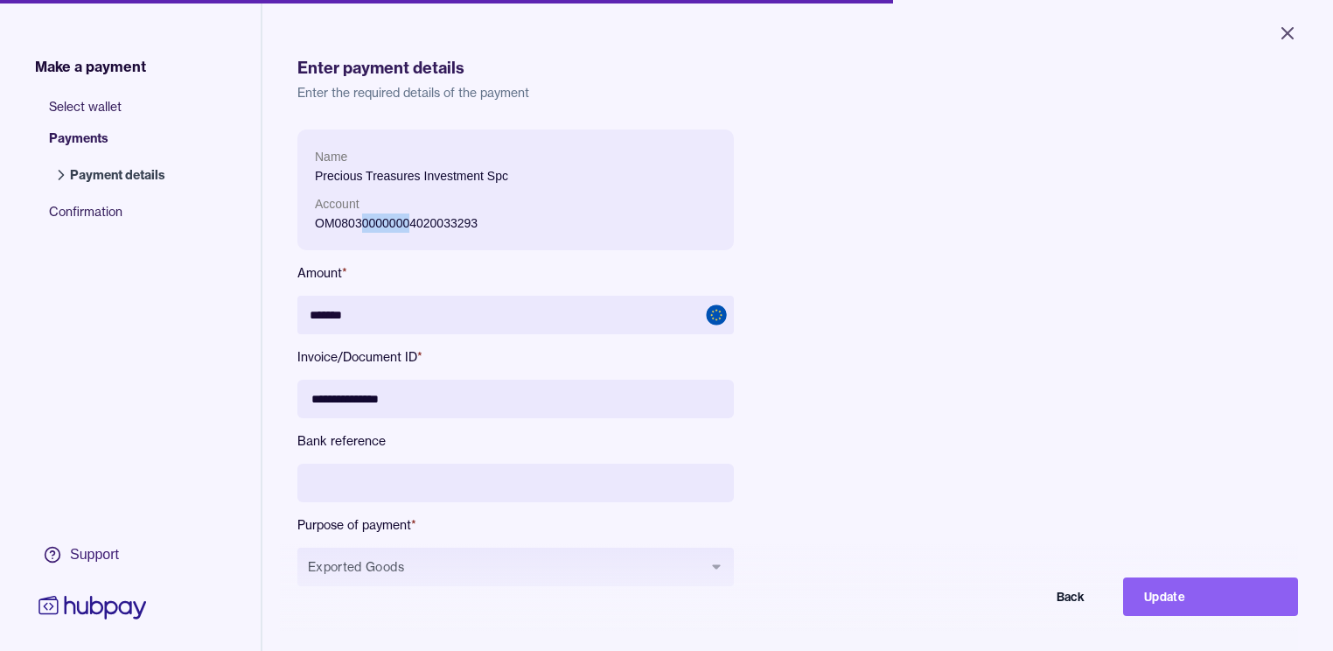
drag, startPoint x: 364, startPoint y: 219, endPoint x: 409, endPoint y: 220, distance: 45.5
click at [409, 220] on p "OM080300000004020033293" at bounding box center [515, 222] width 401 height 19
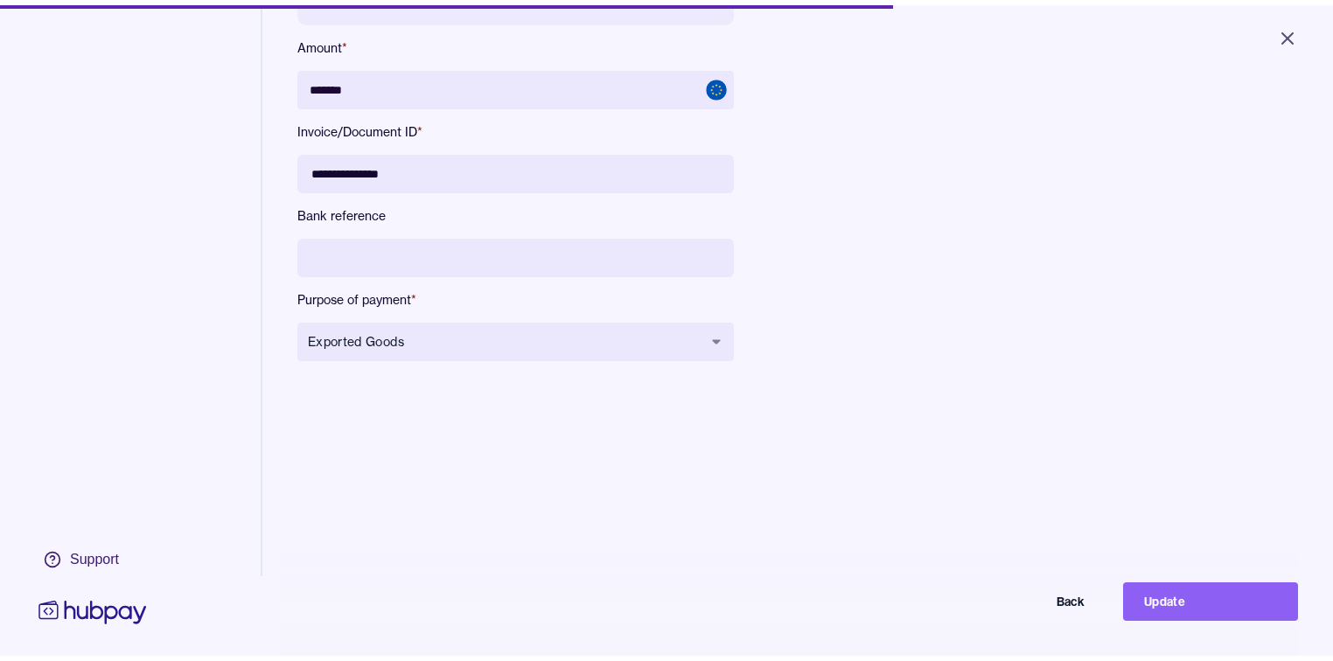
scroll to position [245, 0]
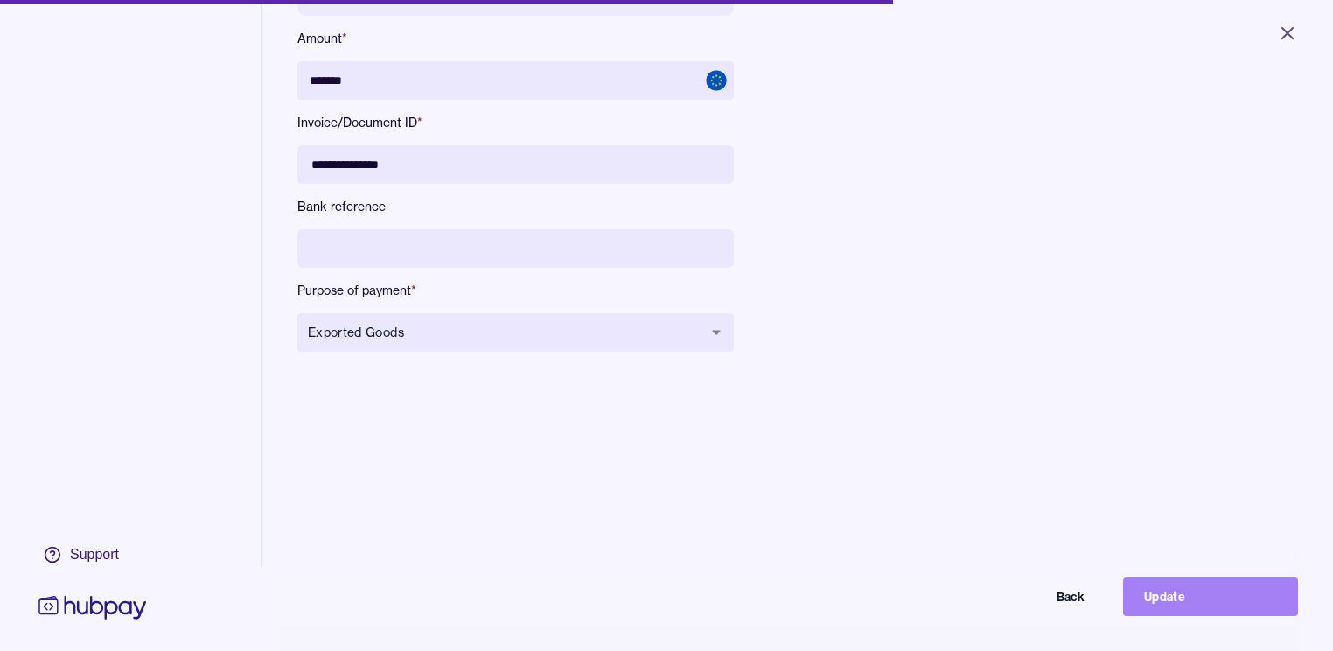
click at [1179, 605] on button "Update" at bounding box center [1210, 596] width 175 height 38
type input "******"
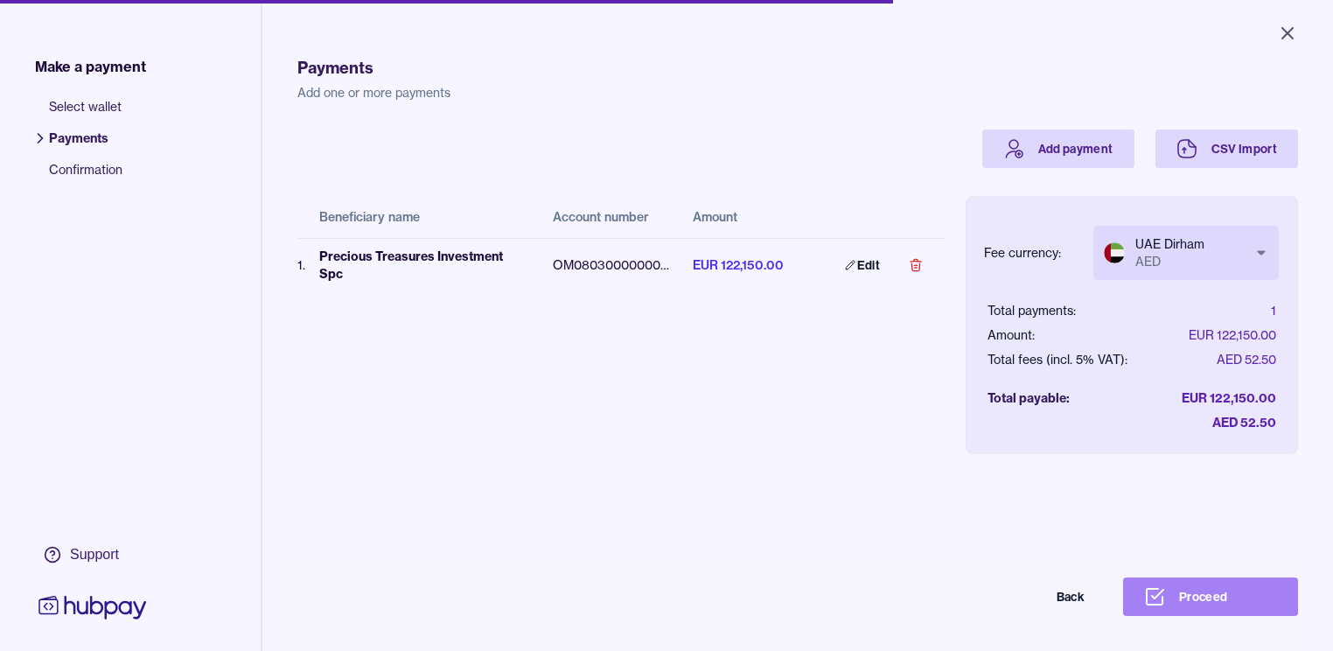
click at [1231, 610] on button "Proceed" at bounding box center [1210, 596] width 175 height 38
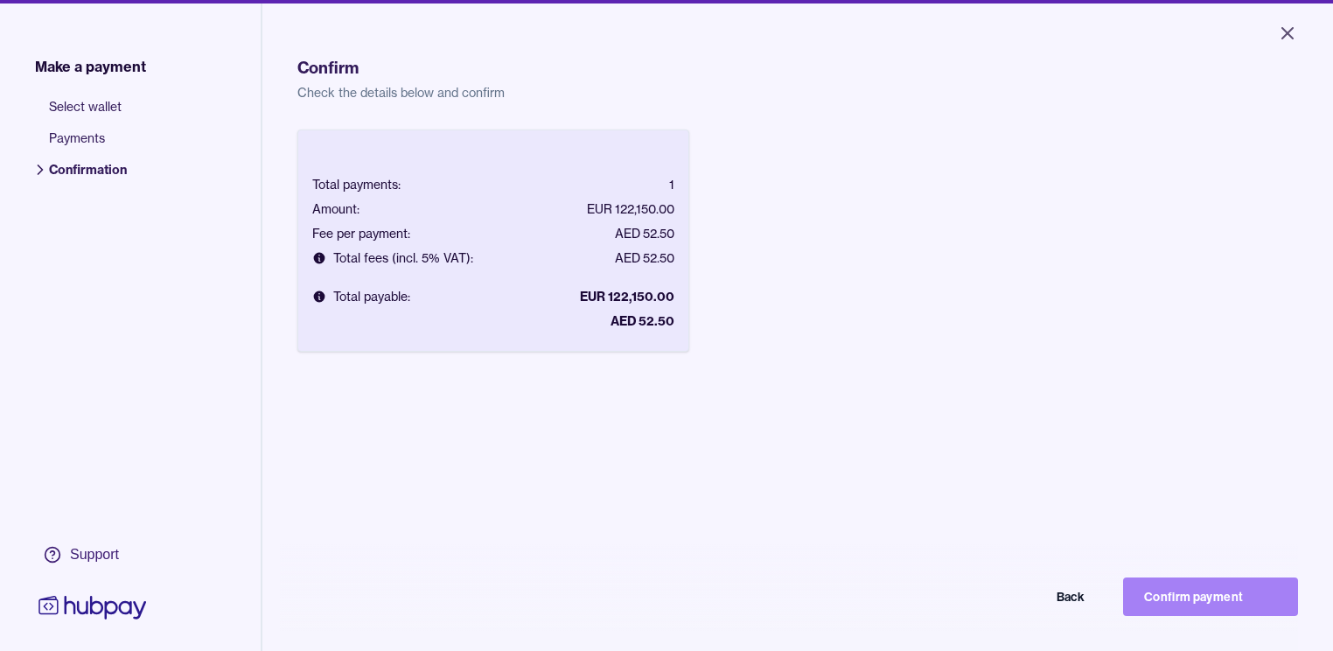
click at [1193, 610] on button "Confirm payment" at bounding box center [1210, 596] width 175 height 38
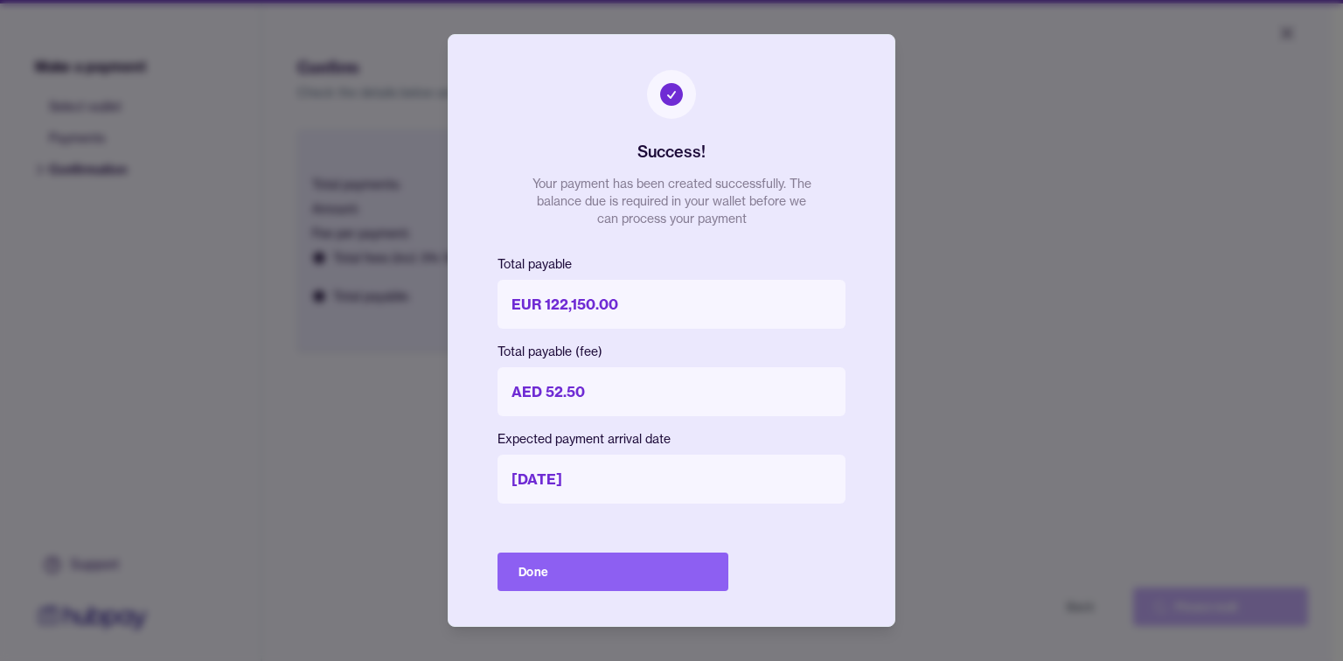
click at [500, 499] on p "[DATE]" at bounding box center [672, 479] width 348 height 49
click at [546, 578] on button "Done" at bounding box center [613, 572] width 231 height 38
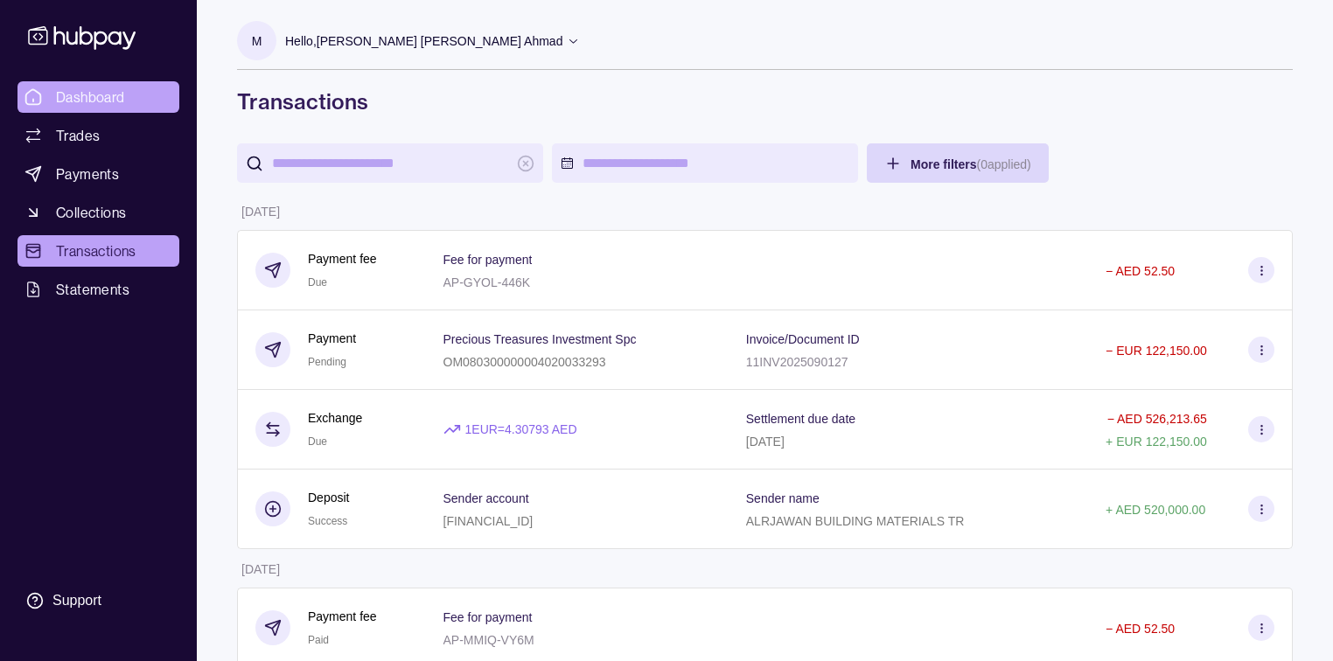
click at [106, 91] on span "Dashboard" at bounding box center [90, 97] width 69 height 21
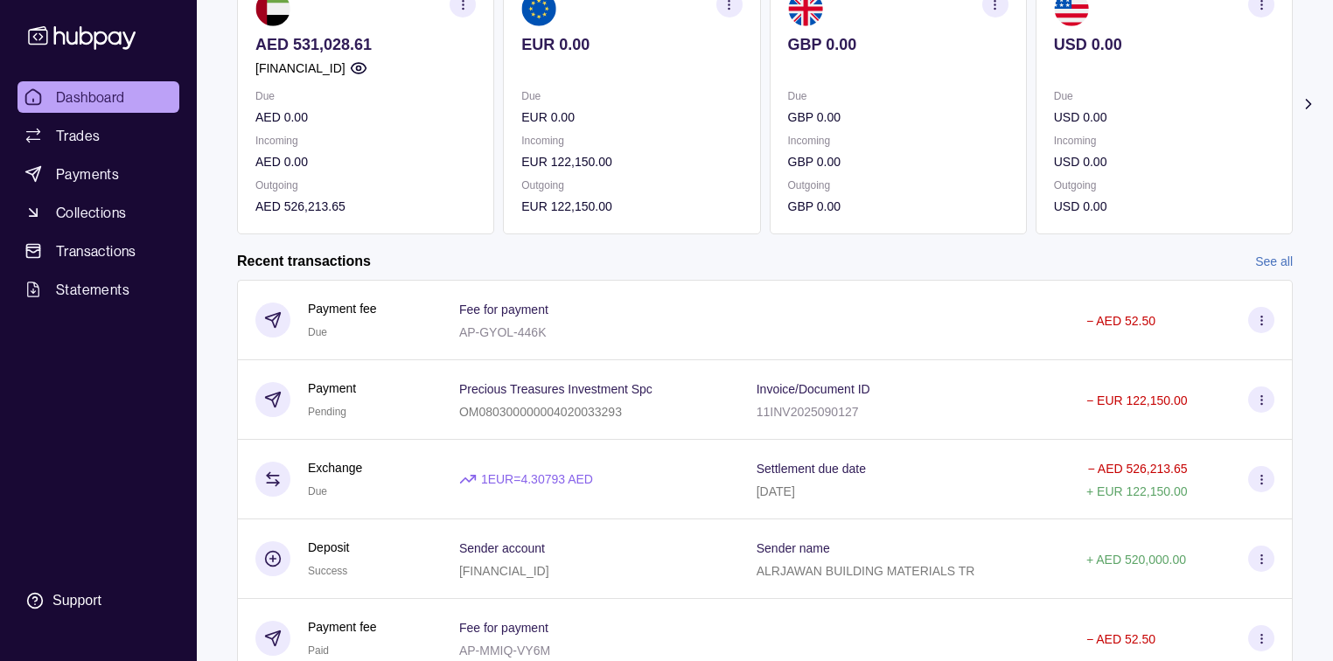
scroll to position [210, 0]
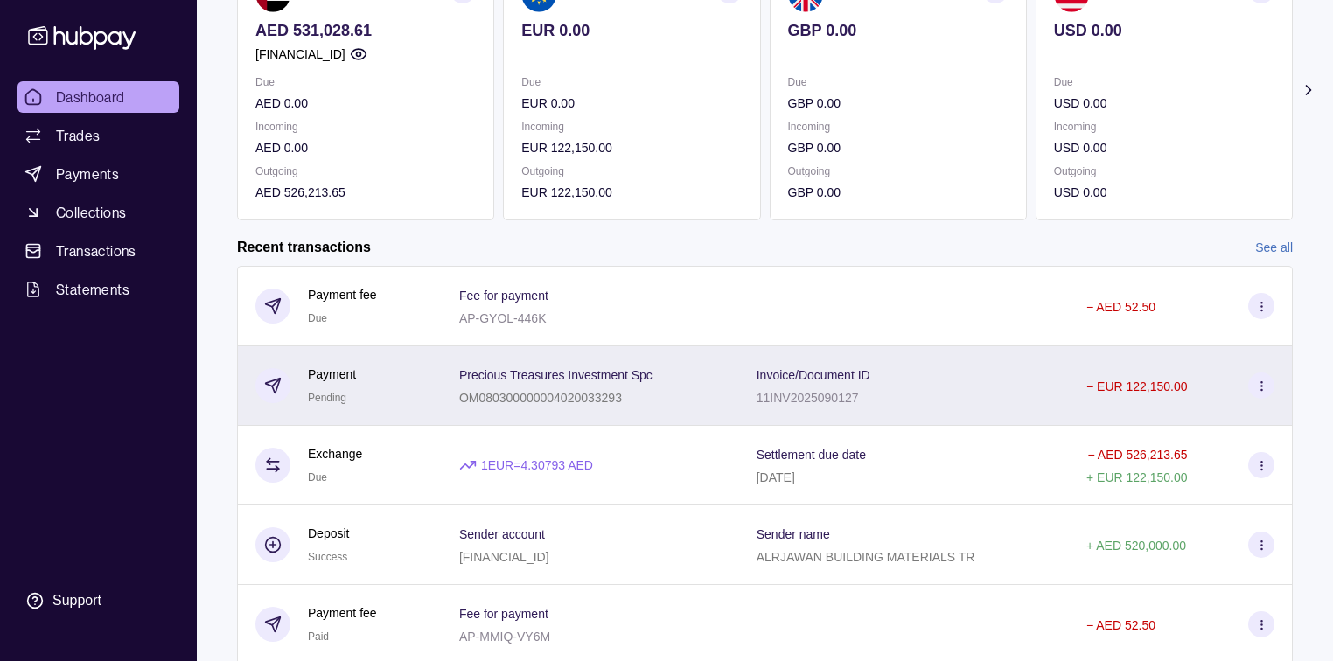
click at [578, 375] on p "Precious Treasures Investment Spc" at bounding box center [555, 375] width 193 height 14
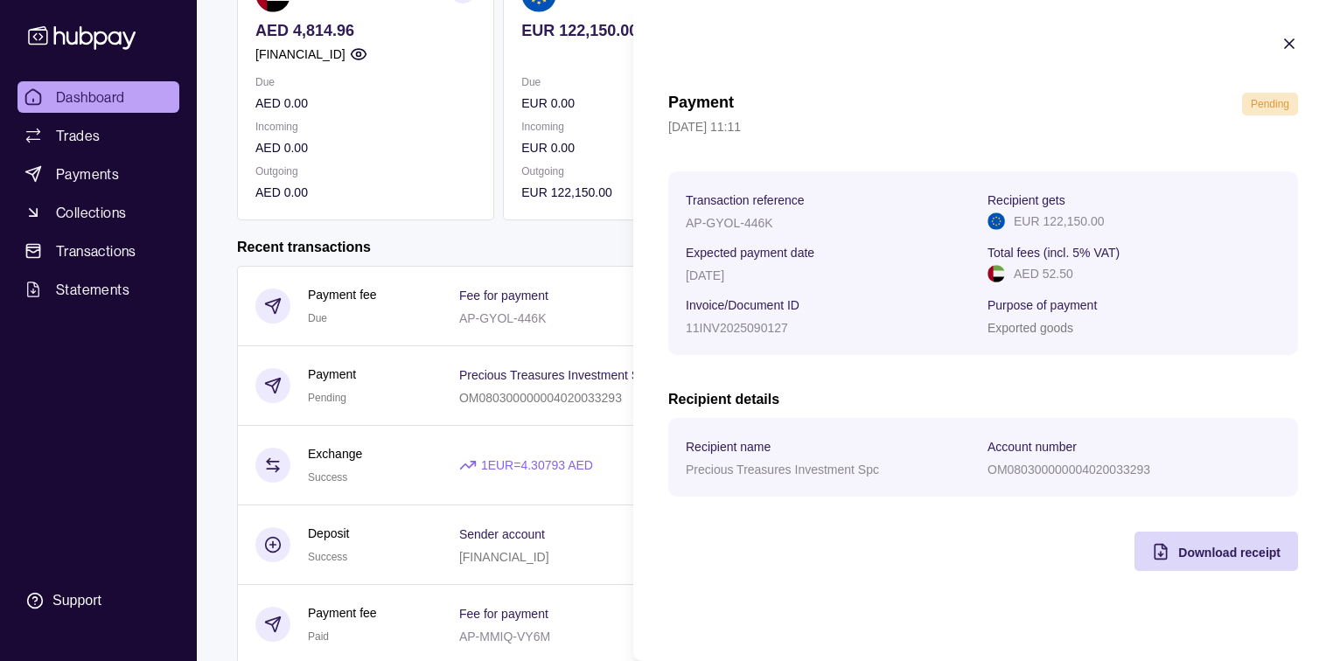
click at [407, 250] on html "Dashboard Trades Payments Collections Transactions Statements Support M Hello, …" at bounding box center [666, 255] width 1333 height 931
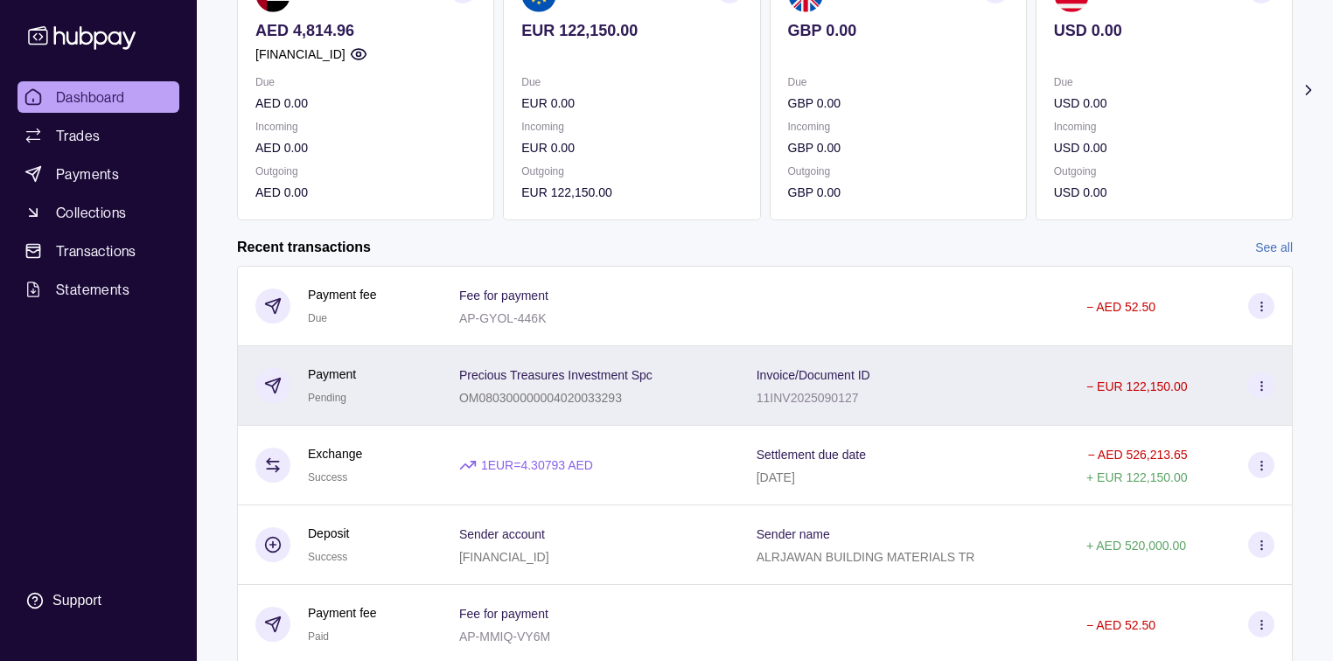
click at [1070, 388] on div "− EUR 122,150.00" at bounding box center [1181, 386] width 224 height 80
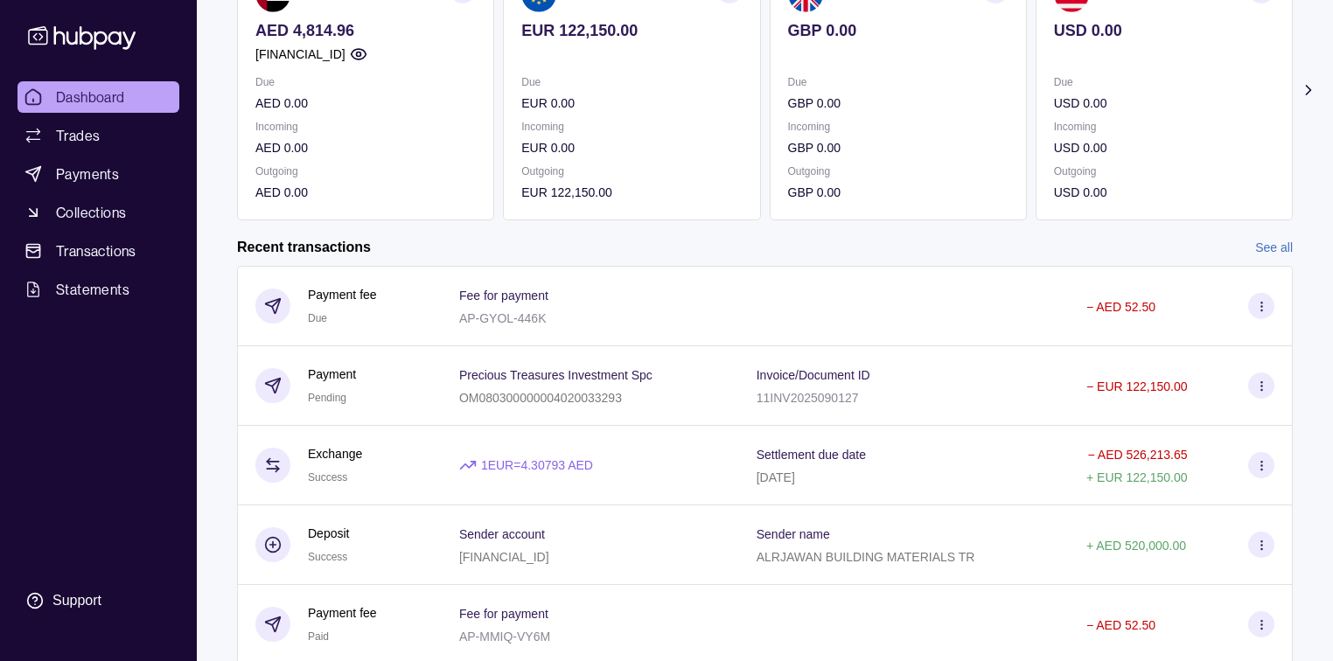
click at [406, 374] on html "Dashboard Trades Payments Collections Transactions Statements Support M Hello, …" at bounding box center [666, 255] width 1333 height 931
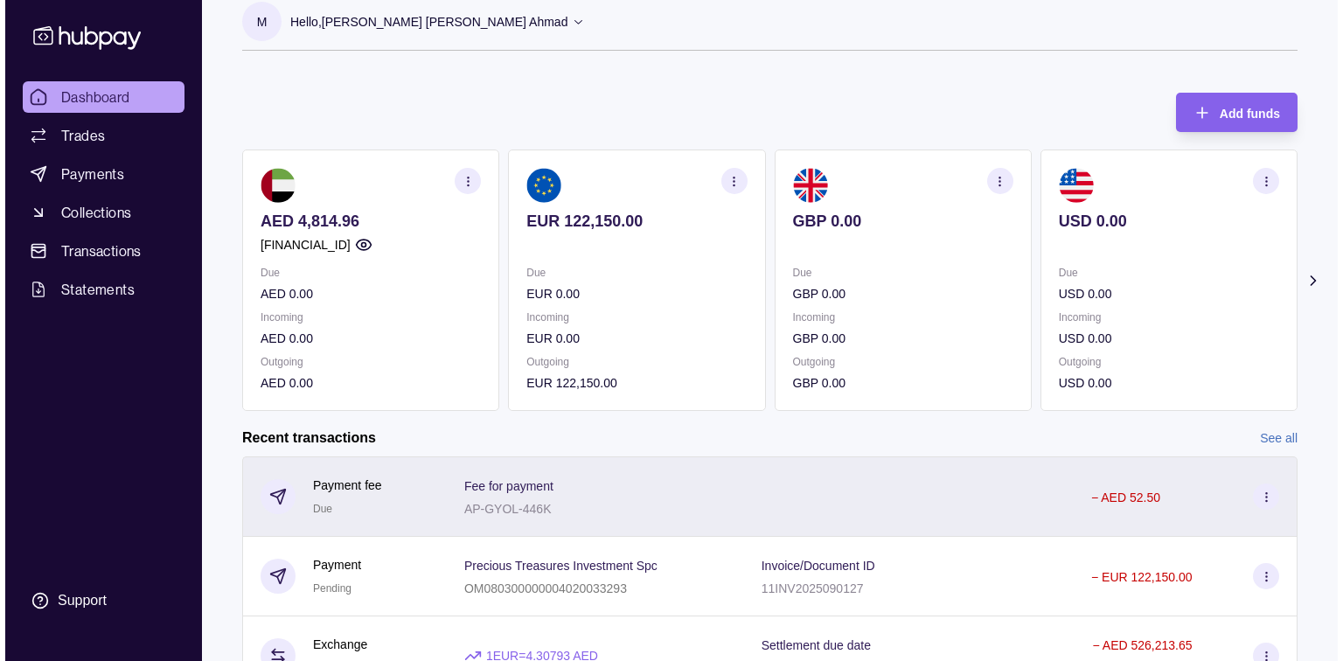
scroll to position [0, 0]
